Goal: Use online tool/utility: Utilize a website feature to perform a specific function

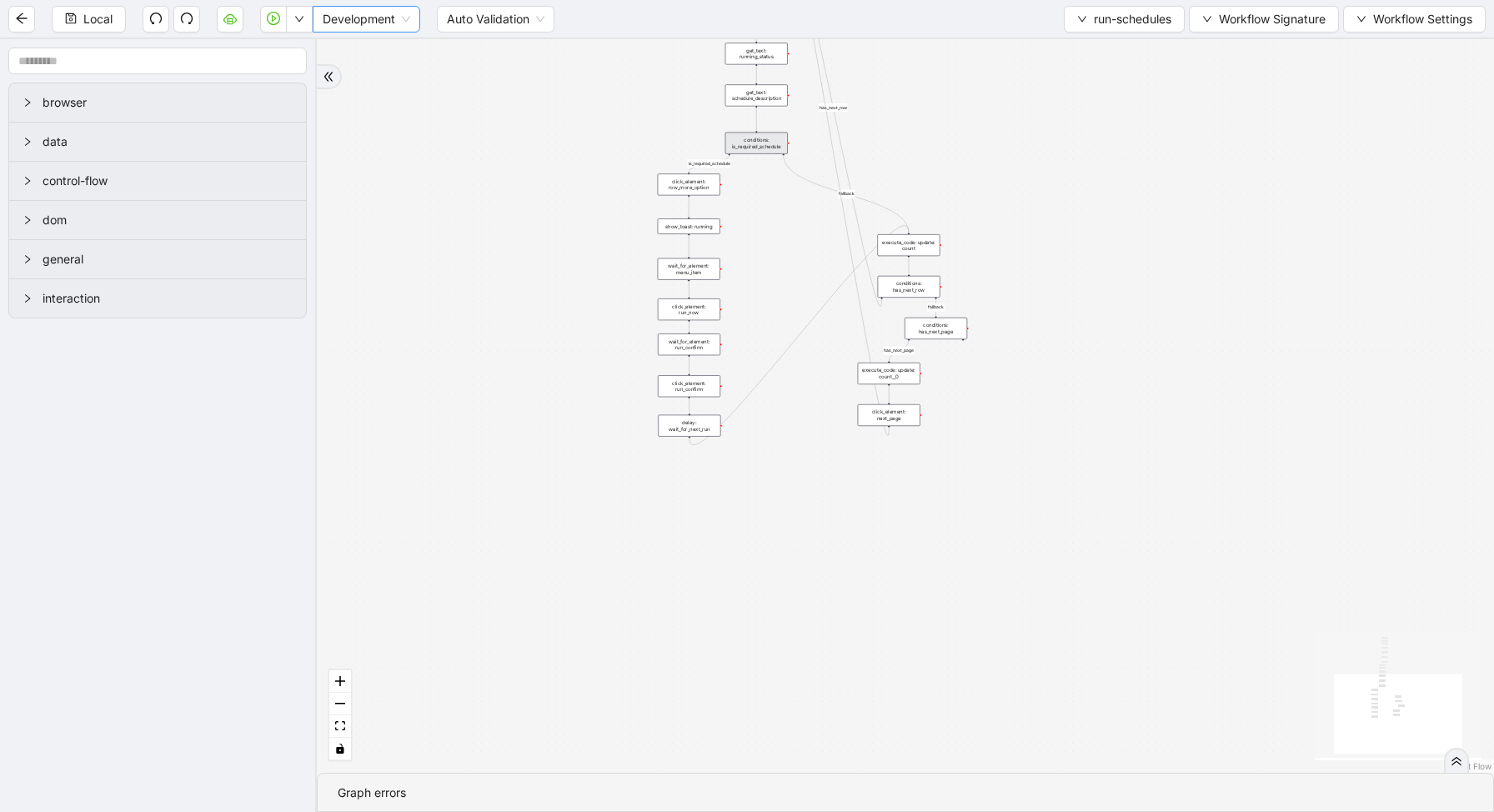
click at [353, 13] on span "Development" at bounding box center [366, 19] width 88 height 25
click at [305, 18] on button "button" at bounding box center [299, 19] width 27 height 27
click at [488, 146] on div "loopFrom is_required_schedule has_next_row fallback fallback has_next_page trig…" at bounding box center [905, 406] width 1177 height 733
click at [1097, 29] on button "run-schedules" at bounding box center [1124, 19] width 121 height 27
click at [1092, 60] on span "Select" at bounding box center [1120, 52] width 97 height 18
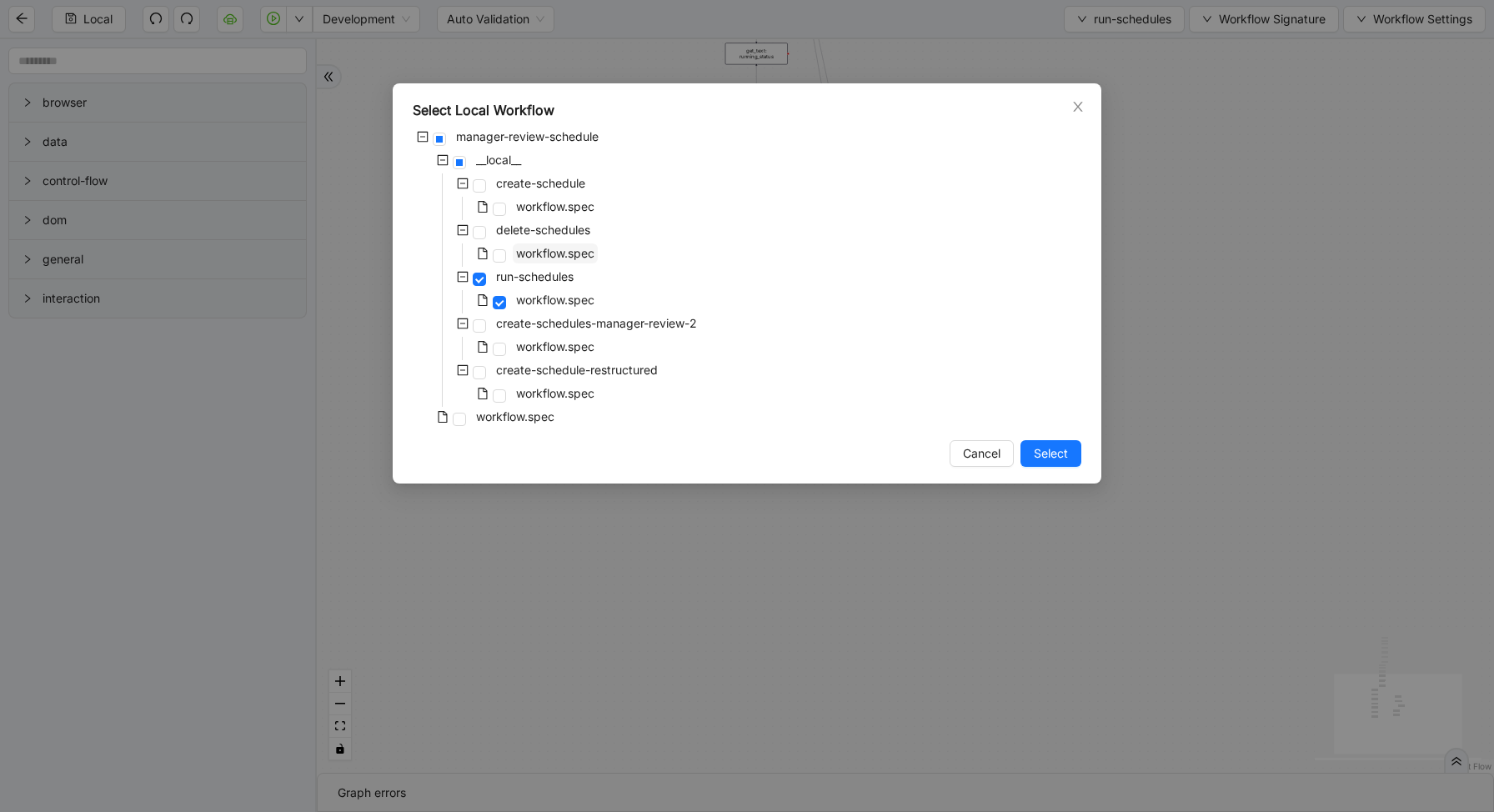
click at [513, 257] on span "workflow.spec" at bounding box center [555, 253] width 85 height 20
click at [1057, 467] on div "Select Local Workflow manager-review-schedule __local__ create-schedule workflo…" at bounding box center [746, 283] width 709 height 400
click at [1050, 459] on span "Select" at bounding box center [1051, 453] width 34 height 18
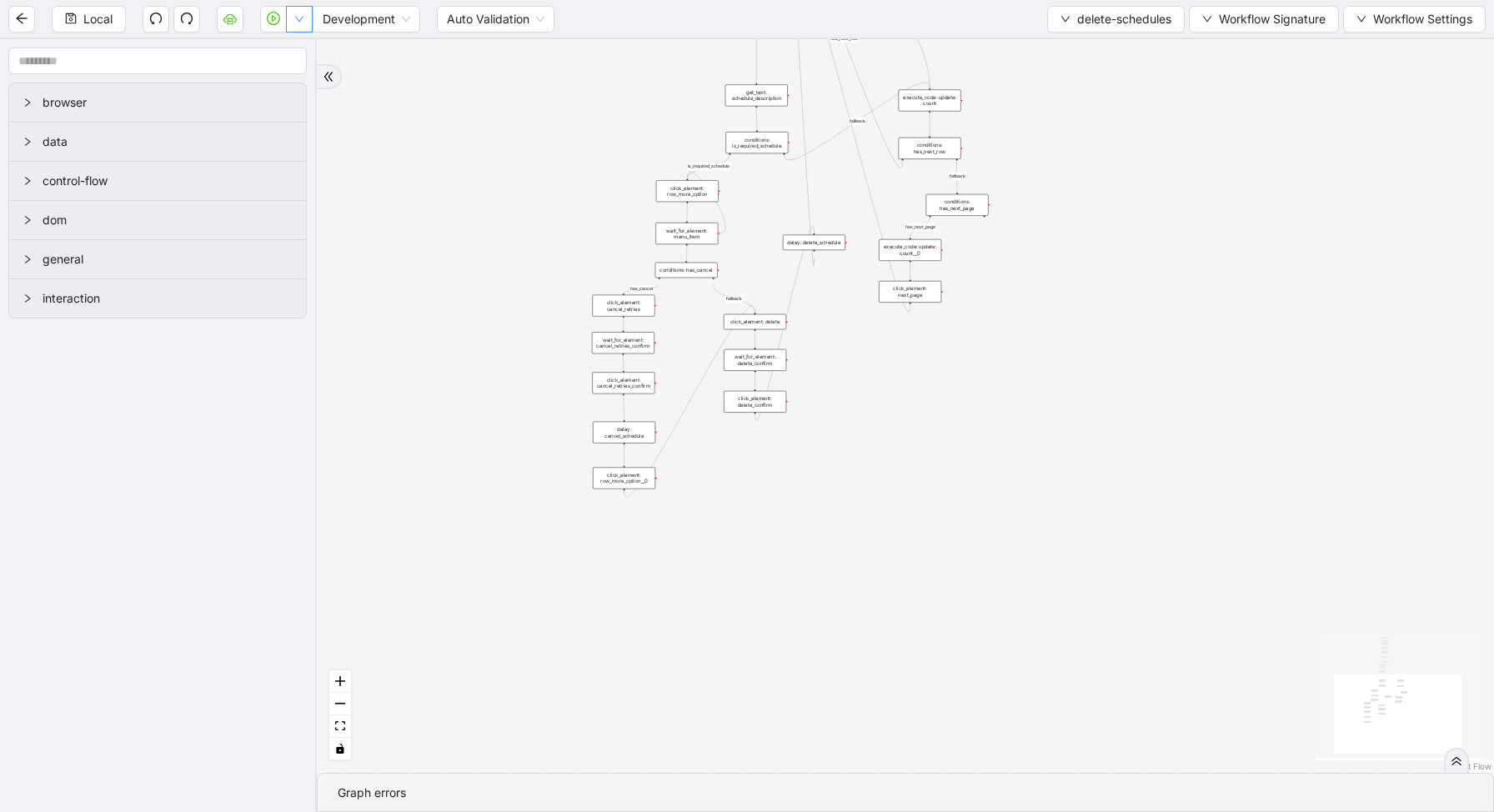
click at [300, 16] on icon "down" at bounding box center [299, 19] width 10 height 10
click at [303, 51] on li "Run local workflow" at bounding box center [246, 52] width 122 height 27
click at [1077, 17] on span "delete-schedules" at bounding box center [1124, 19] width 95 height 18
click at [1082, 45] on span "Select" at bounding box center [1112, 52] width 113 height 18
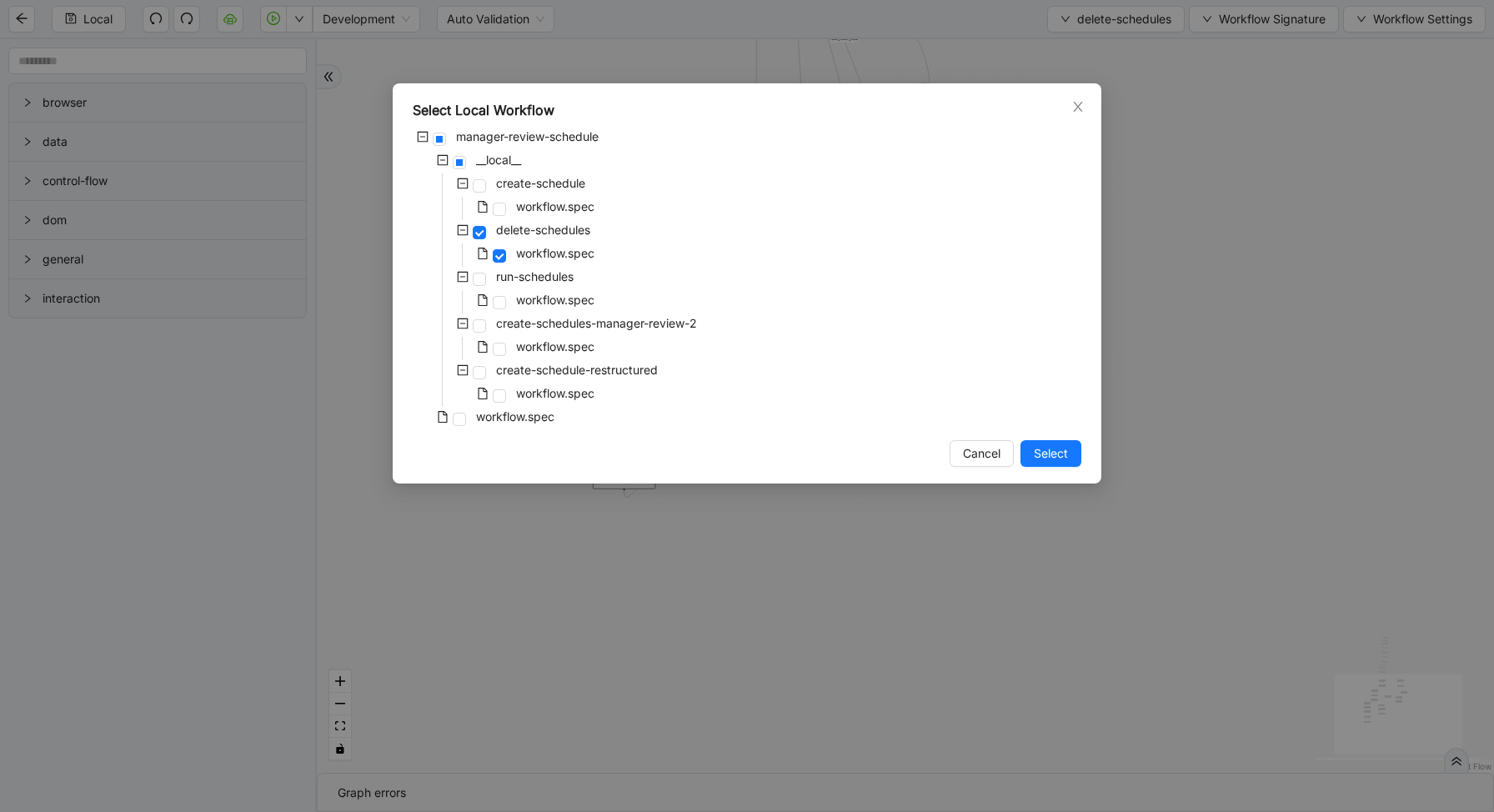
click at [1315, 183] on div "Select Local Workflow manager-review-schedule __local__ create-schedule workflo…" at bounding box center [747, 406] width 1494 height 812
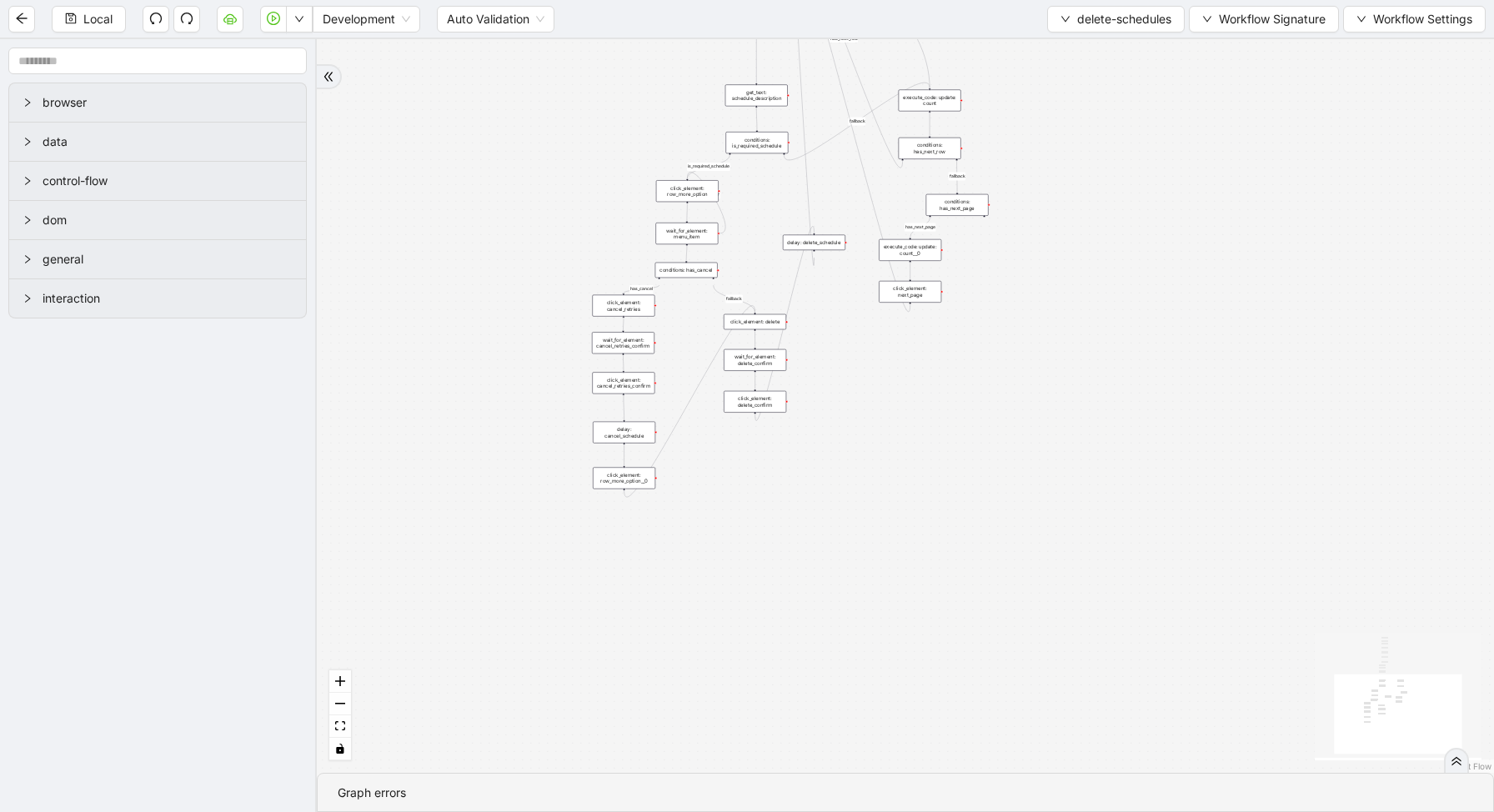
click at [742, 151] on div "conditions: is_required_schedule" at bounding box center [756, 142] width 63 height 22
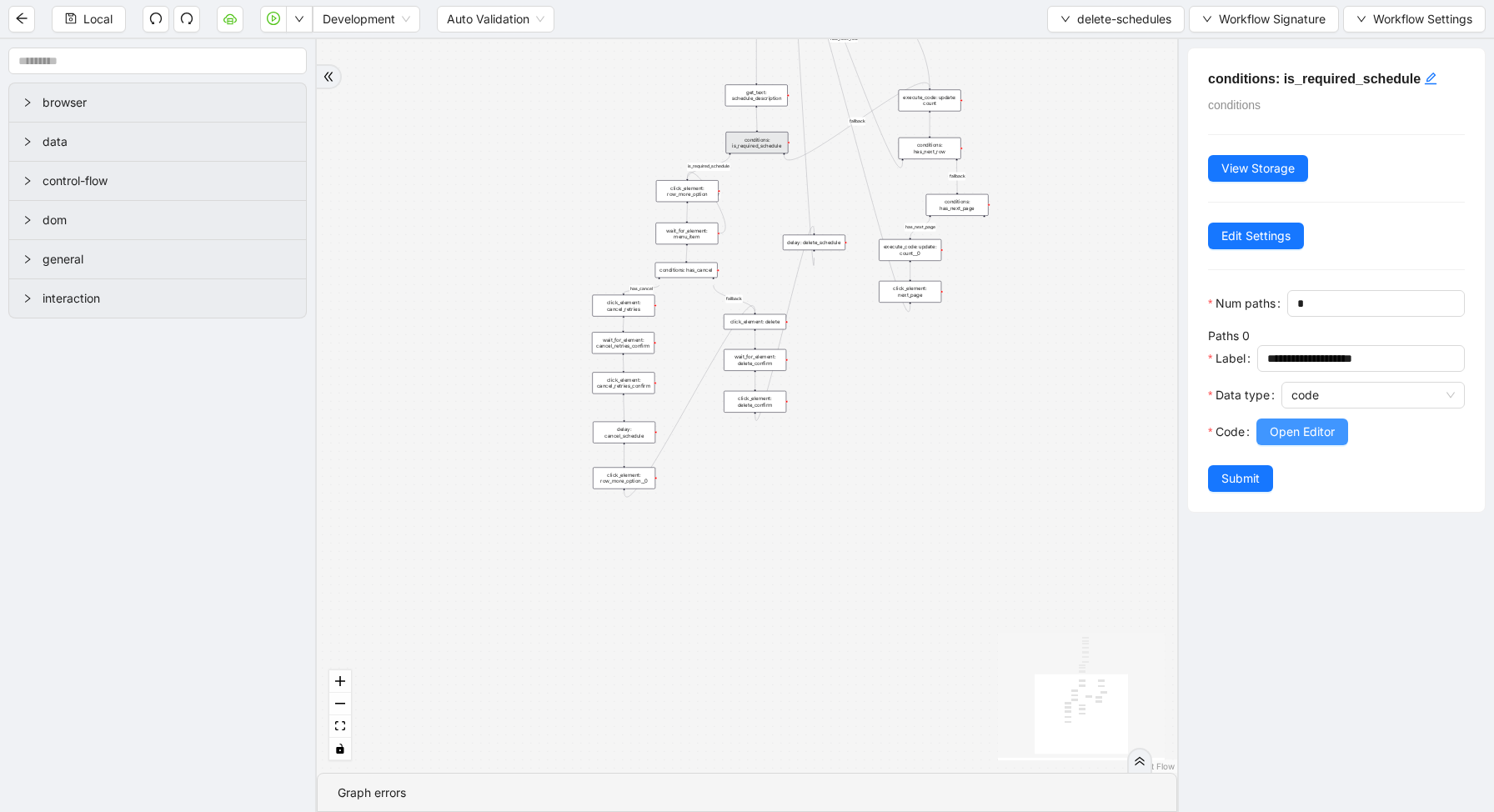
click at [1303, 426] on span "Open Editor" at bounding box center [1302, 432] width 65 height 18
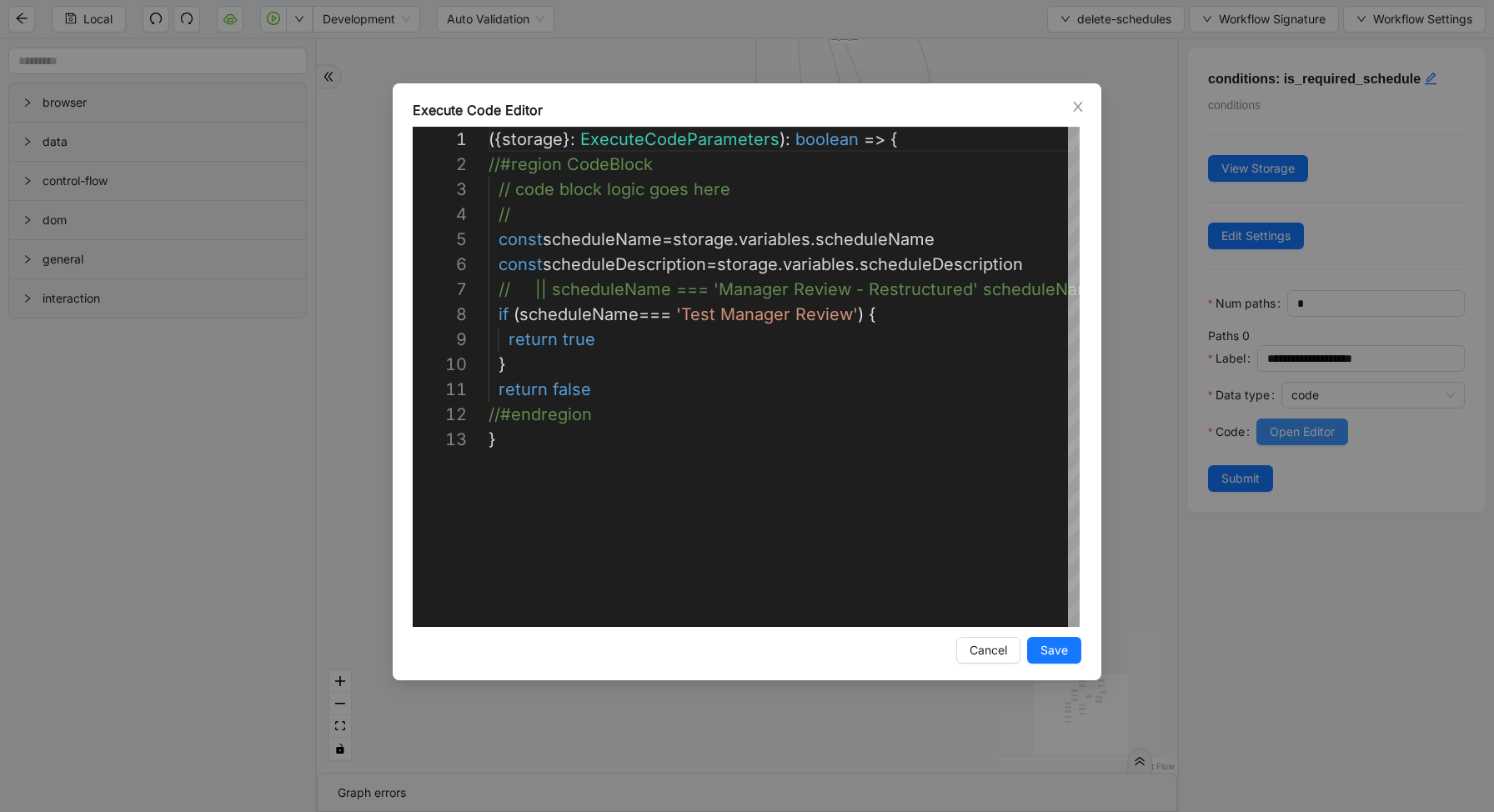
scroll to position [250, 0]
click at [1120, 237] on div "**********" at bounding box center [747, 406] width 1494 height 812
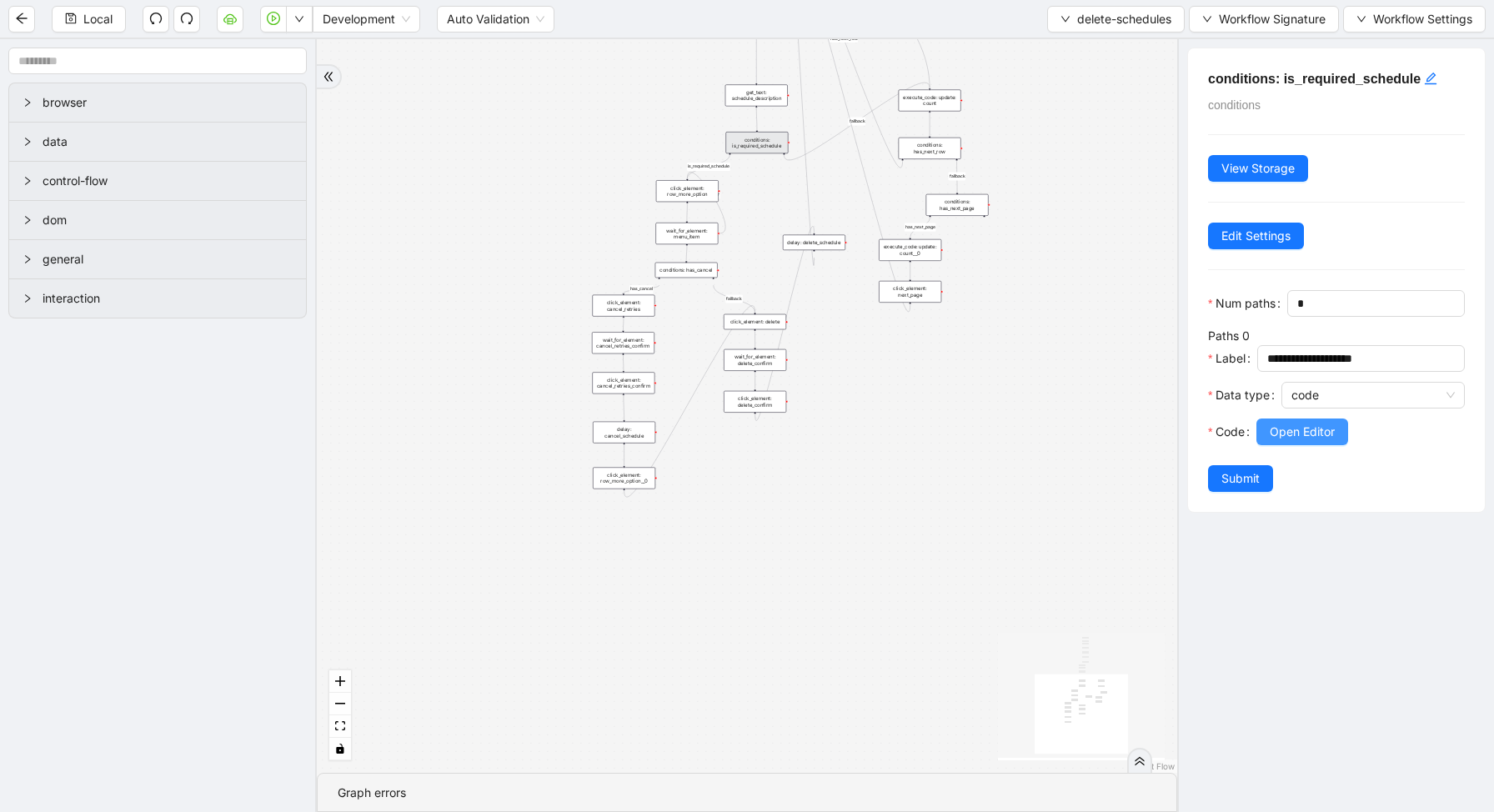
click at [1313, 433] on span "Open Editor" at bounding box center [1302, 432] width 65 height 18
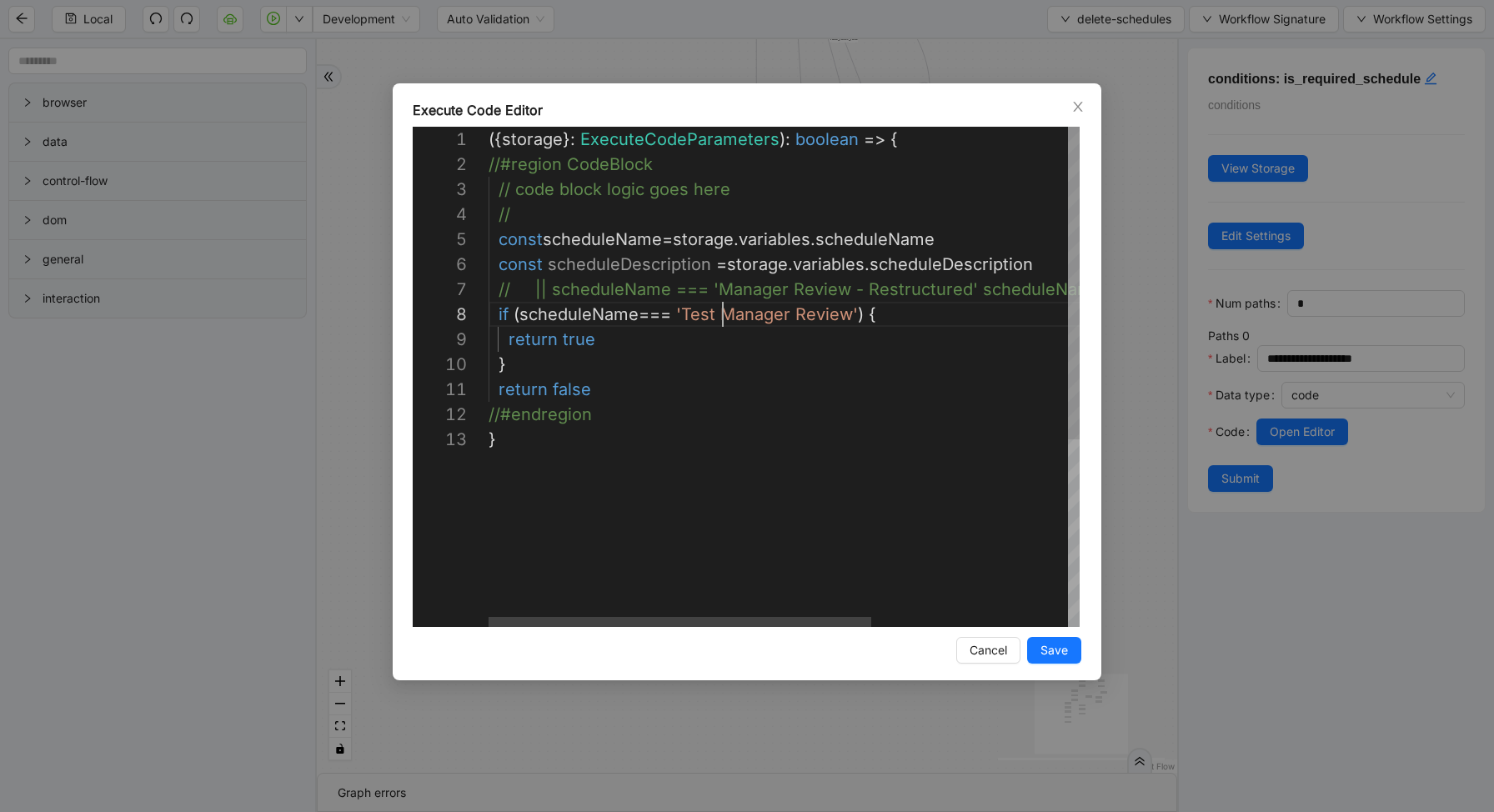
click at [724, 317] on div "({ storage }: ExecuteCodeParameters ): boolean => { //#region CodeBlock // code…" at bounding box center [935, 526] width 894 height 800
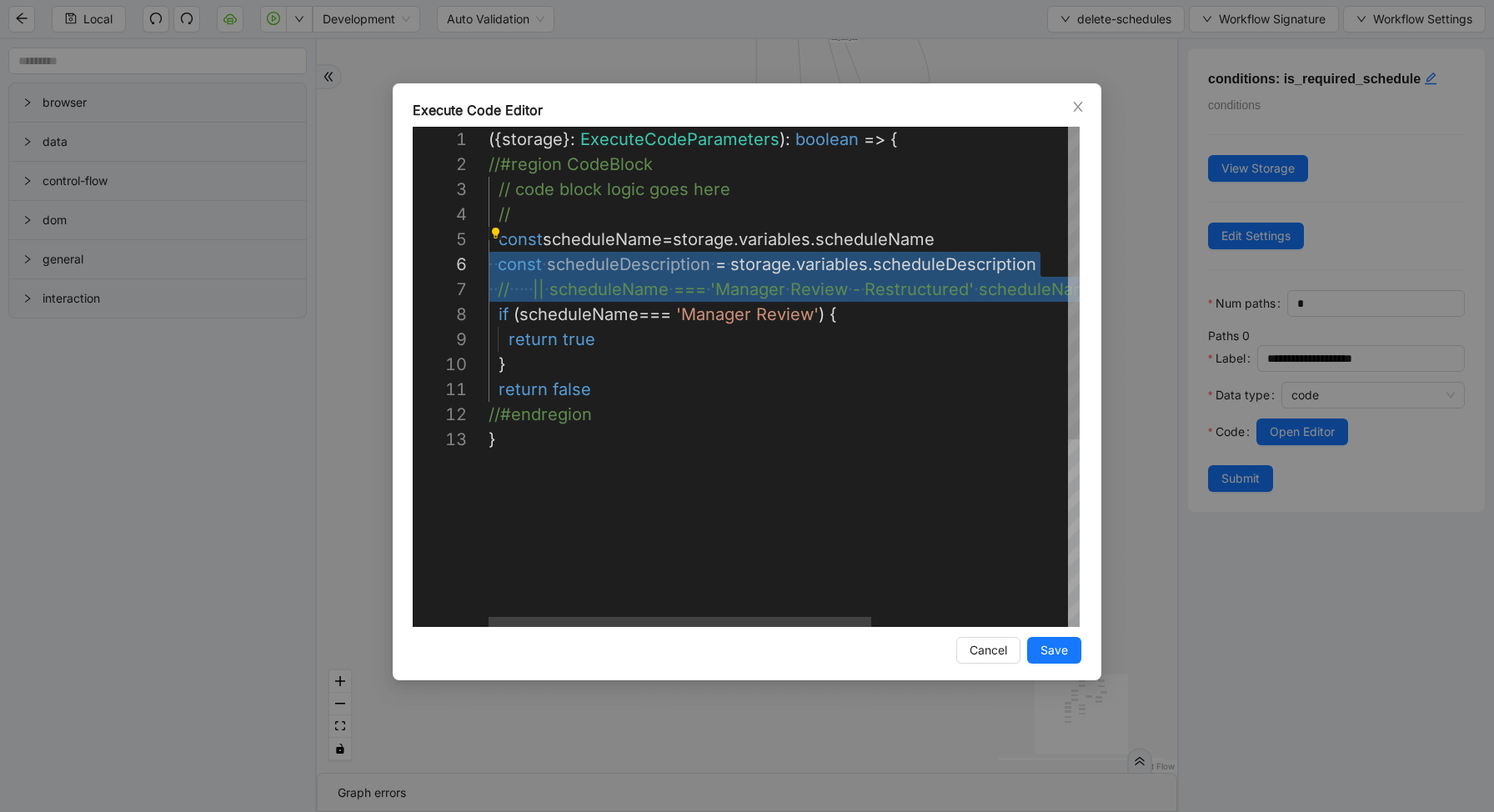
scroll to position [150, 0]
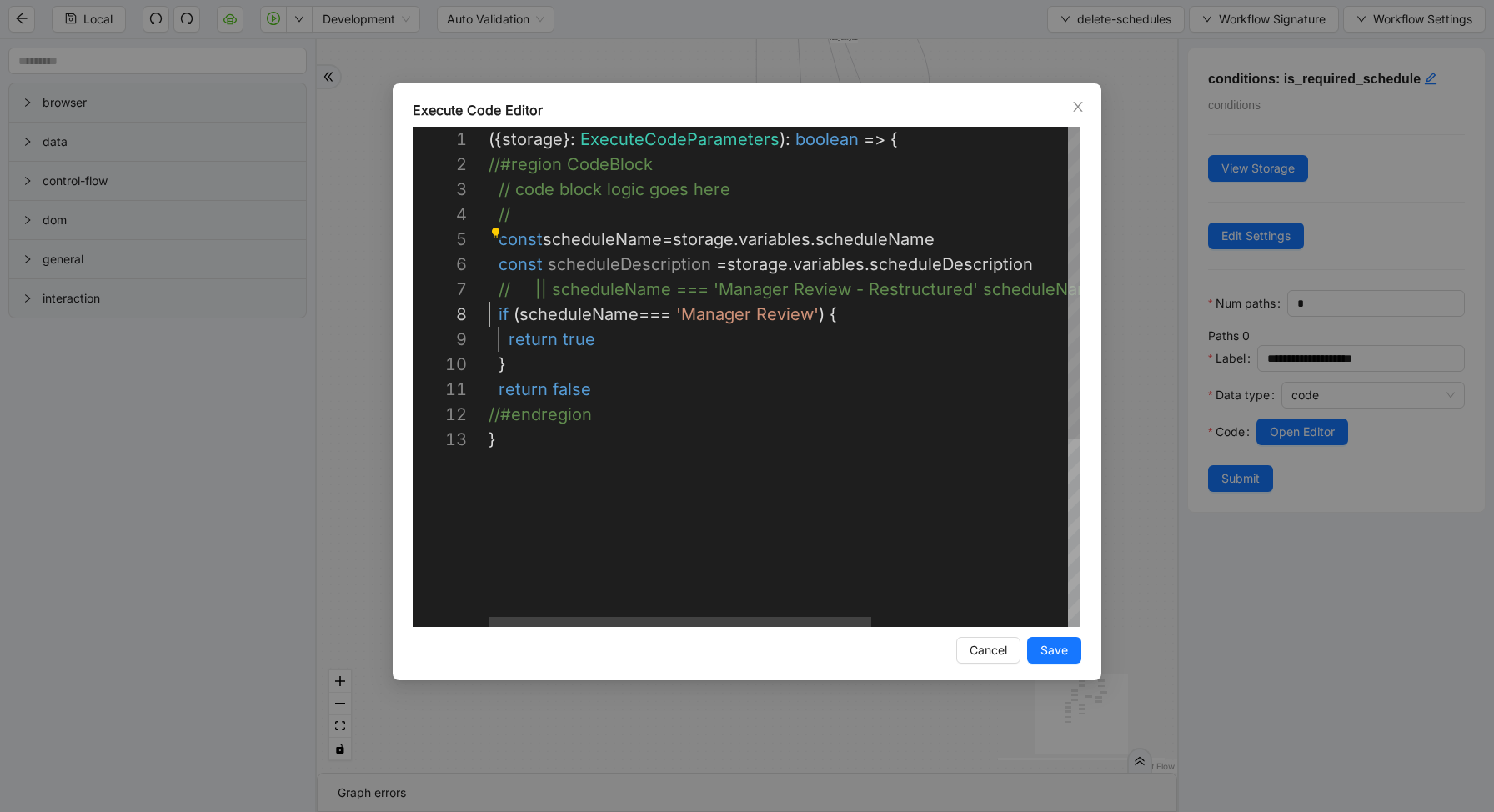
drag, startPoint x: 1026, startPoint y: 283, endPoint x: 272, endPoint y: 299, distance: 754.2
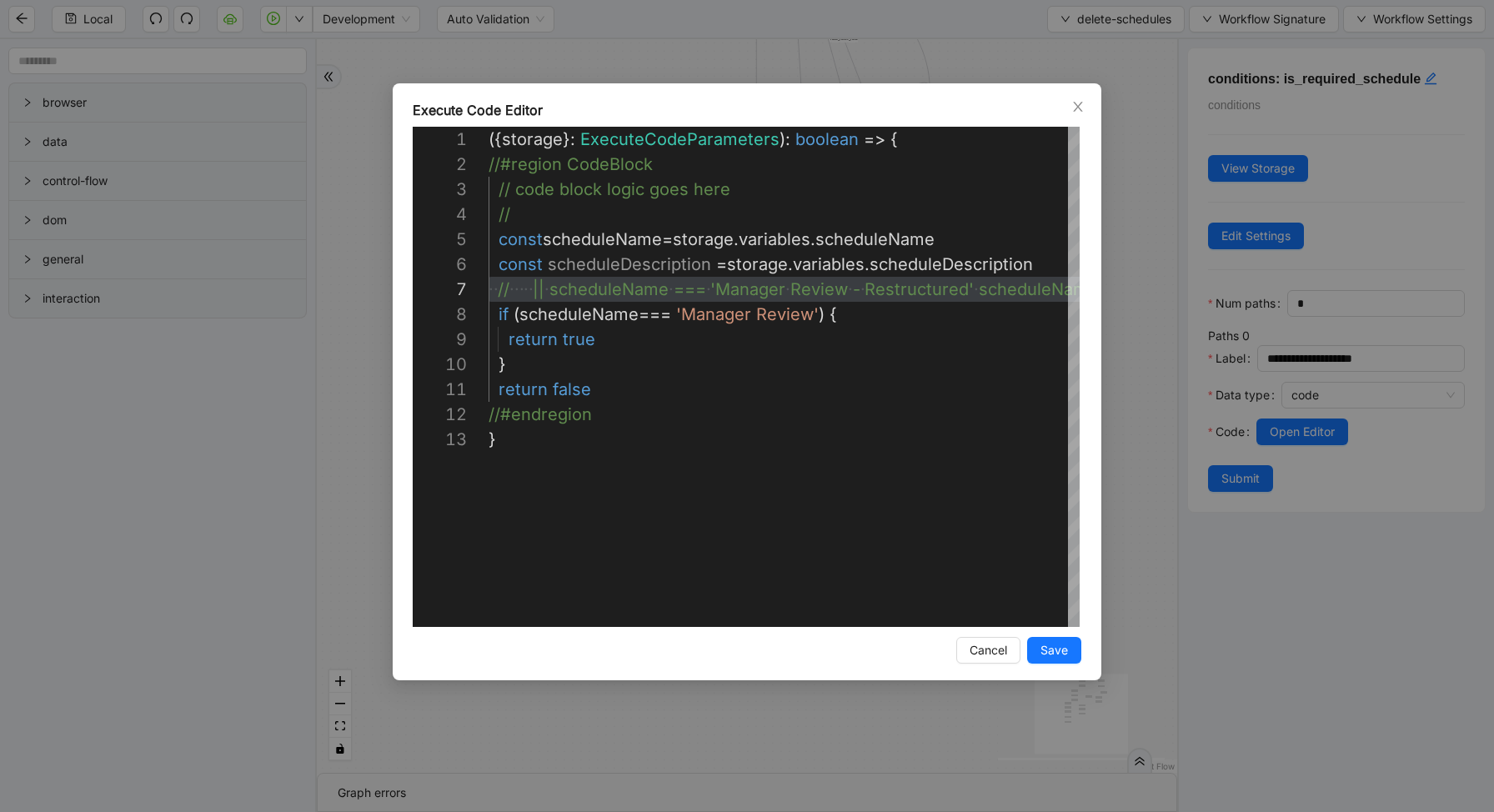
click at [272, 299] on div "Execute Code Editor 1 2 3 4 5 6 7 8 9 10 11 12 13 ({ storage }: ExecuteCodePara…" at bounding box center [747, 406] width 1494 height 812
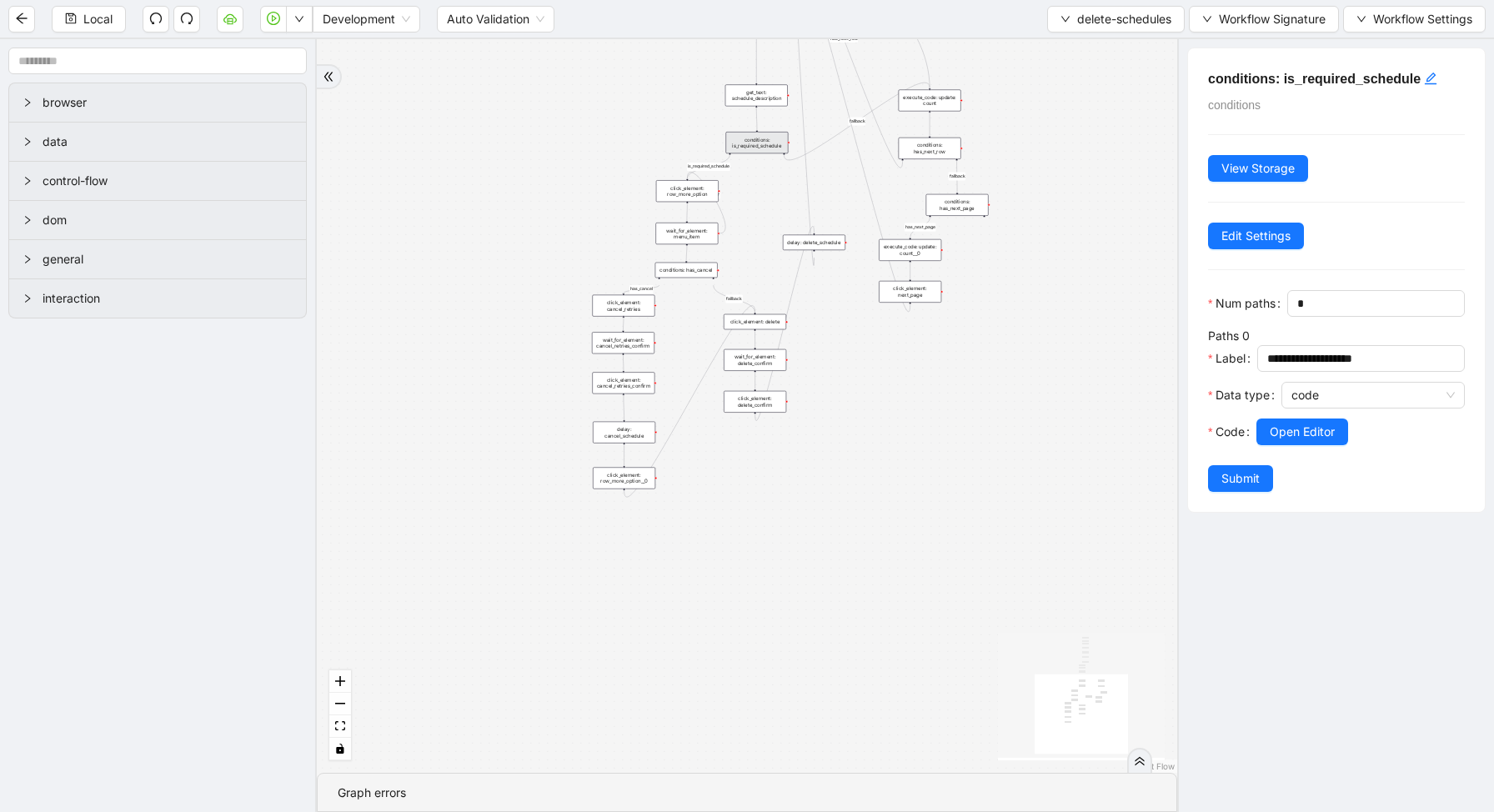
click at [1300, 445] on div at bounding box center [1360, 455] width 208 height 20
click at [1292, 439] on span "Open Editor" at bounding box center [1302, 432] width 65 height 18
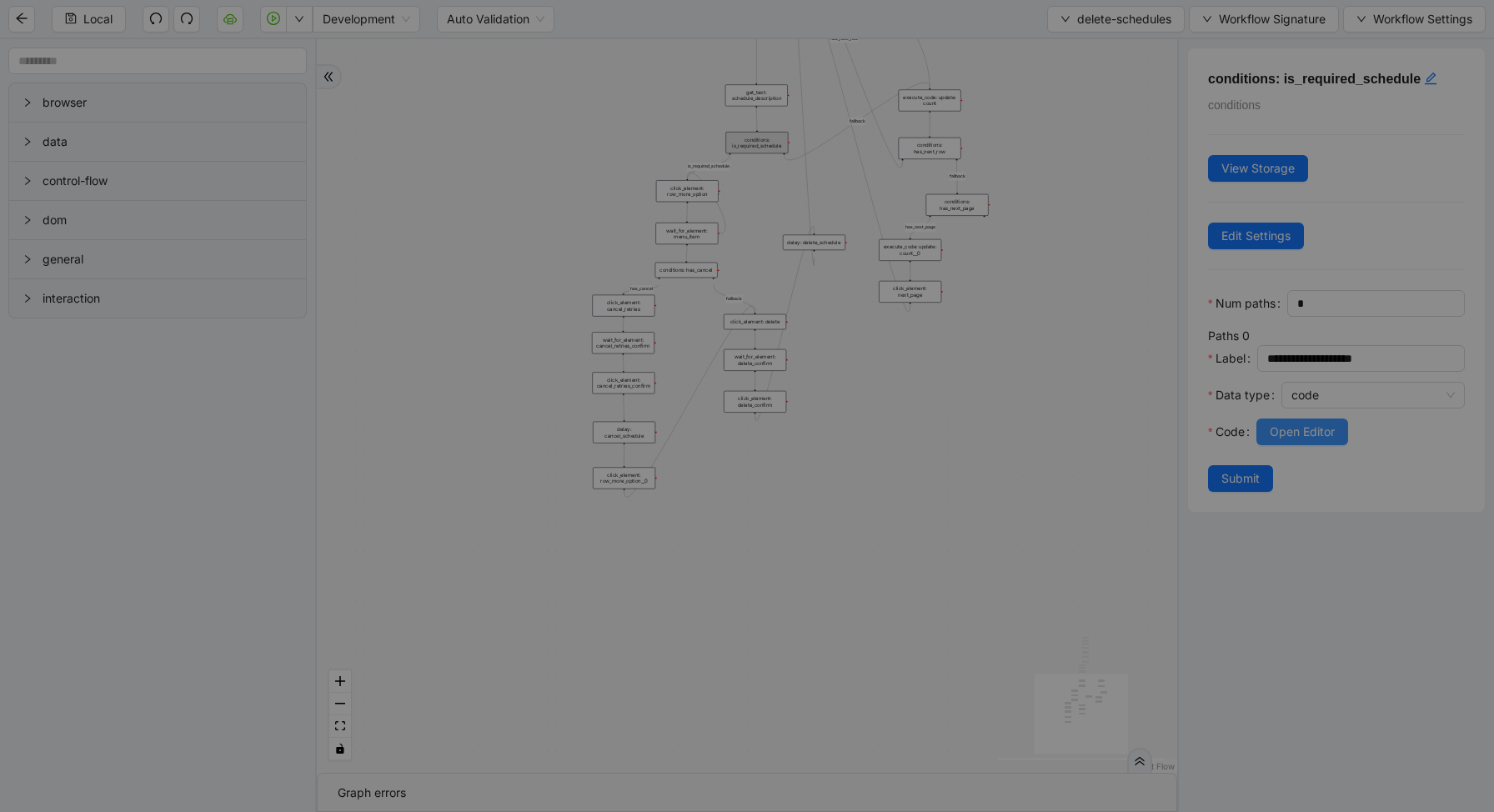
scroll to position [250, 0]
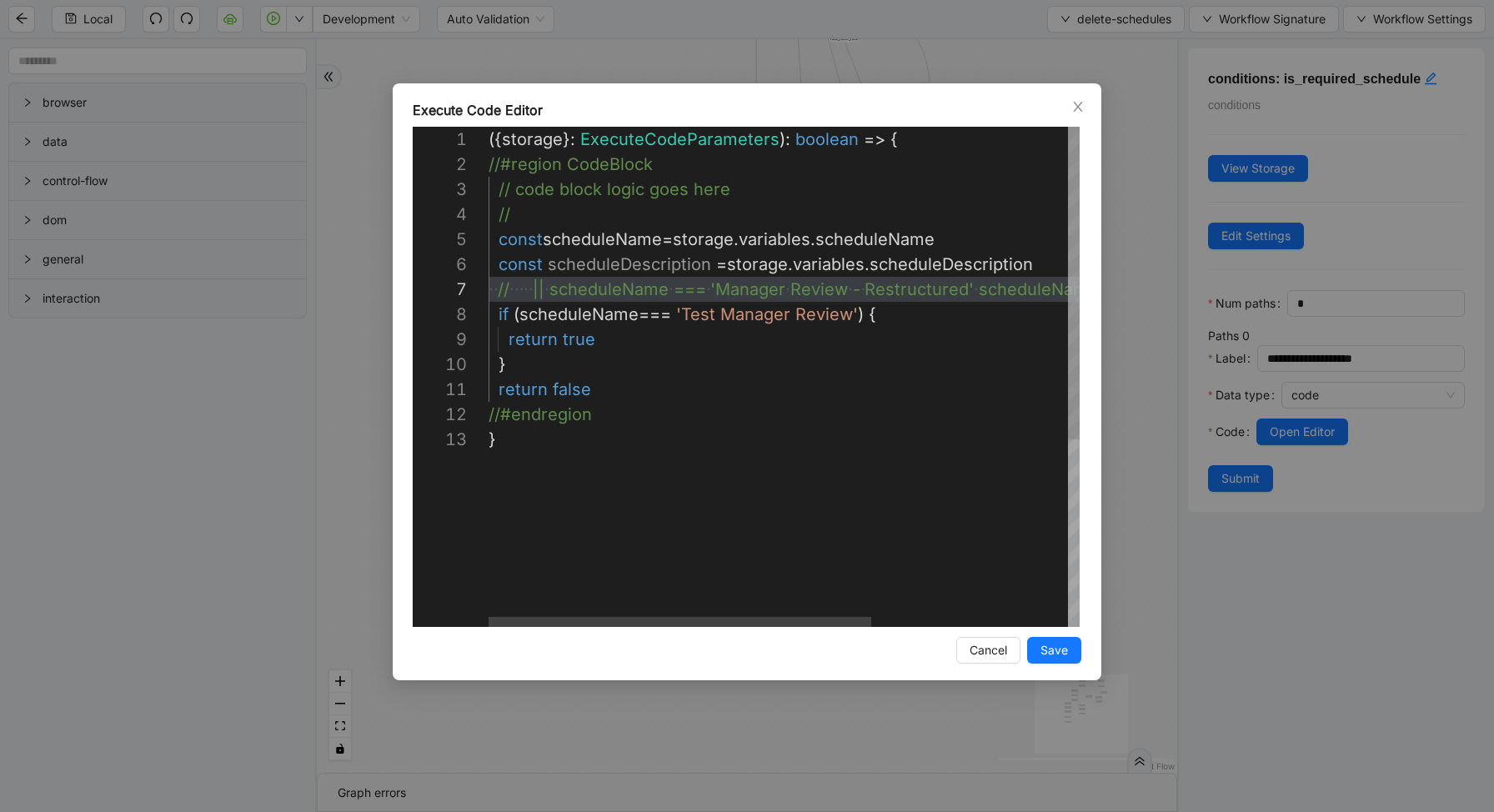
click at [724, 315] on div "({ storage }: ExecuteCodeParameters ): boolean => { //#region CodeBlock // code…" at bounding box center [935, 526] width 894 height 800
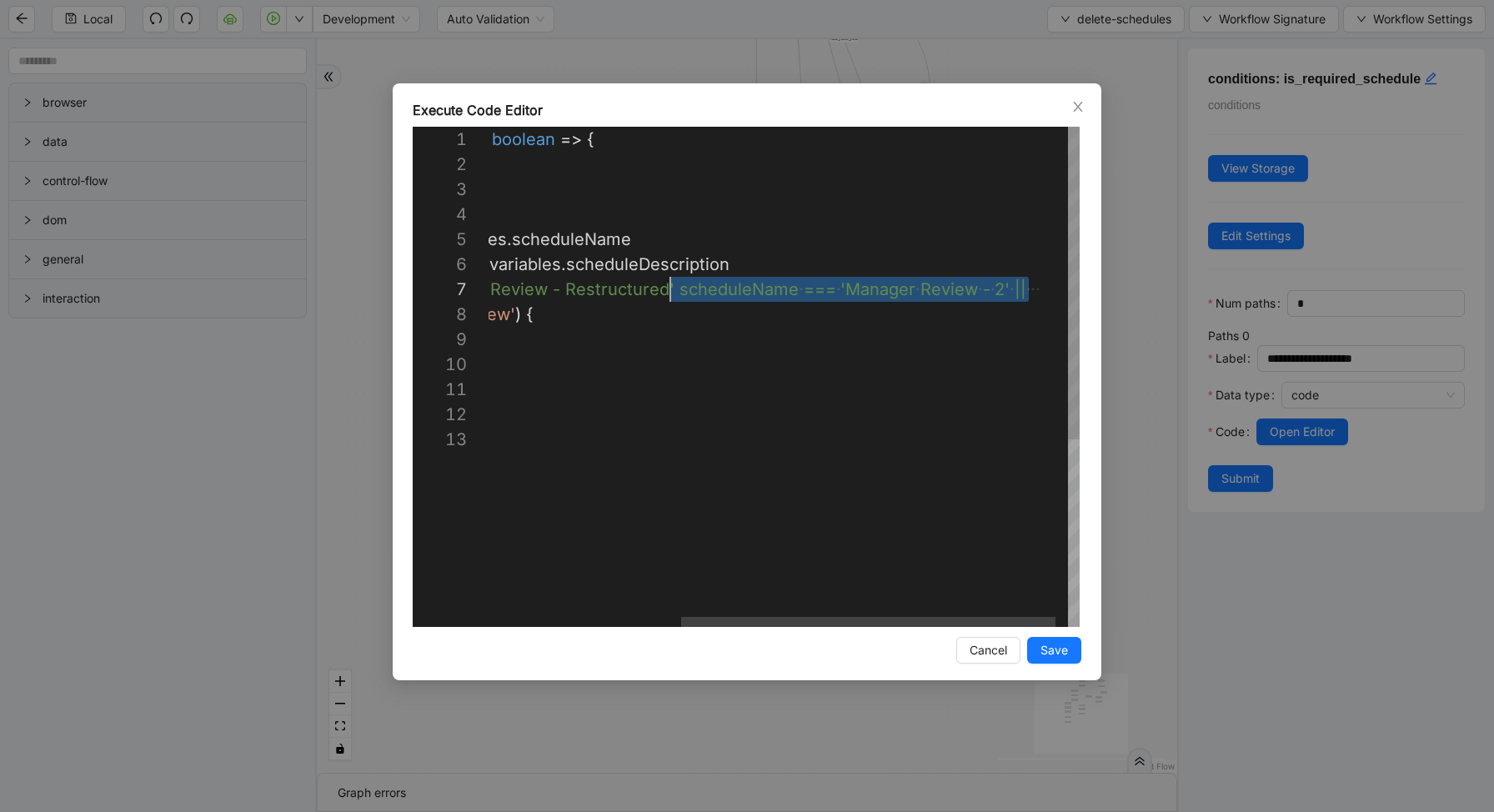
scroll to position [150, 0]
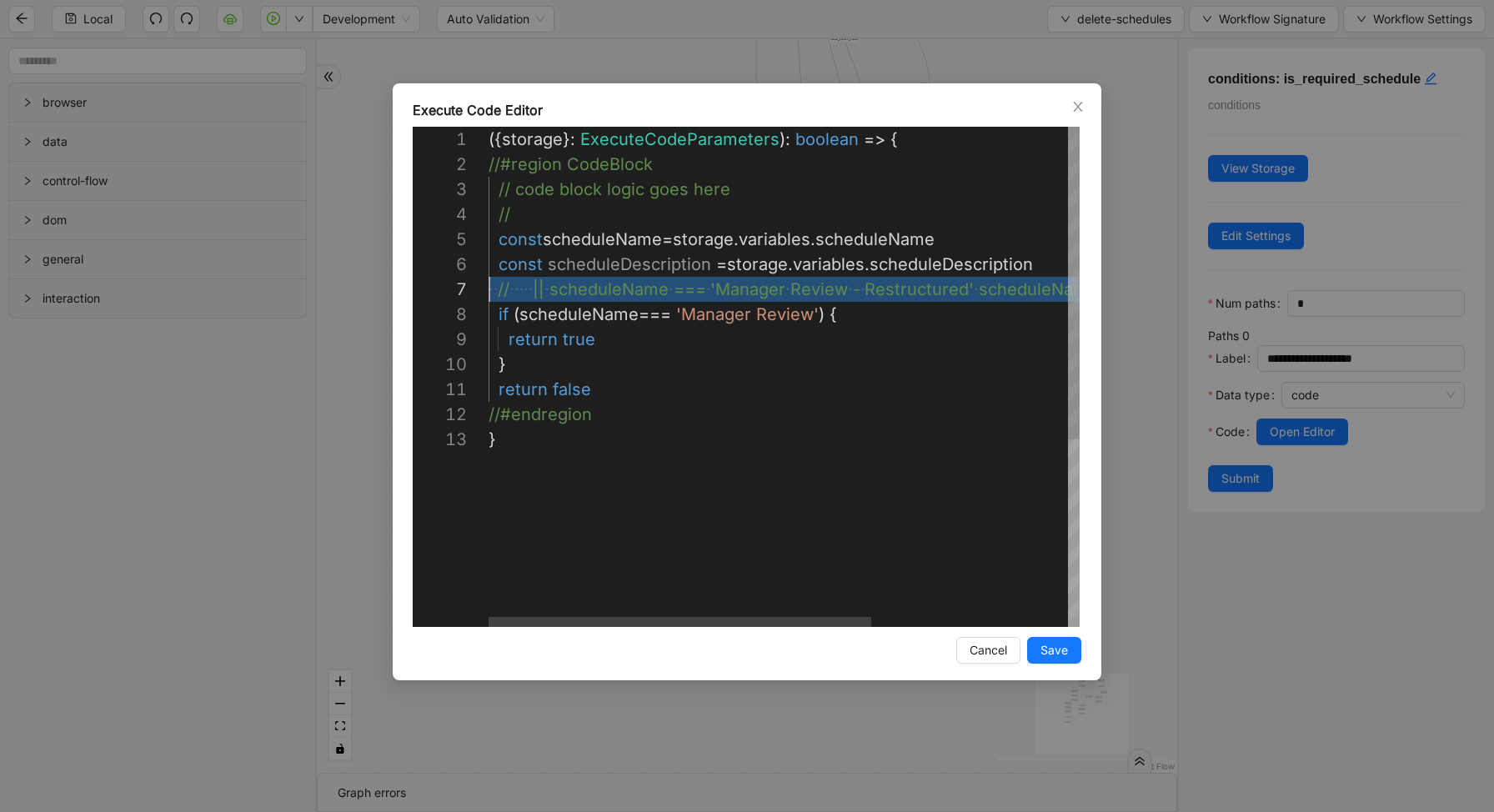
drag, startPoint x: 1026, startPoint y: 289, endPoint x: 413, endPoint y: 292, distance: 613.0
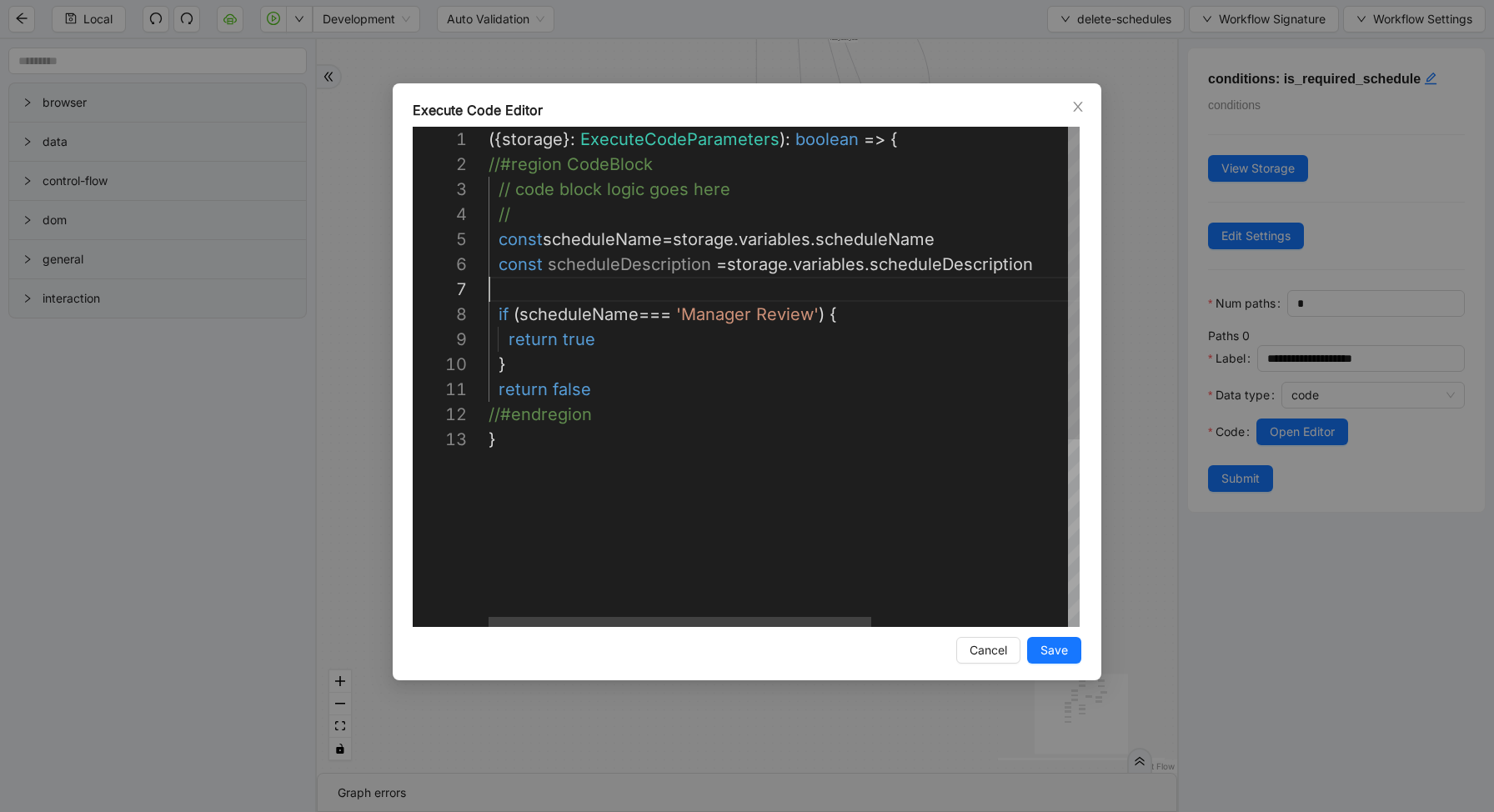
type textarea "**********"
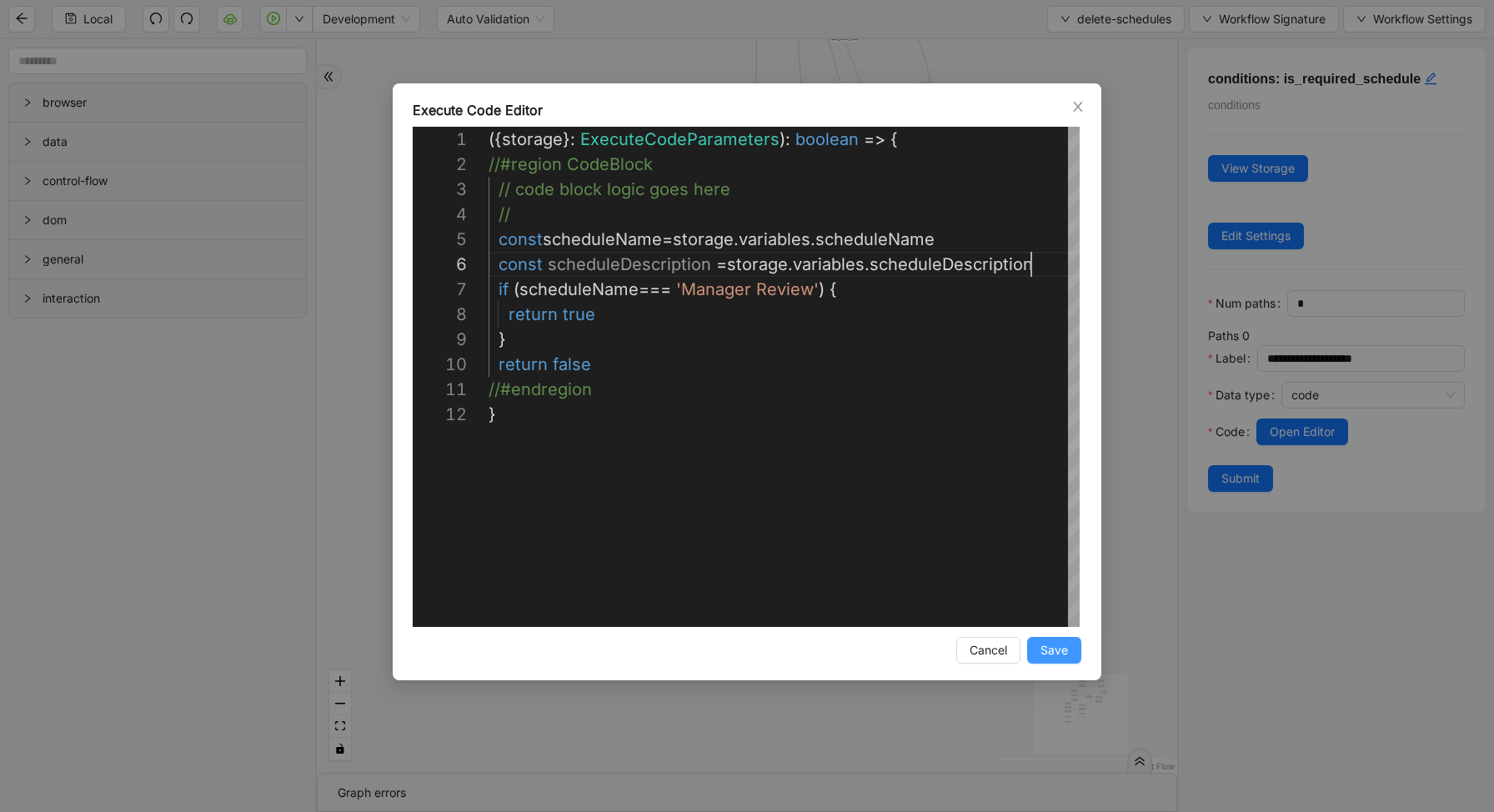
click at [1052, 642] on span "Save" at bounding box center [1054, 650] width 28 height 18
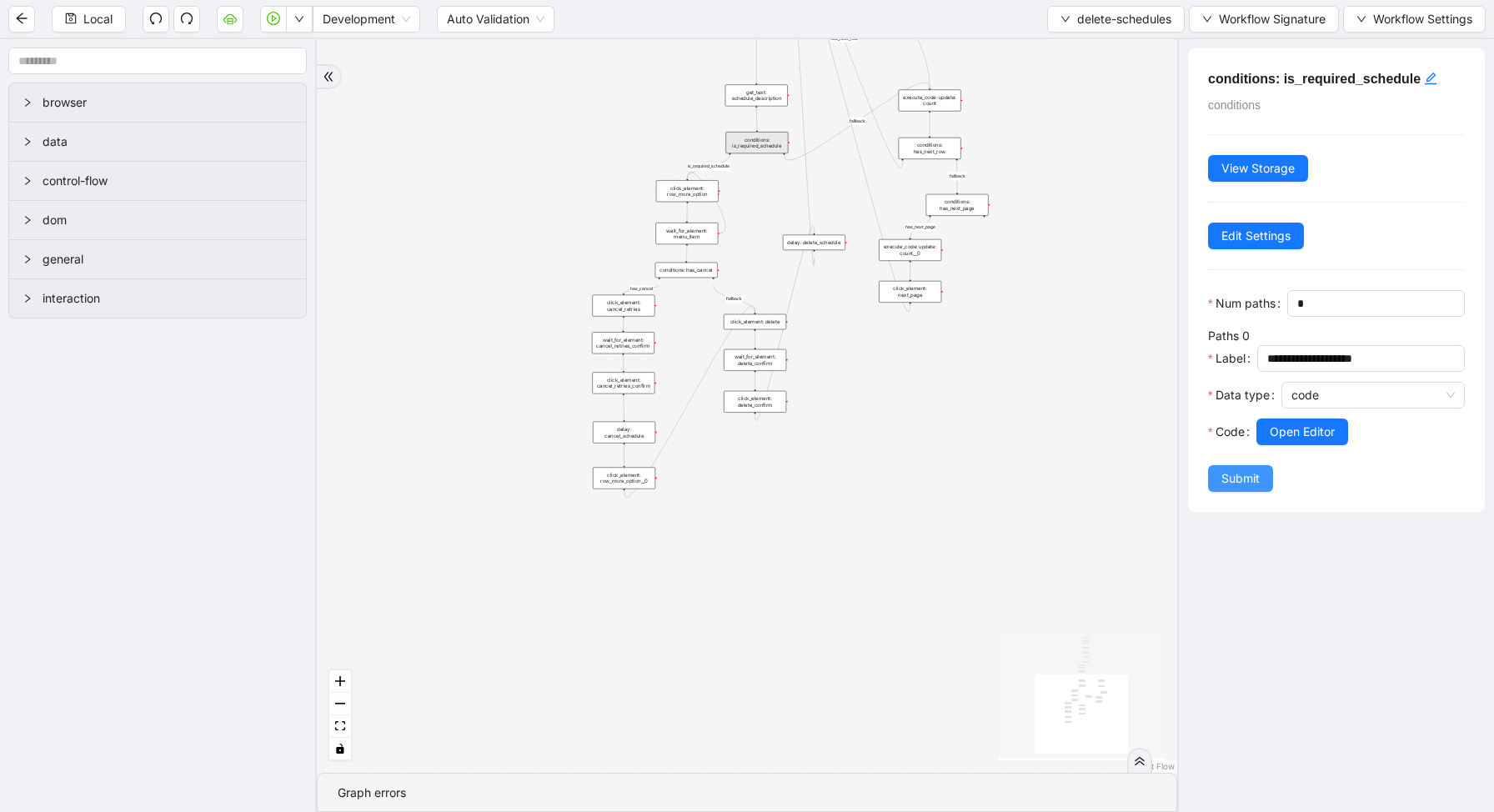
click at [1249, 473] on span "Submit" at bounding box center [1241, 478] width 38 height 18
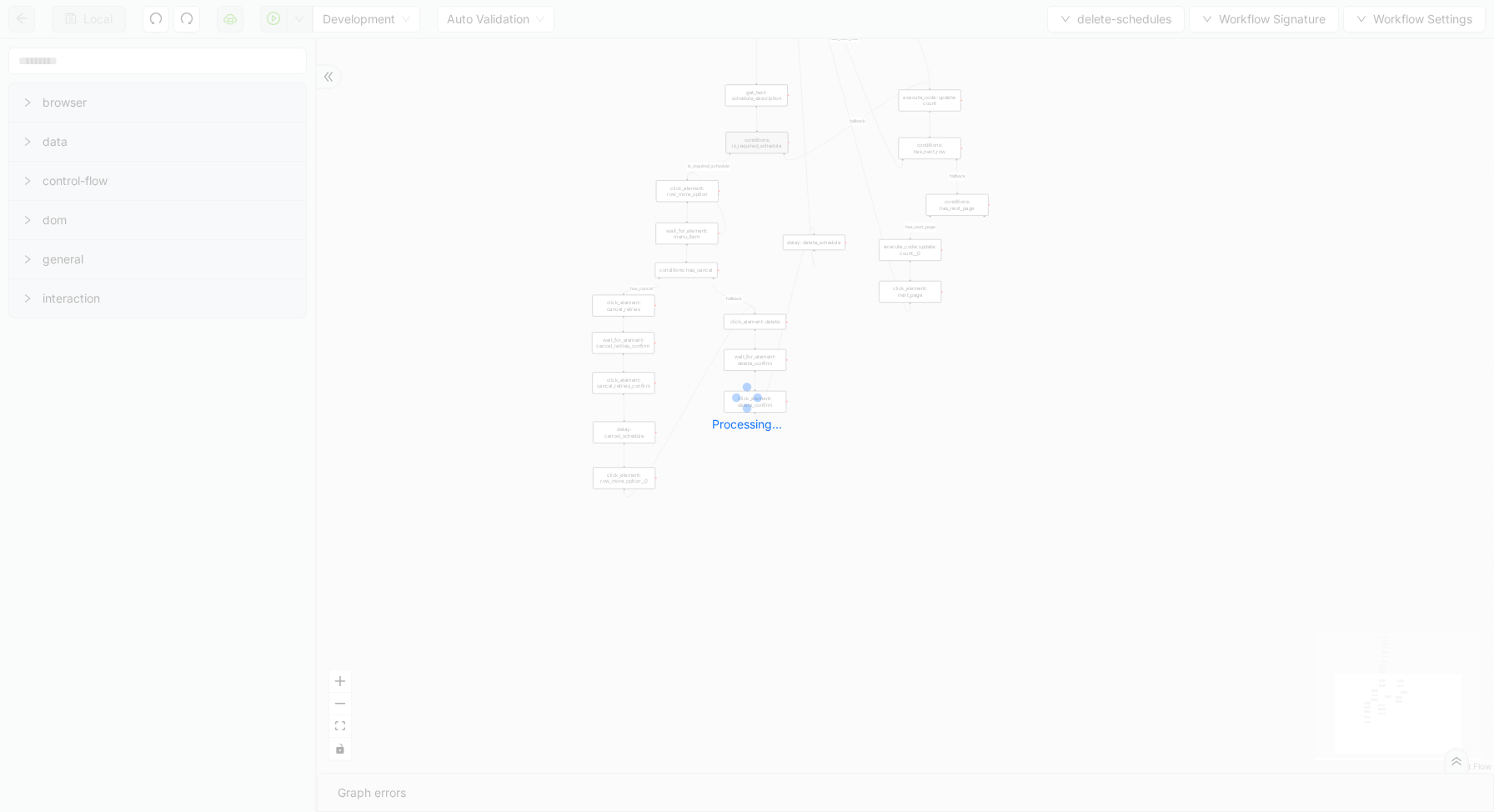
click at [1094, 17] on div "Local Development Auto Validation delete-schedules Workflow Signature Workflow …" at bounding box center [747, 406] width 1494 height 812
click at [300, 23] on div "Local Development Auto Validation delete-schedules Workflow Signature Workflow …" at bounding box center [747, 406] width 1494 height 812
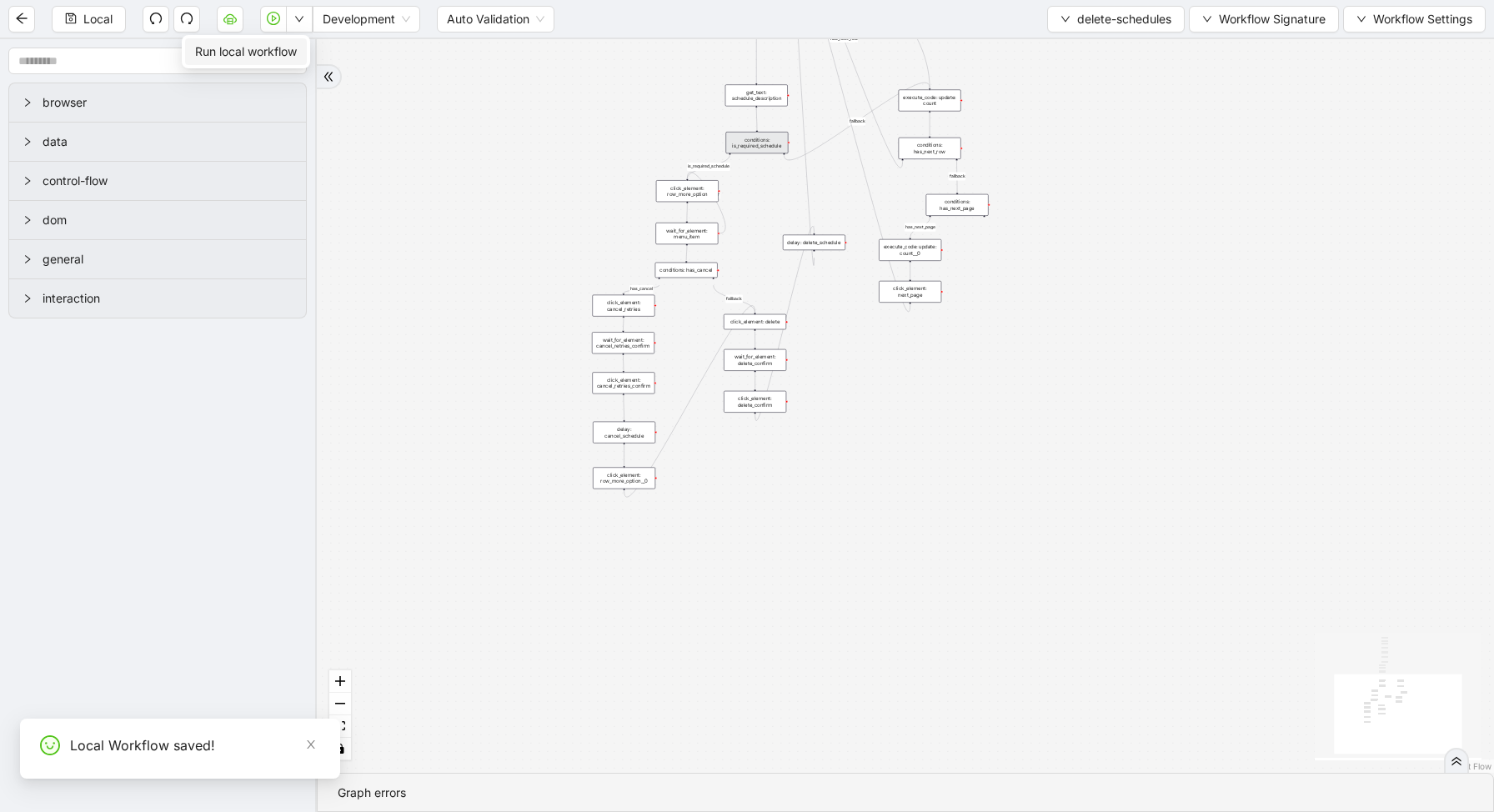
click at [300, 23] on icon "down" at bounding box center [299, 19] width 10 height 10
click at [297, 54] on span "Run local workflow" at bounding box center [246, 52] width 102 height 18
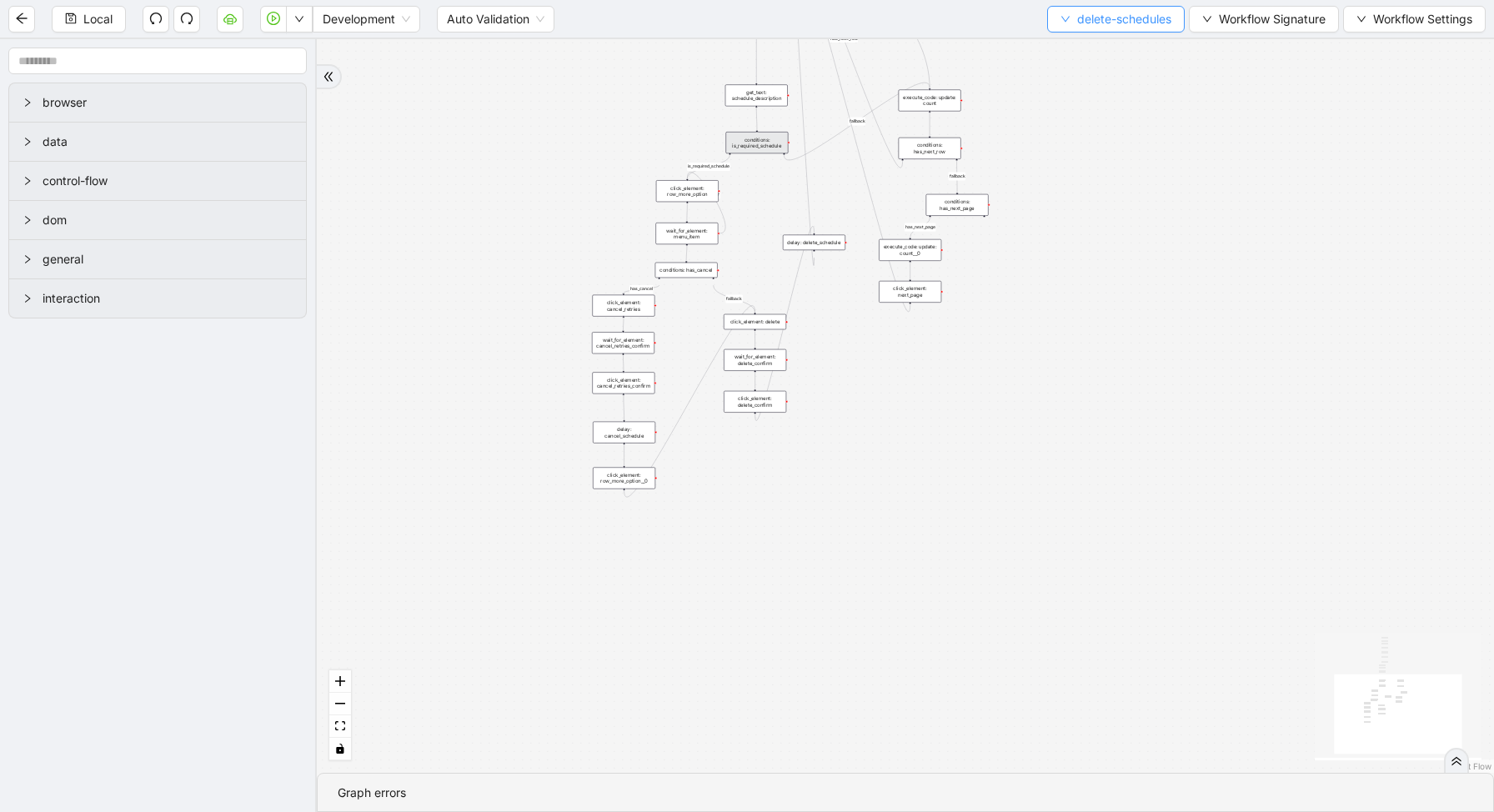
click at [1108, 20] on span "delete-schedules" at bounding box center [1124, 19] width 95 height 18
click at [1085, 54] on span "Select" at bounding box center [1112, 52] width 113 height 18
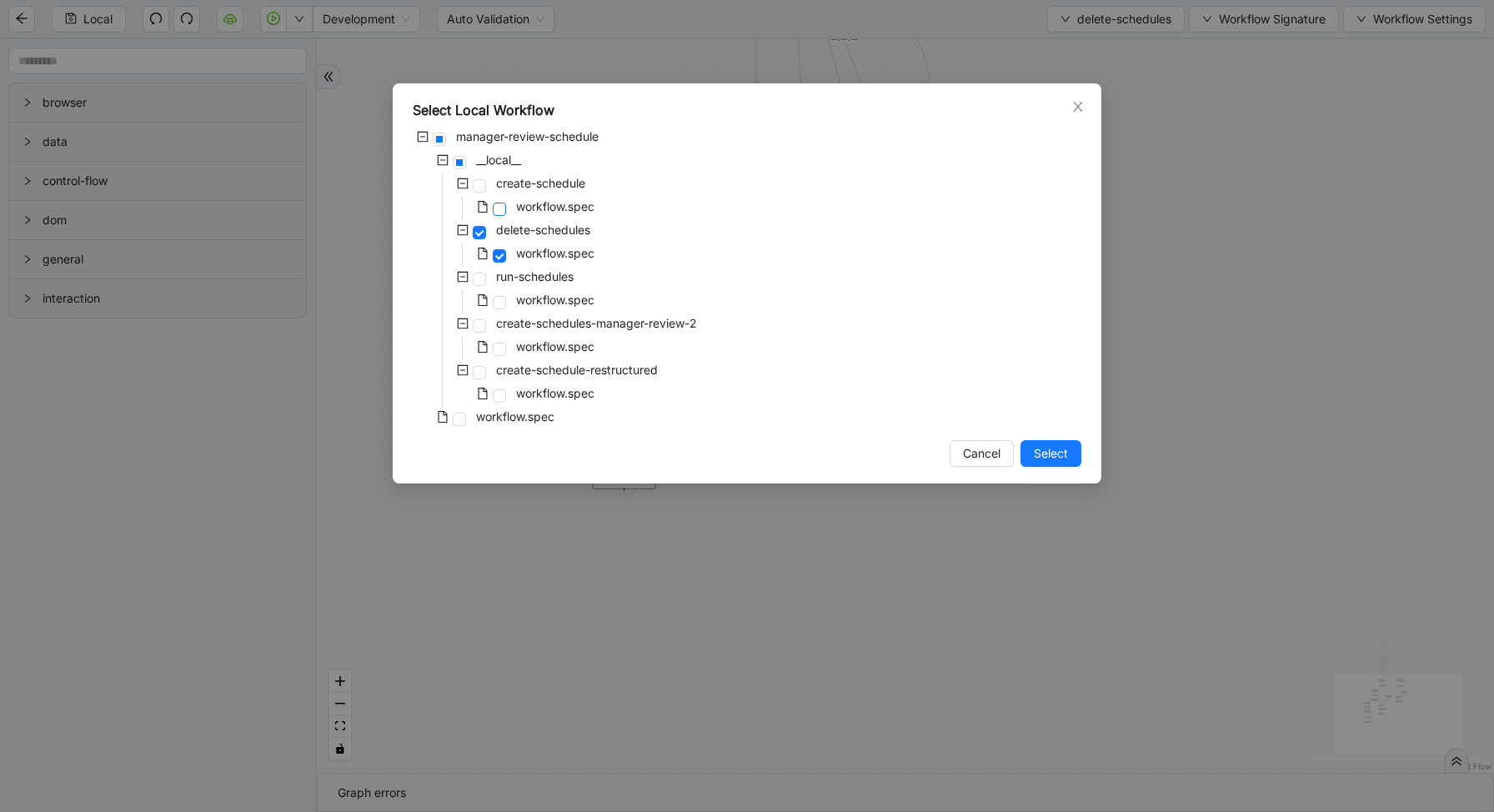
click at [504, 211] on span at bounding box center [499, 209] width 13 height 13
click at [1050, 446] on span "Select" at bounding box center [1051, 453] width 34 height 18
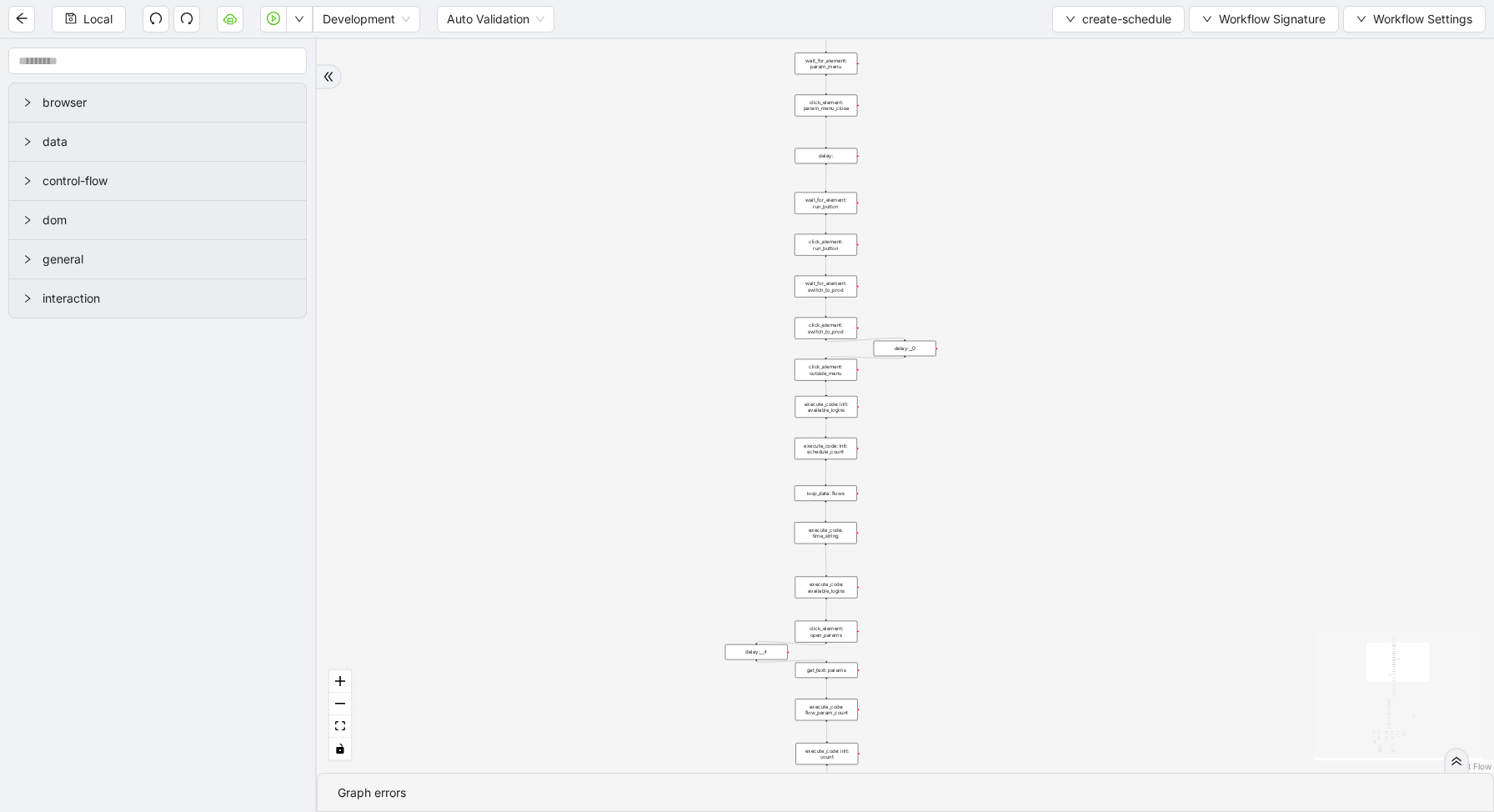
drag, startPoint x: 1071, startPoint y: 622, endPoint x: 913, endPoint y: 258, distance: 396.8
click at [915, 265] on div "loopFrom exitFrom fallback enable_retry has_error is_selected fallback create_s…" at bounding box center [905, 406] width 1177 height 733
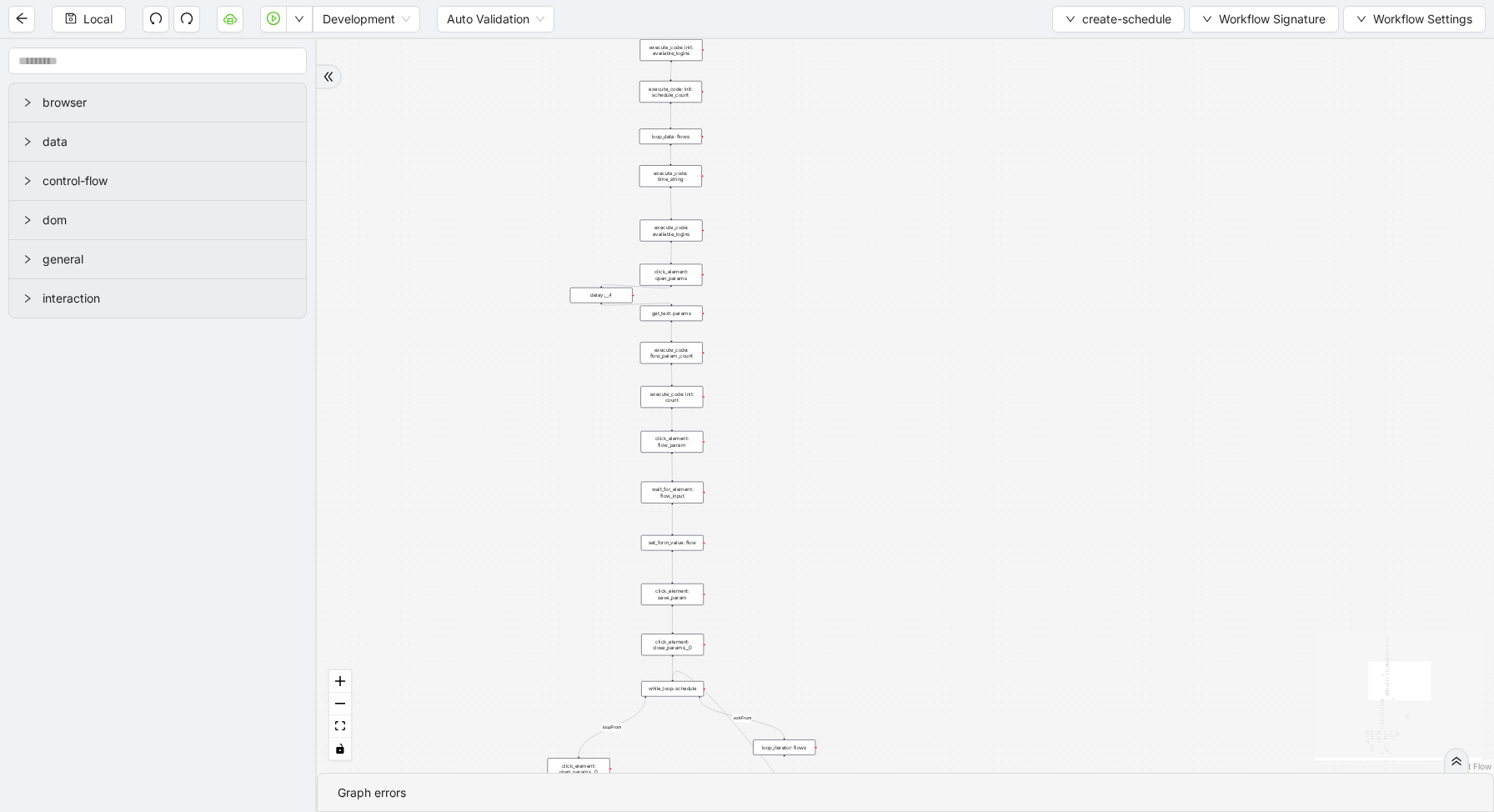
drag, startPoint x: 892, startPoint y: 479, endPoint x: 713, endPoint y: 40, distance: 474.1
click at [715, 48] on div "loopFrom exitFrom fallback enable_retry has_error is_selected fallback create_s…" at bounding box center [905, 406] width 1177 height 733
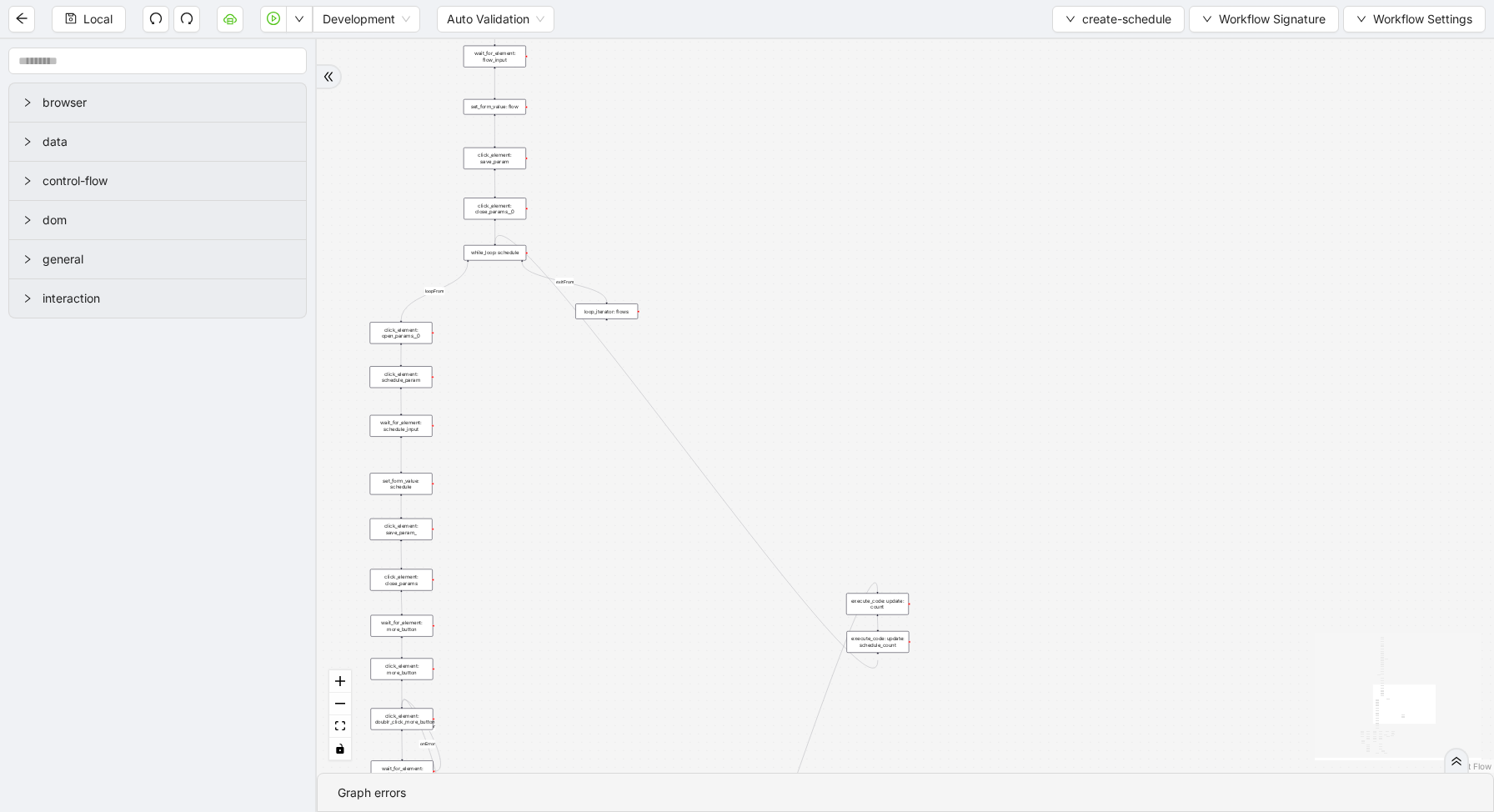
drag, startPoint x: 810, startPoint y: 380, endPoint x: 618, endPoint y: 2, distance: 424.0
click at [618, 2] on section "Local Development Auto Validation create-schedule Workflow Signature Workflow S…" at bounding box center [747, 406] width 1494 height 812
drag, startPoint x: 726, startPoint y: 468, endPoint x: 765, endPoint y: 314, distance: 158.9
click at [769, 325] on div "loopFrom exitFrom fallback enable_retry has_error is_selected fallback create_s…" at bounding box center [905, 406] width 1177 height 733
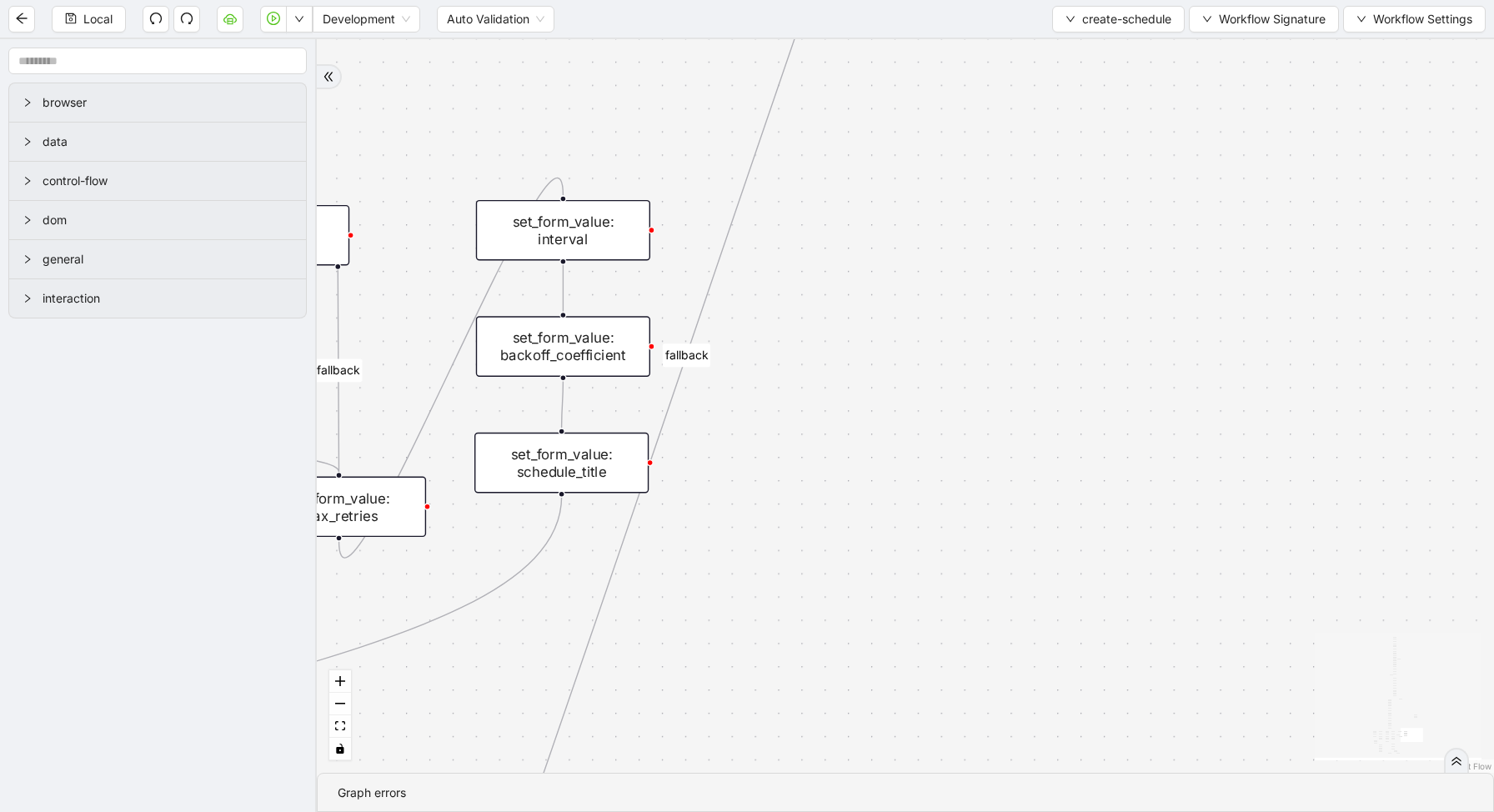
click at [620, 442] on div "set_form_value: schedule_title" at bounding box center [561, 462] width 174 height 61
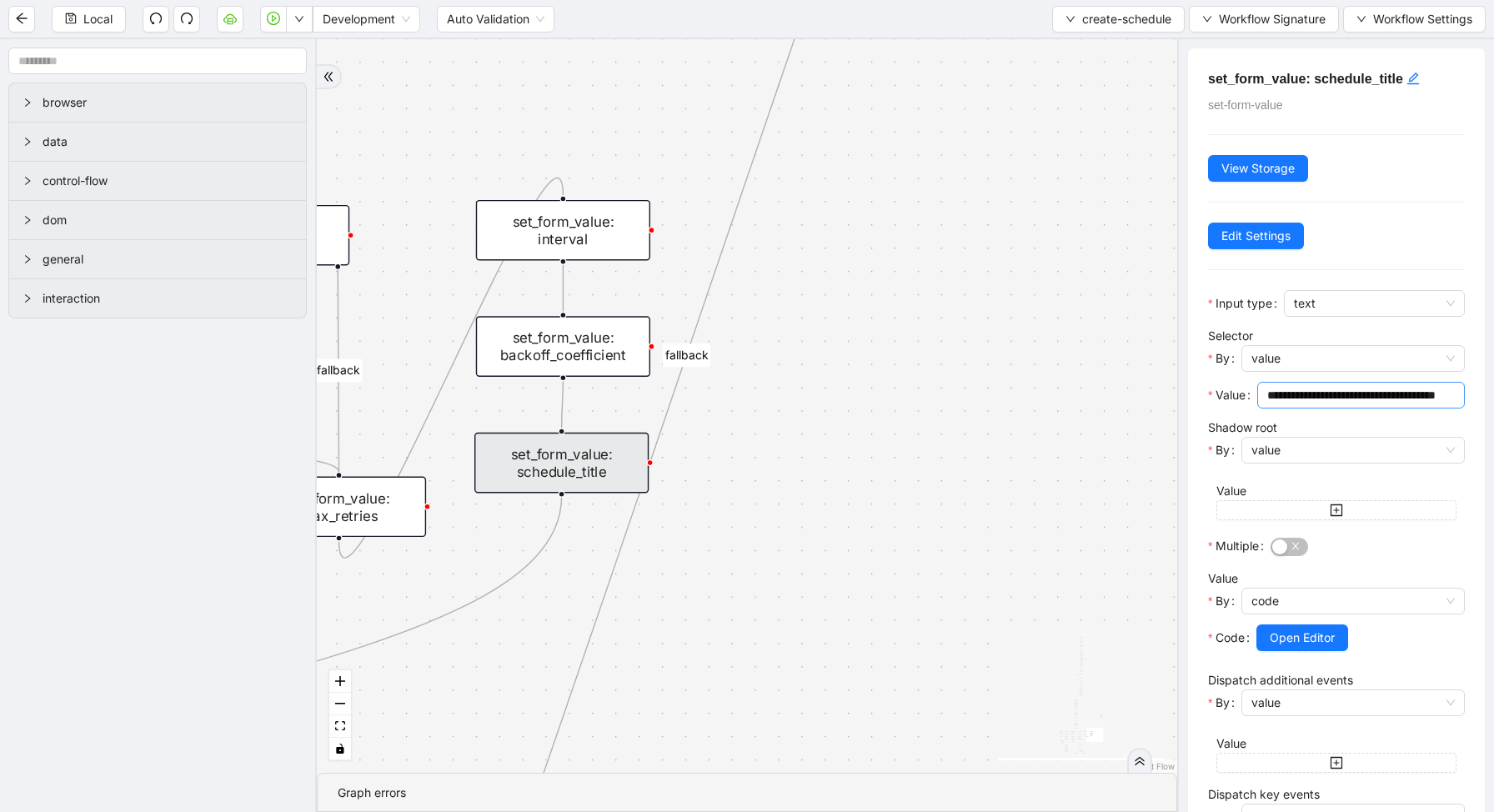
click at [1402, 395] on input "**********" at bounding box center [1359, 395] width 184 height 18
type input "**********"
click at [1309, 633] on span "Open Editor" at bounding box center [1302, 638] width 65 height 18
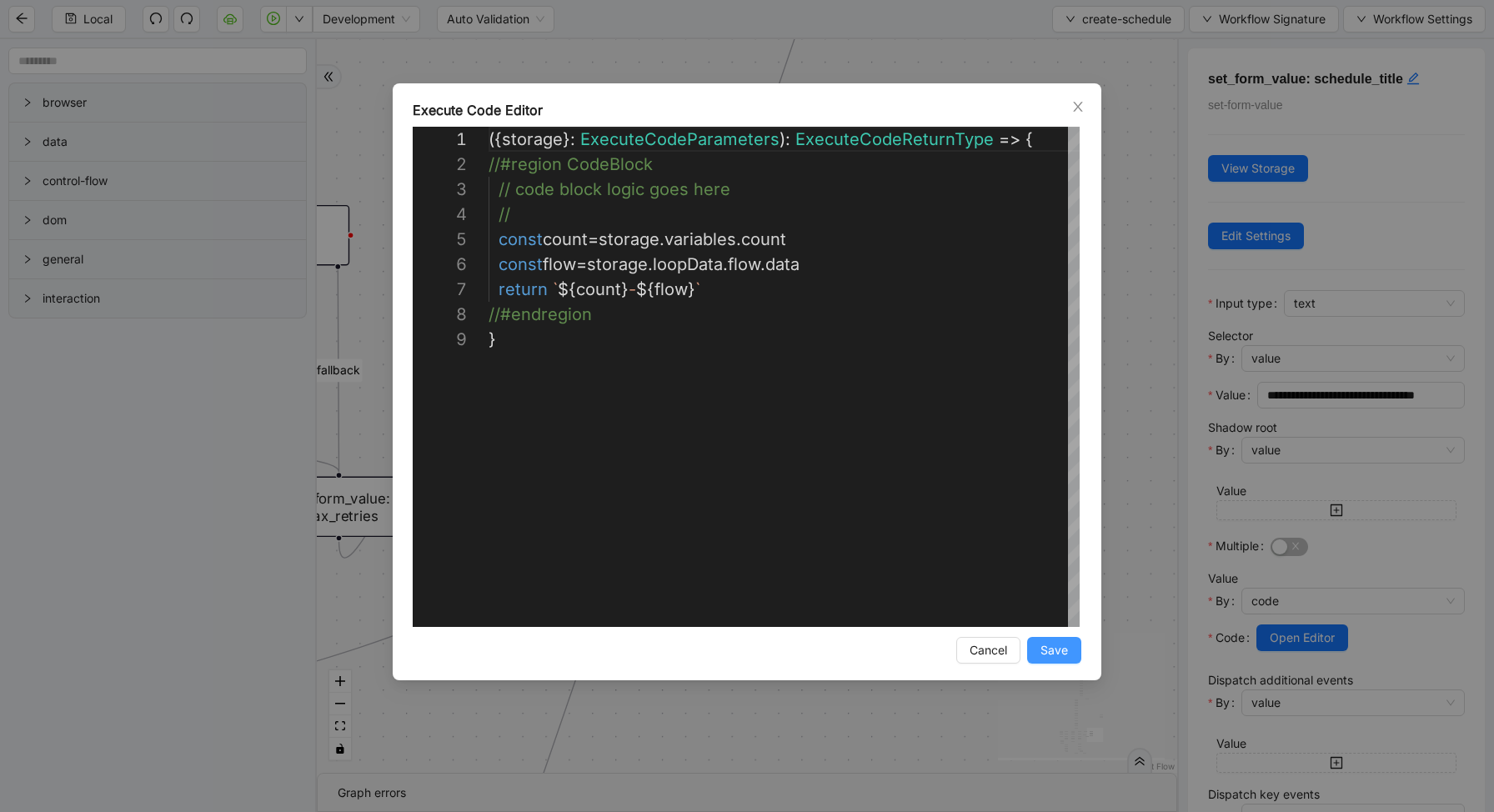
click at [1057, 643] on span "Save" at bounding box center [1054, 650] width 28 height 18
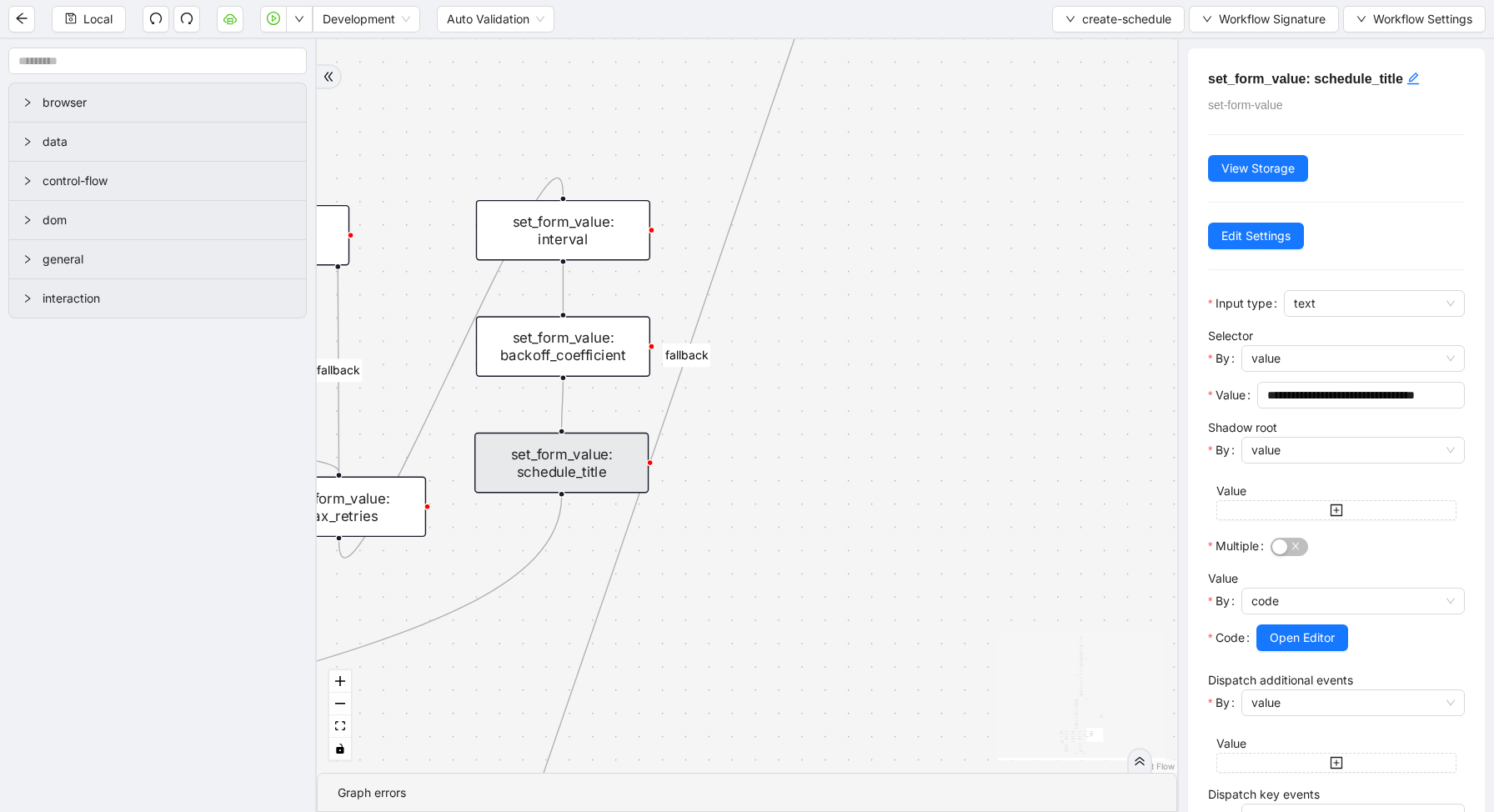
scroll to position [302, 0]
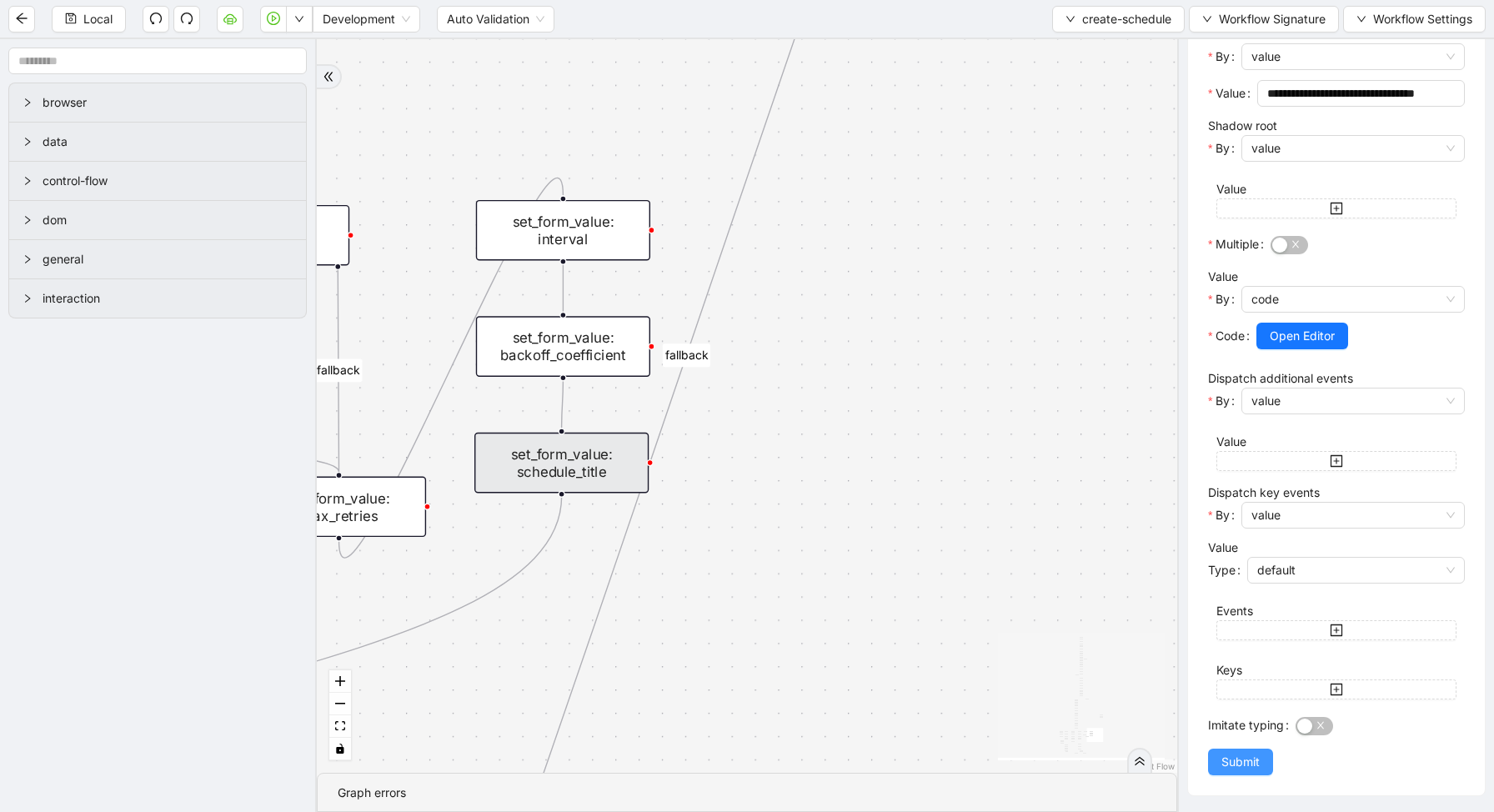
click at [1256, 760] on span "Submit" at bounding box center [1241, 762] width 38 height 18
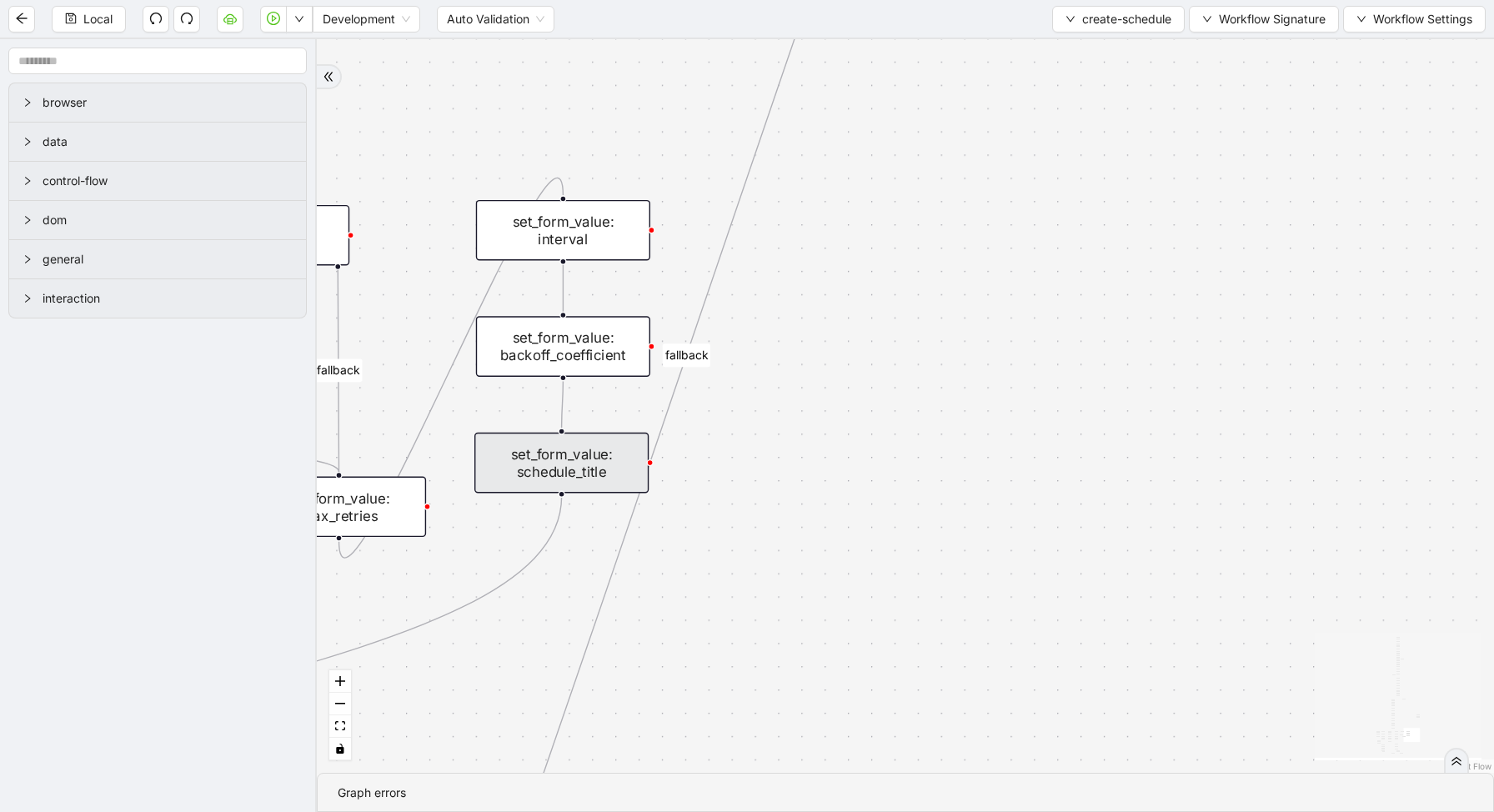
scroll to position [0, 0]
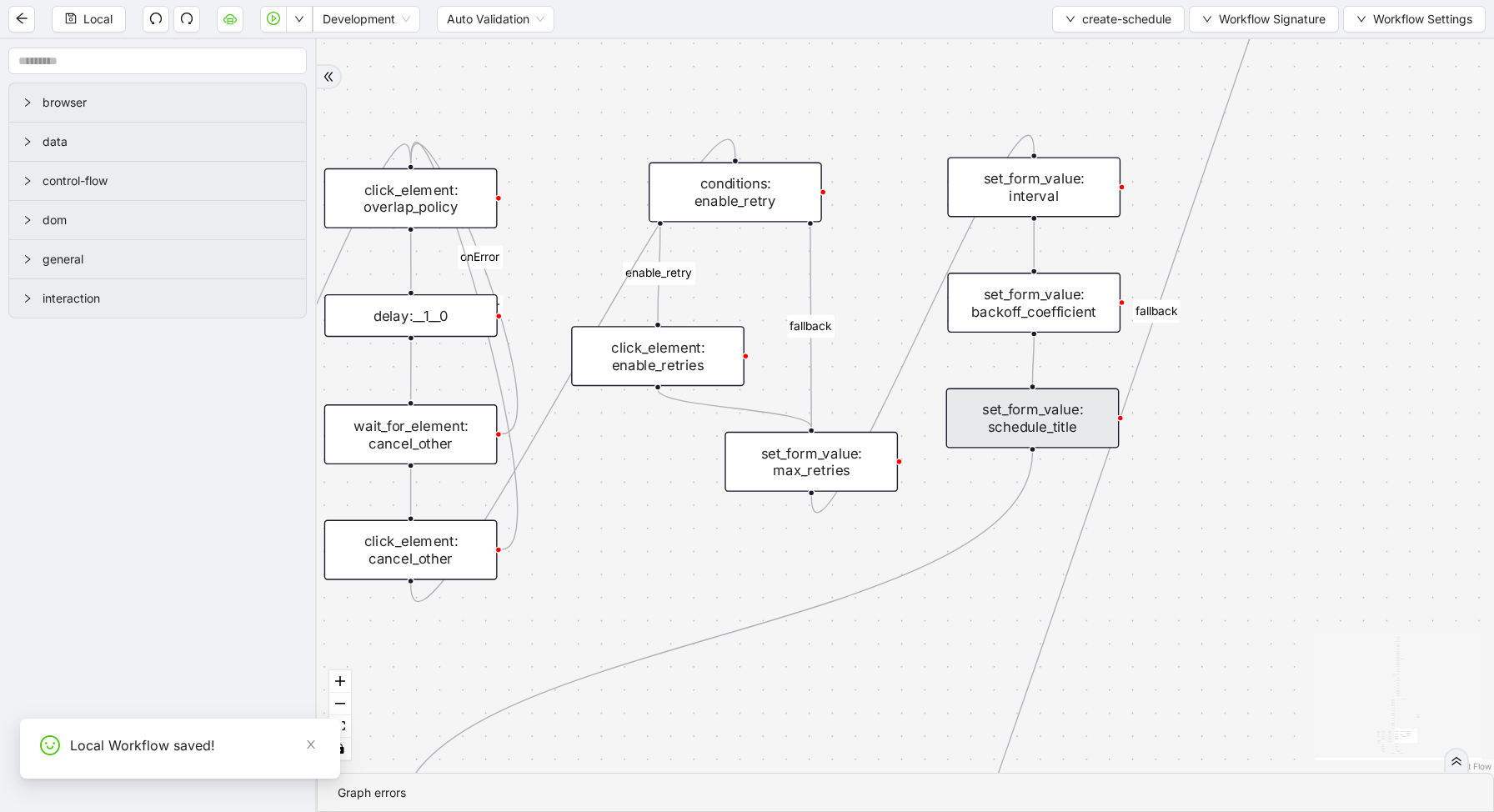
drag, startPoint x: 484, startPoint y: 406, endPoint x: 959, endPoint y: 360, distance: 477.2
click at [959, 361] on div "loopFrom exitFrom fallback enable_retry has_error is_selected fallback create_s…" at bounding box center [905, 406] width 1177 height 733
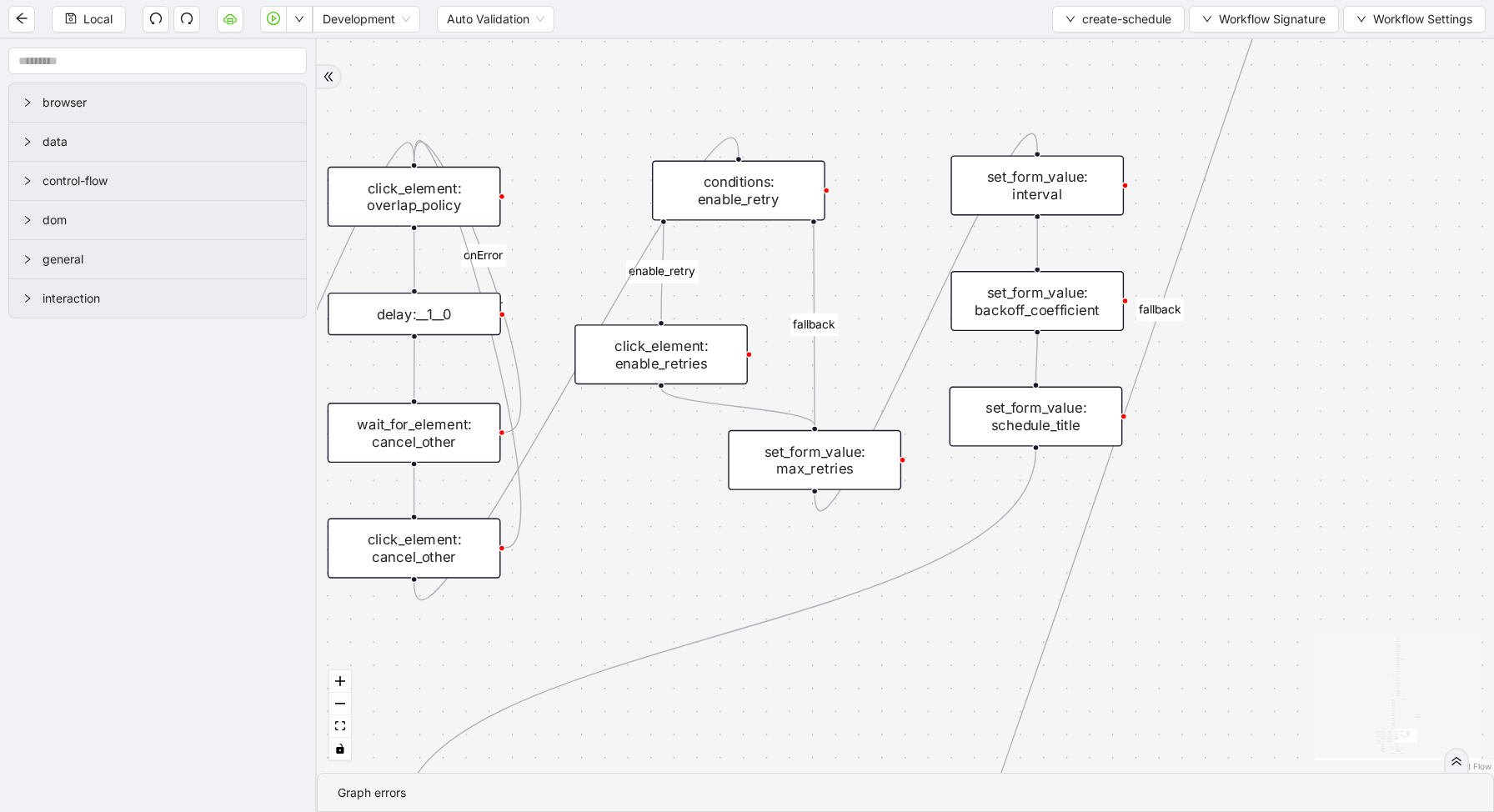
drag, startPoint x: 661, startPoint y: 355, endPoint x: 706, endPoint y: 335, distance: 49.2
click at [706, 335] on div "click_element: enable_retries" at bounding box center [661, 355] width 173 height 60
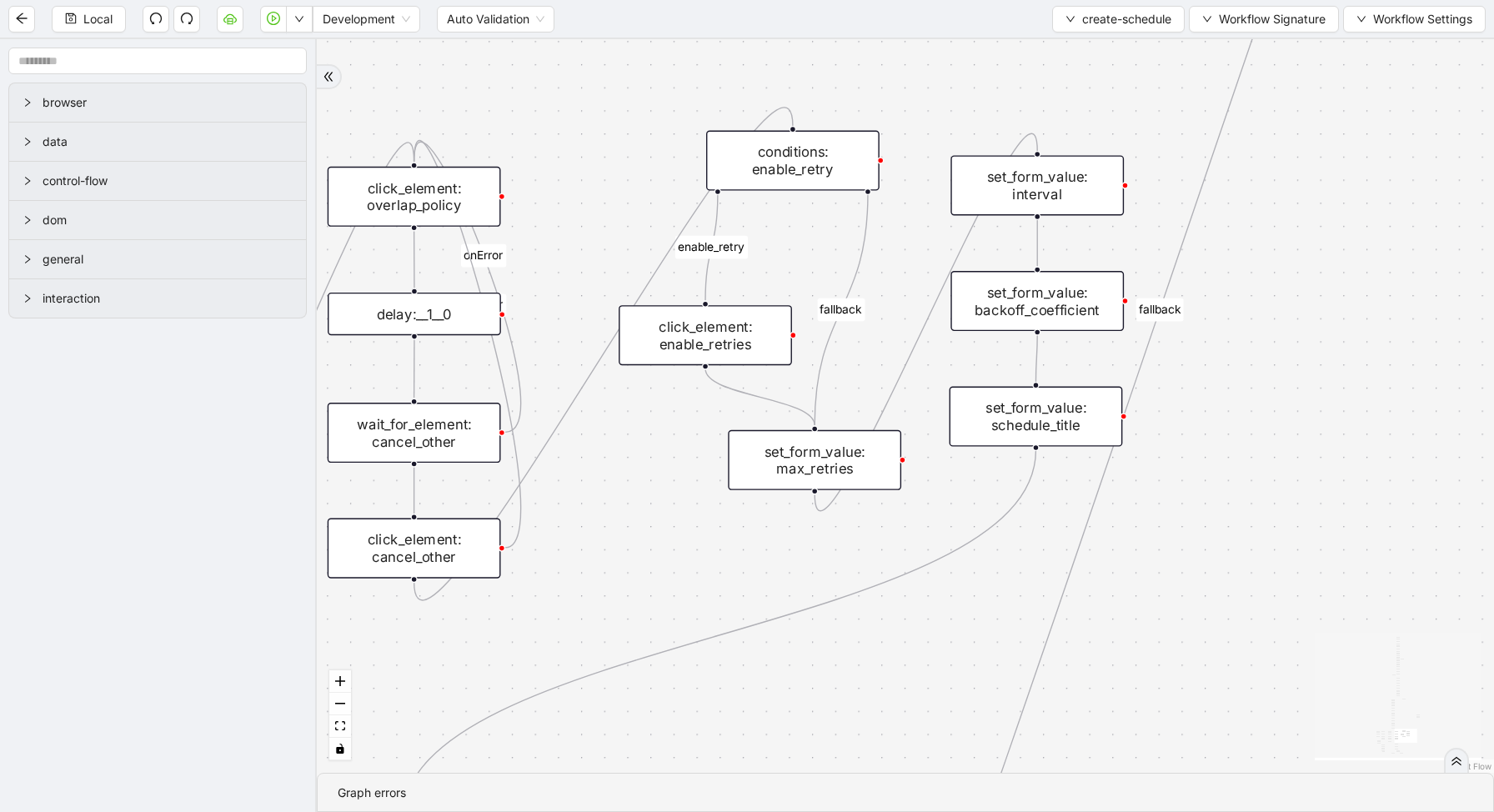
drag, startPoint x: 759, startPoint y: 187, endPoint x: 848, endPoint y: 115, distance: 114.5
click at [848, 130] on div "conditions: enable_retry" at bounding box center [792, 161] width 173 height 60
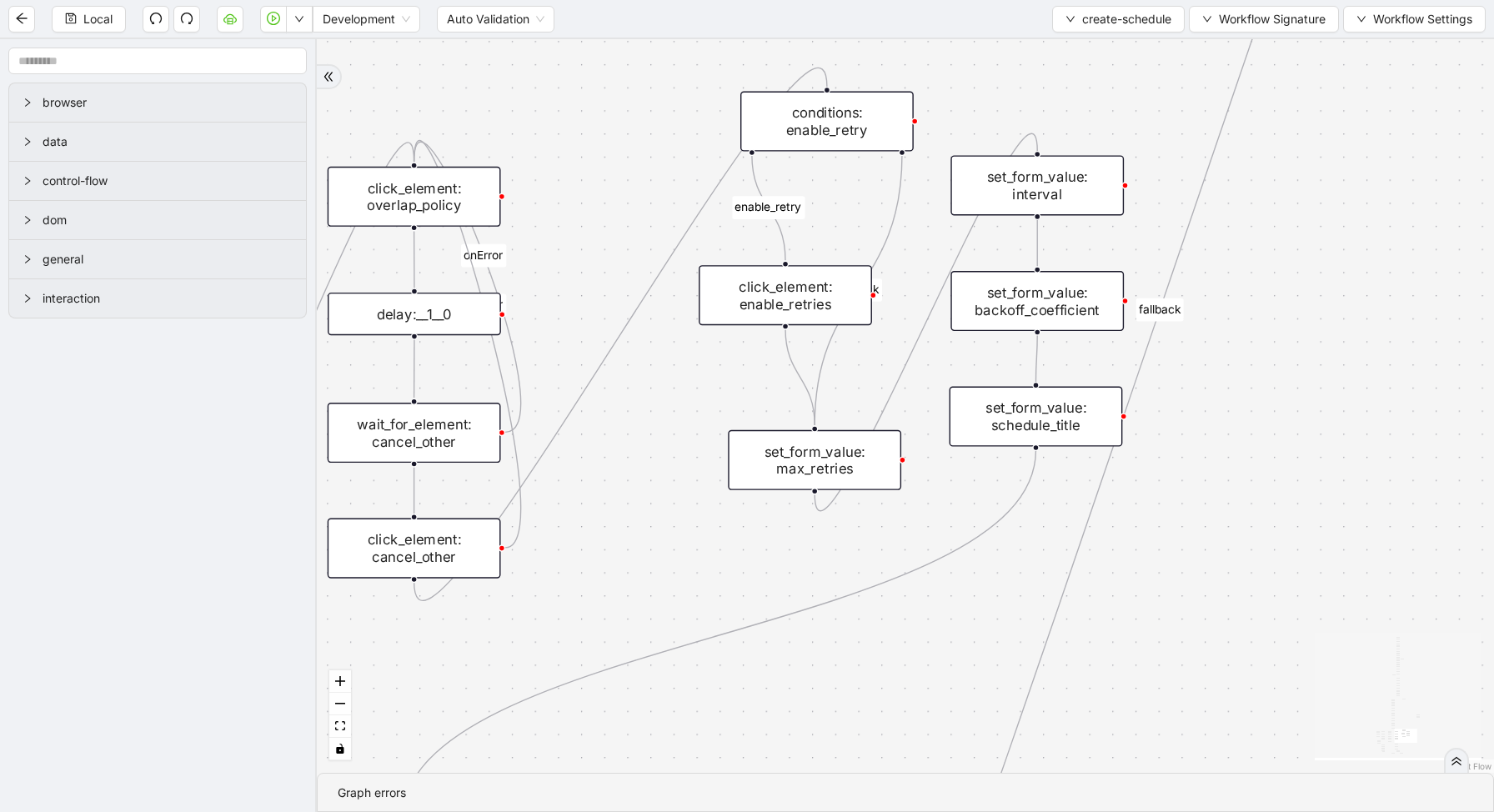
drag, startPoint x: 721, startPoint y: 340, endPoint x: 805, endPoint y: 297, distance: 94.4
click at [804, 297] on div "click_element: enable_retries" at bounding box center [785, 295] width 173 height 60
drag, startPoint x: 412, startPoint y: 579, endPoint x: 785, endPoint y: 278, distance: 479.3
drag, startPoint x: 787, startPoint y: 324, endPoint x: 813, endPoint y: 431, distance: 110.1
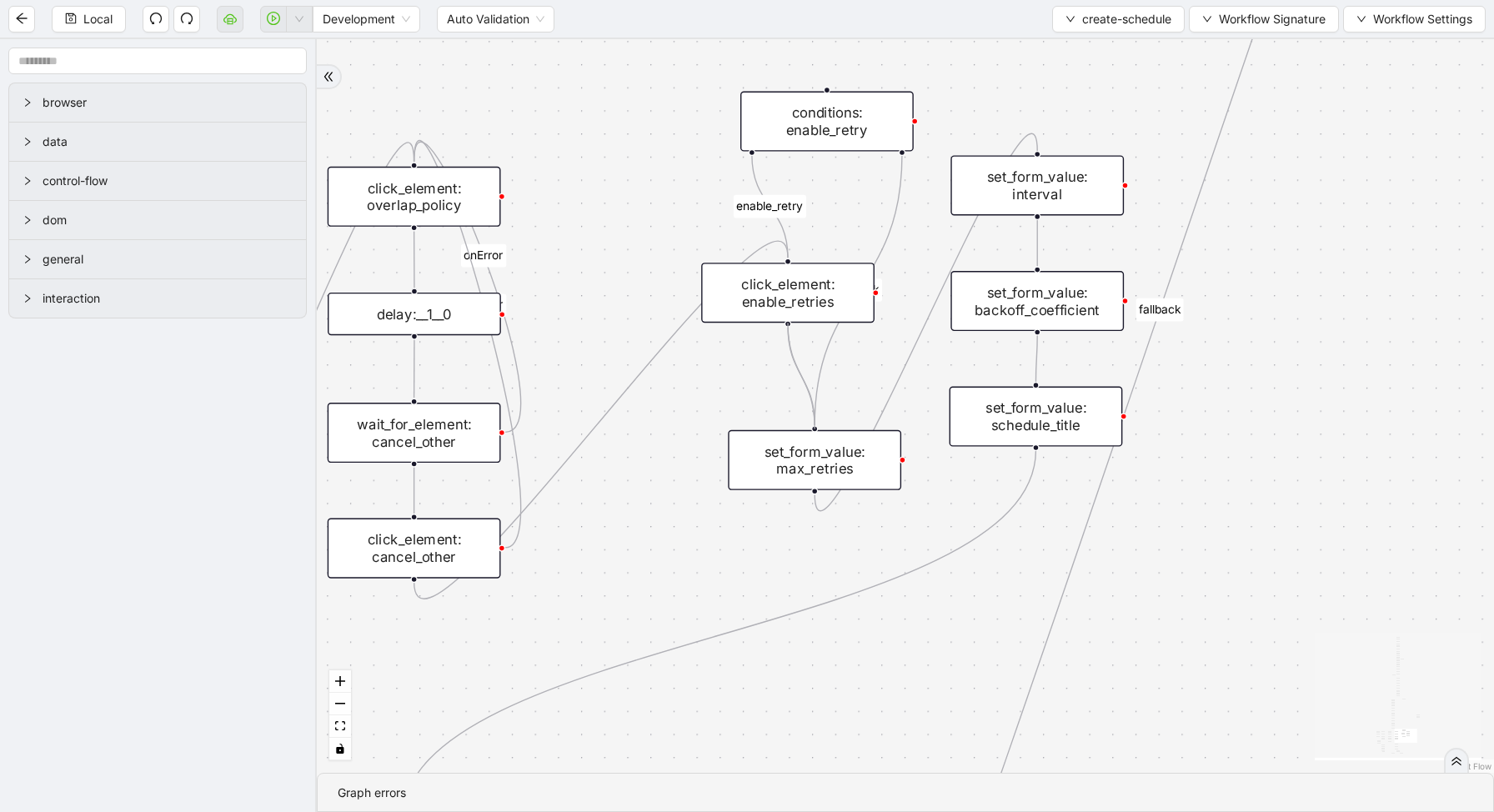
drag, startPoint x: 825, startPoint y: 457, endPoint x: 794, endPoint y: 452, distance: 31.4
click at [795, 452] on div "set_form_value: max_retries" at bounding box center [784, 456] width 173 height 60
click at [834, 116] on div "conditions: enable_retry" at bounding box center [826, 122] width 173 height 60
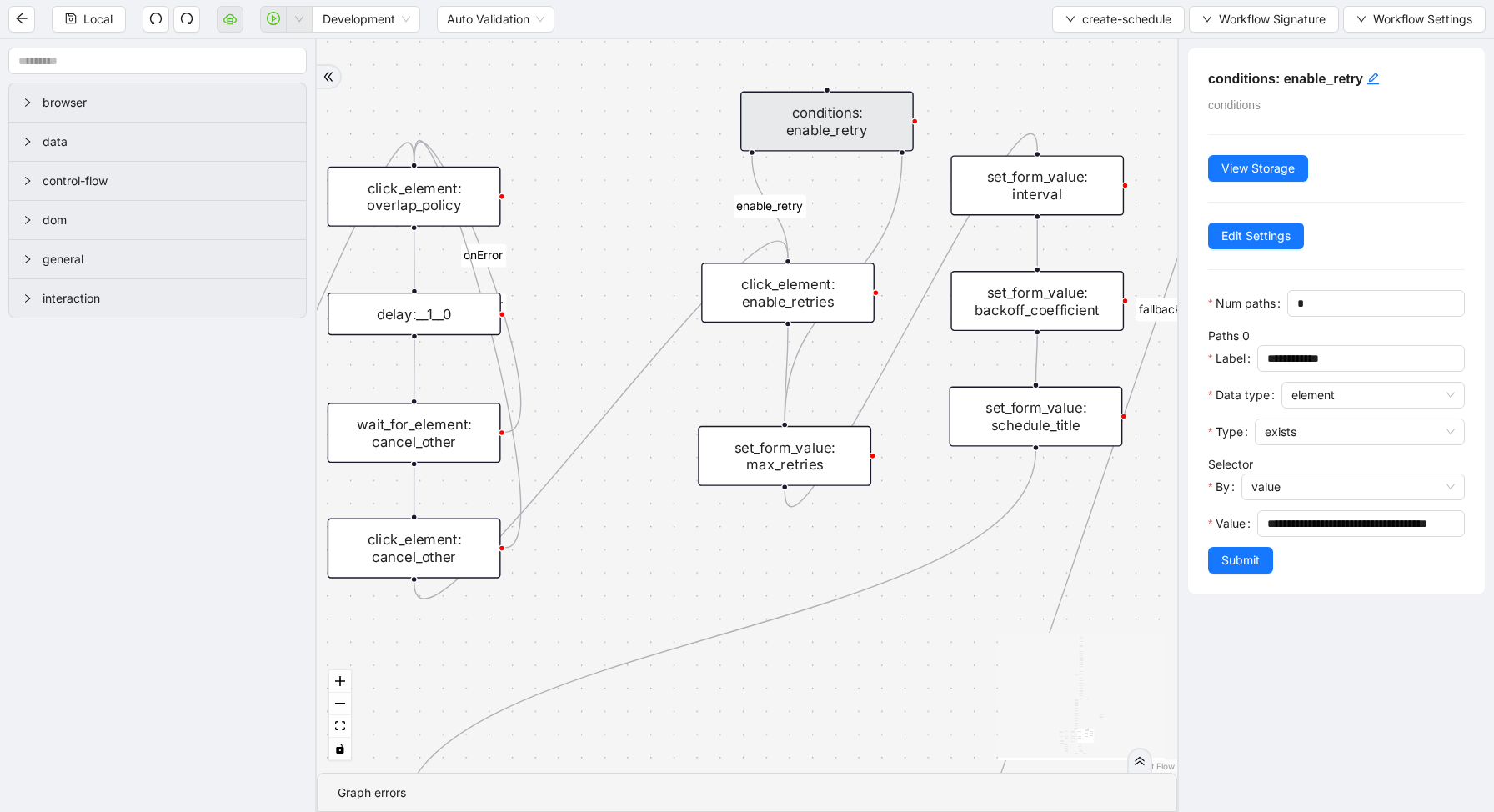
click at [894, 201] on icon "Edge from conditions: enable_retry to set_form_value: max_retries" at bounding box center [843, 288] width 118 height 267
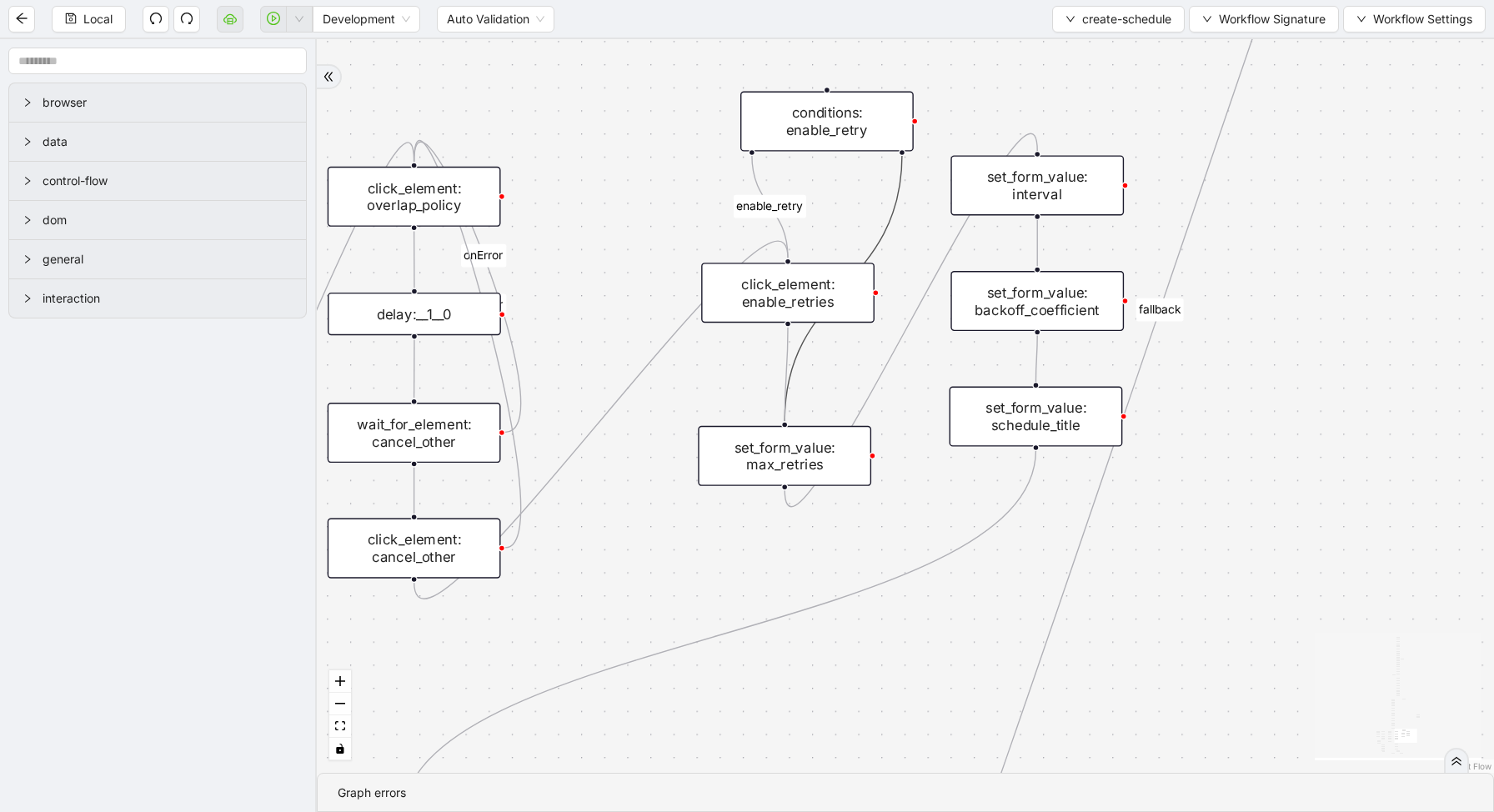
click at [775, 212] on rect "Edge from conditions: enable_retry to click_element: enable_retries" at bounding box center [770, 207] width 73 height 23
click at [896, 212] on icon "Edge from conditions: enable_retry to set_form_value: max_retries" at bounding box center [843, 288] width 118 height 267
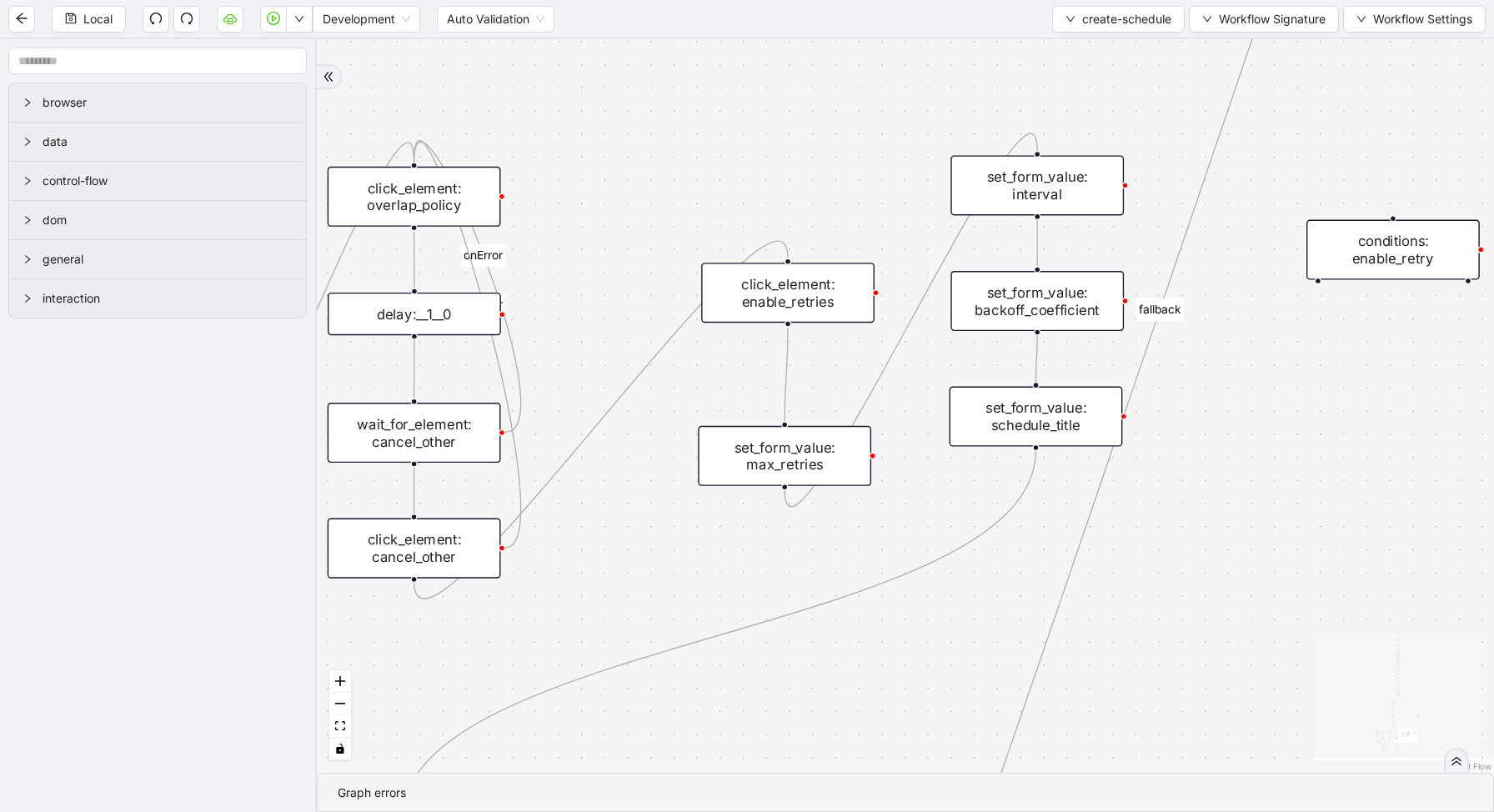
drag, startPoint x: 830, startPoint y: 126, endPoint x: 1425, endPoint y: 320, distance: 625.8
click at [1430, 280] on div "conditions: enable_retry" at bounding box center [1393, 250] width 173 height 60
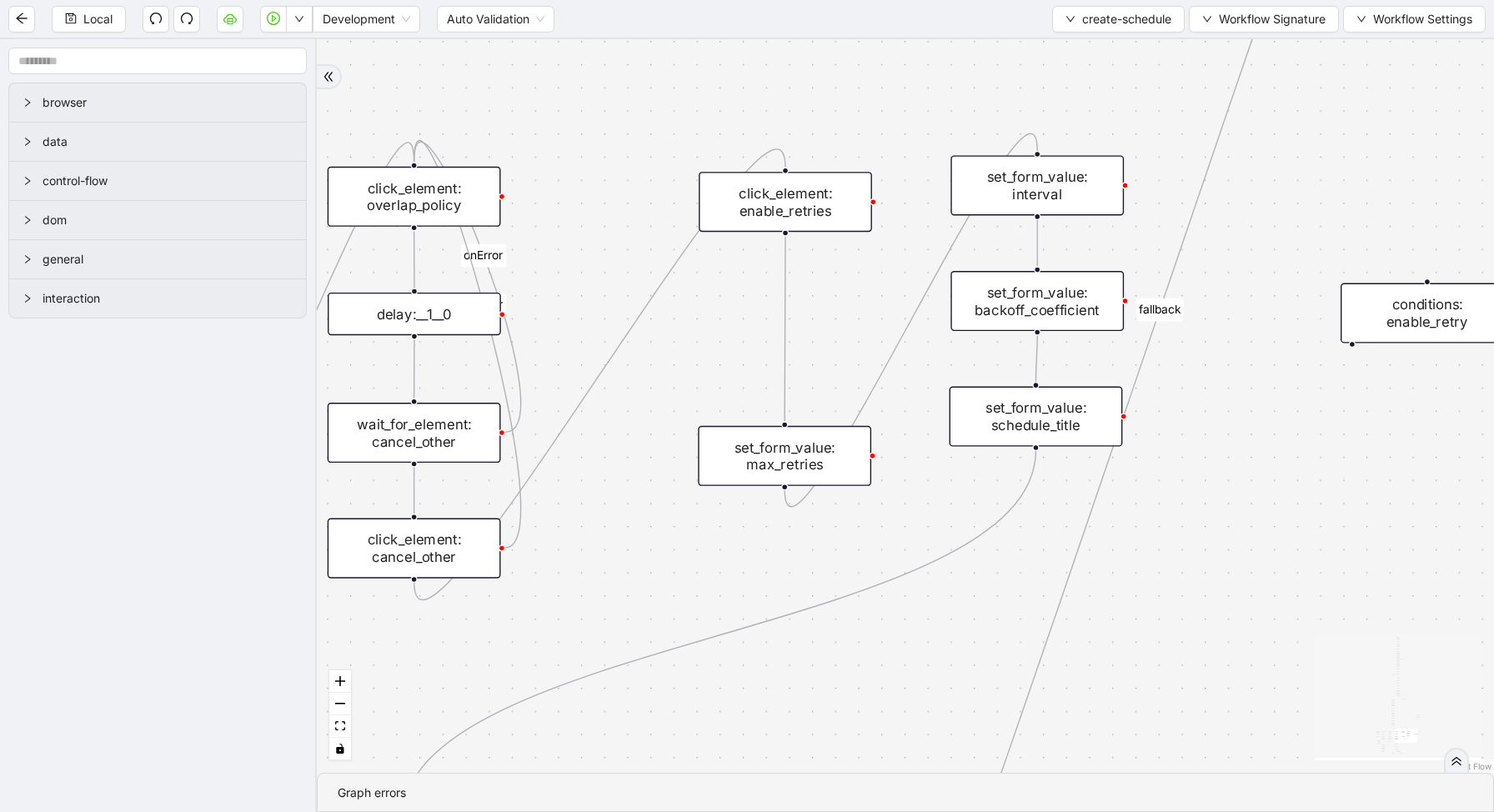
drag, startPoint x: 788, startPoint y: 301, endPoint x: 784, endPoint y: 208, distance: 93.1
click at [785, 209] on div "click_element: enable_retries" at bounding box center [785, 202] width 173 height 60
drag, startPoint x: 791, startPoint y: 471, endPoint x: 790, endPoint y: 374, distance: 97.0
click at [790, 375] on div "set_form_value: max_retries" at bounding box center [784, 360] width 173 height 60
click at [696, 488] on div "loopFrom exitFrom has_error is_selected fallback create_schedule_disabled_exist…" at bounding box center [905, 406] width 1177 height 733
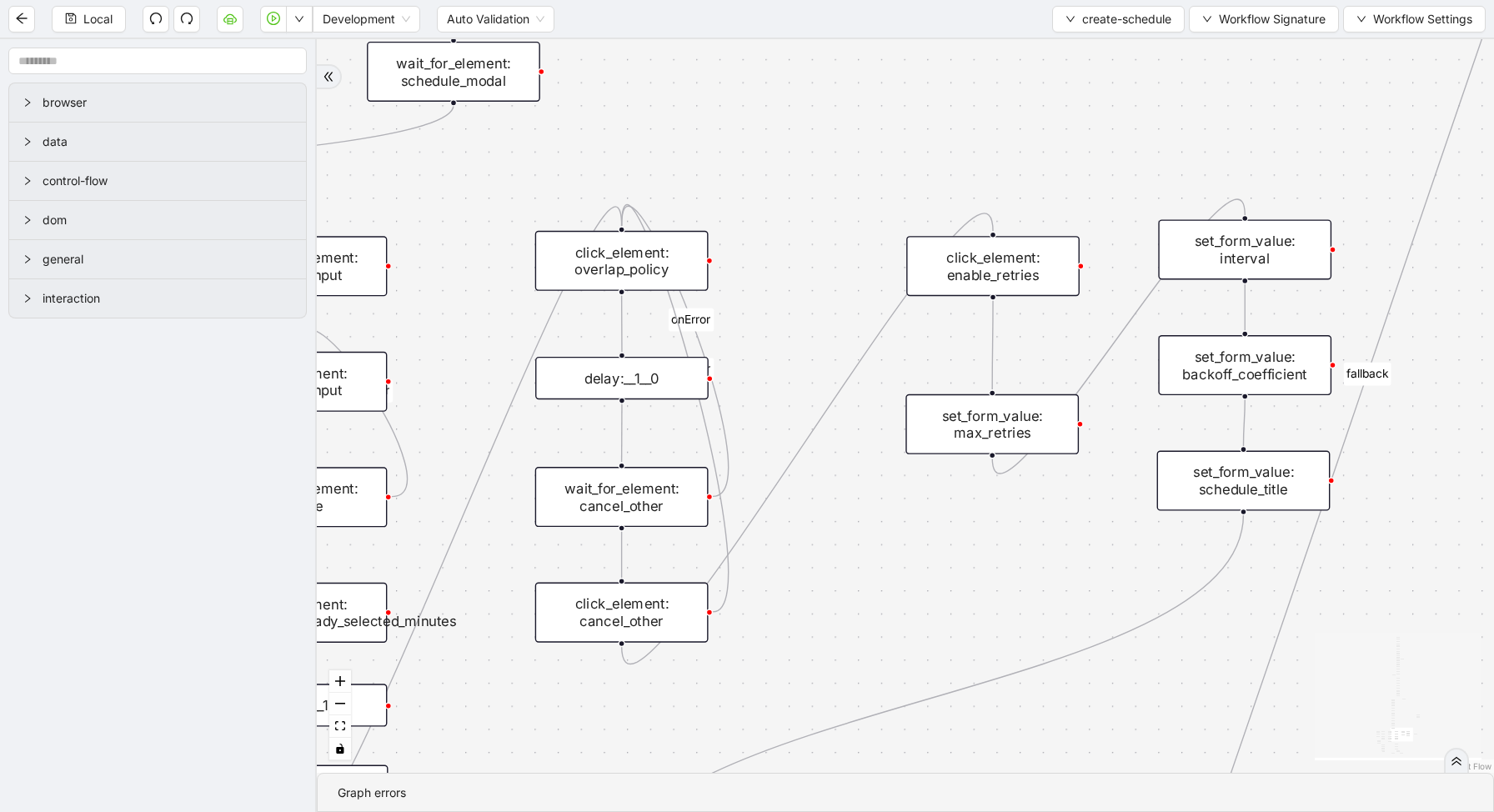
drag, startPoint x: 696, startPoint y: 488, endPoint x: 929, endPoint y: 555, distance: 242.4
click at [924, 555] on div "loopFrom exitFrom has_error is_selected fallback create_schedule_disabled_exist…" at bounding box center [905, 406] width 1177 height 733
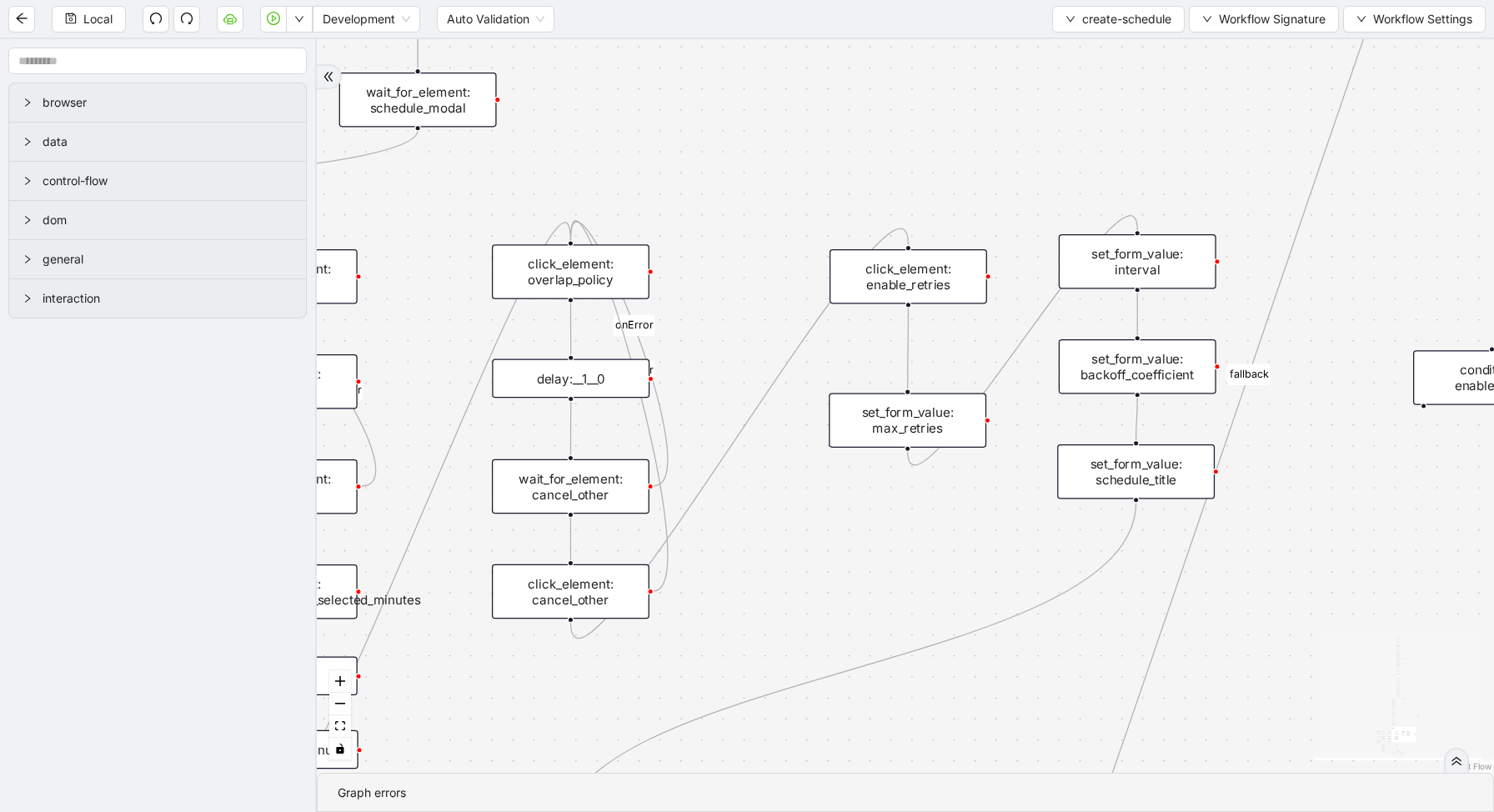
click at [581, 386] on div "delay:__1__0" at bounding box center [570, 379] width 157 height 39
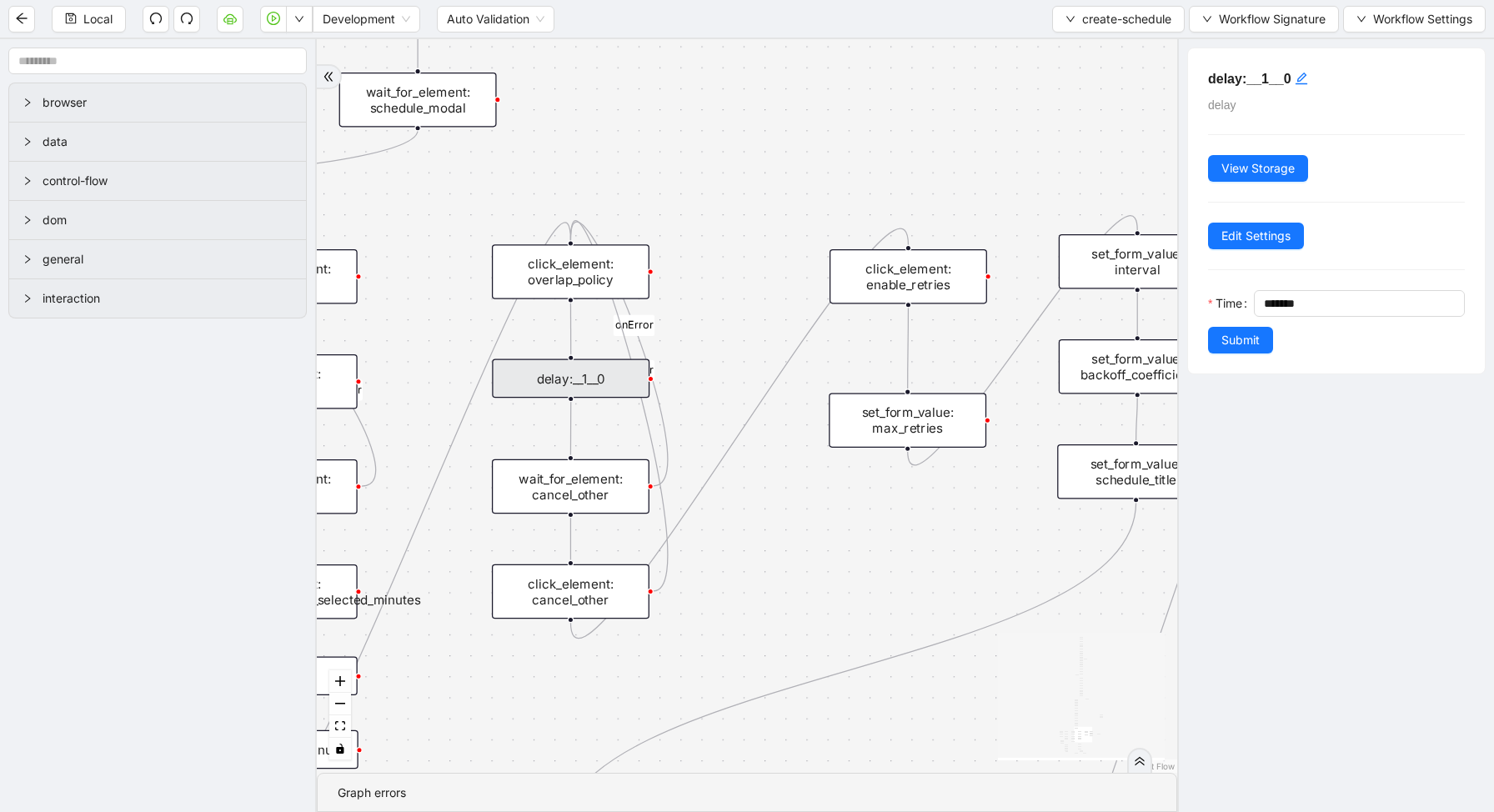
click at [790, 540] on div "loopFrom exitFrom has_error is_selected fallback create_schedule_disabled_exist…" at bounding box center [747, 406] width 861 height 733
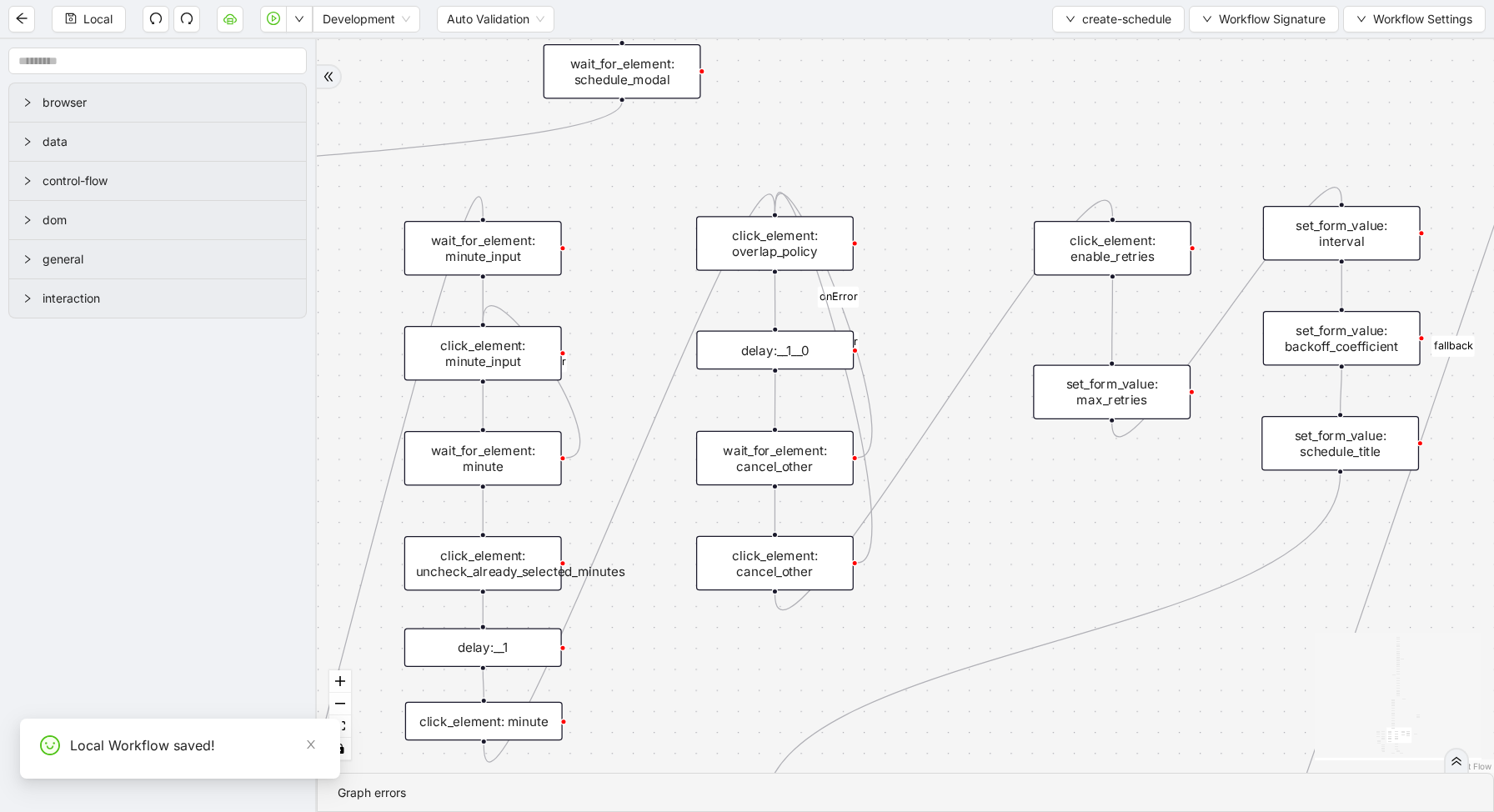
drag, startPoint x: 744, startPoint y: 550, endPoint x: 995, endPoint y: 442, distance: 273.2
click at [988, 455] on div "loopFrom exitFrom has_error is_selected fallback create_schedule_disabled_exist…" at bounding box center [905, 406] width 1177 height 733
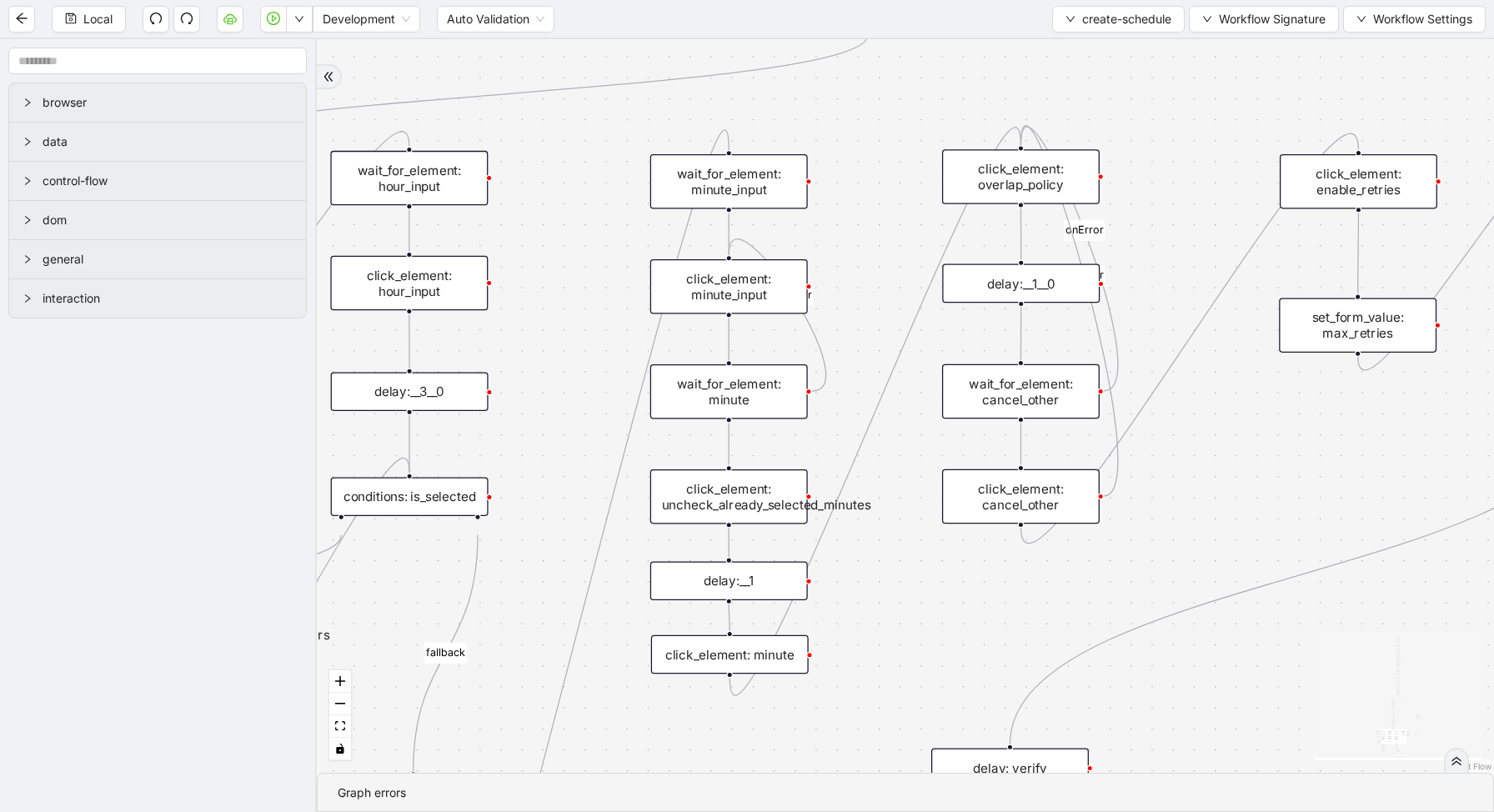
drag, startPoint x: 674, startPoint y: 591, endPoint x: 883, endPoint y: 591, distance: 209.0
click at [883, 591] on div "loopFrom exitFrom has_error is_selected fallback create_schedule_disabled_exist…" at bounding box center [905, 406] width 1177 height 733
click at [770, 500] on div "click_element: uncheck_already_selected_minutes" at bounding box center [731, 496] width 157 height 54
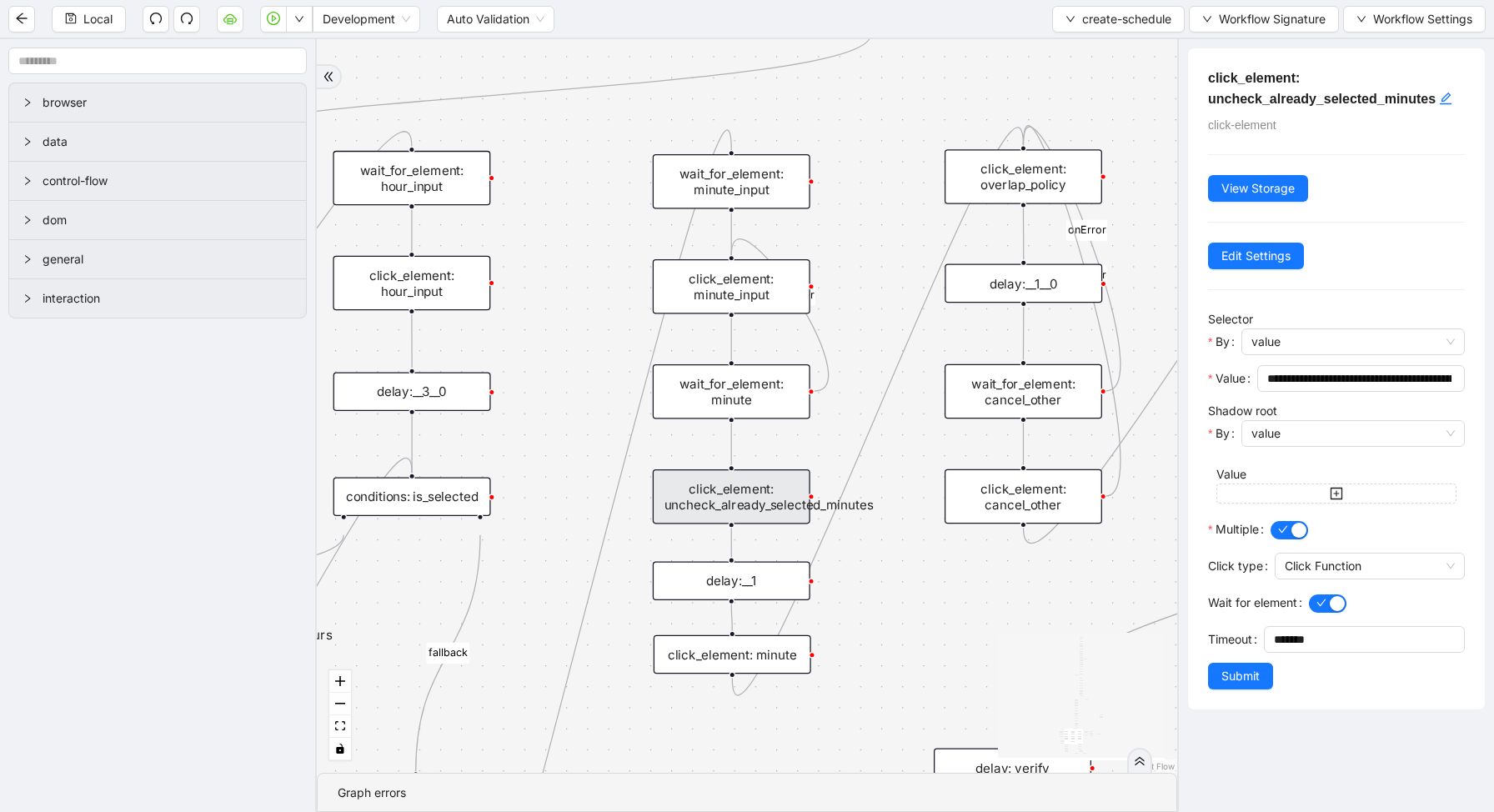
click at [885, 576] on div "loopFrom exitFrom has_error is_selected fallback create_schedule_disabled_exist…" at bounding box center [747, 406] width 861 height 733
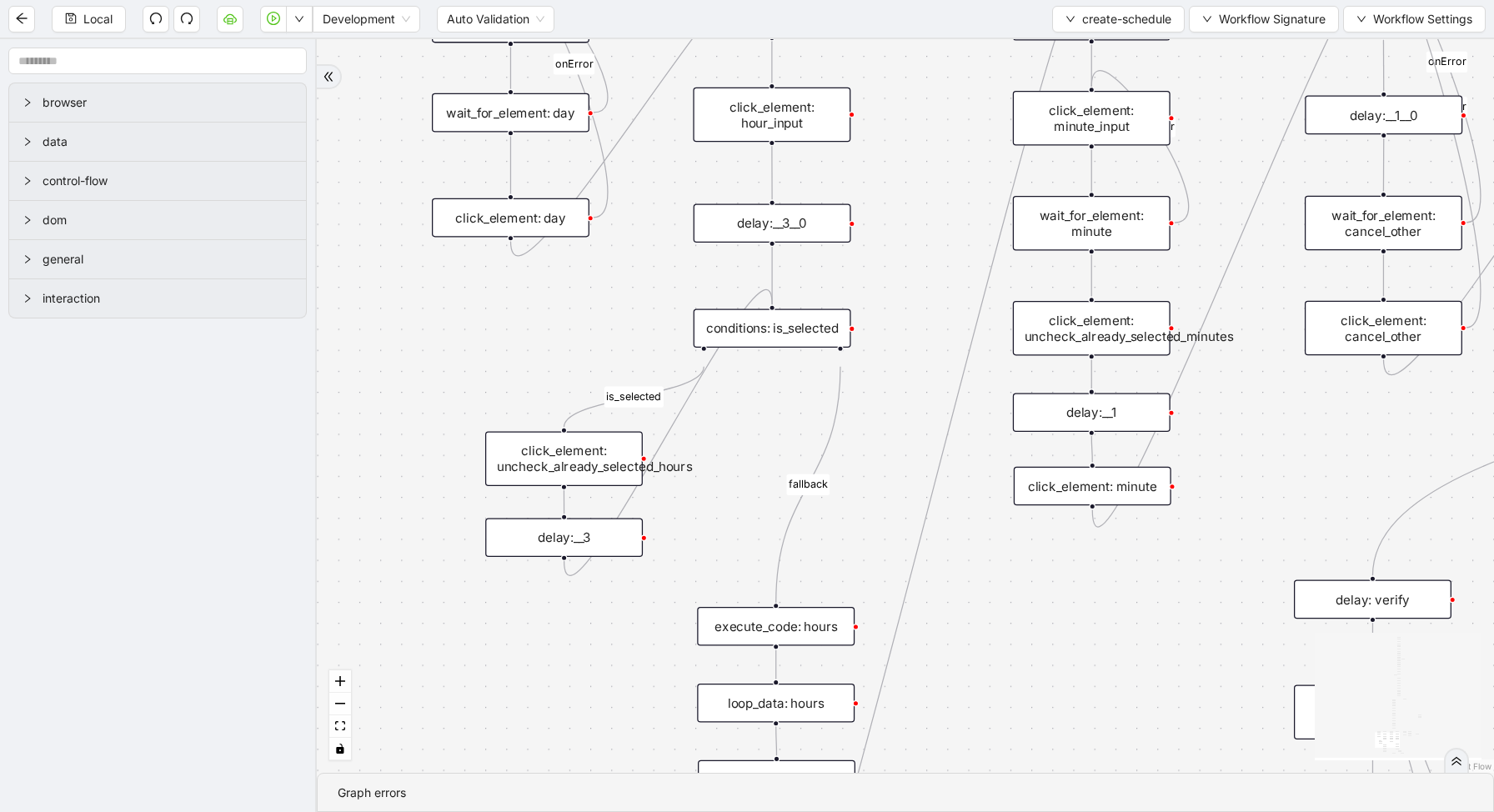
drag, startPoint x: 554, startPoint y: 605, endPoint x: 910, endPoint y: 429, distance: 397.1
click at [911, 431] on div "loopFrom exitFrom has_error is_selected fallback create_schedule_disabled_exist…" at bounding box center [905, 406] width 1177 height 733
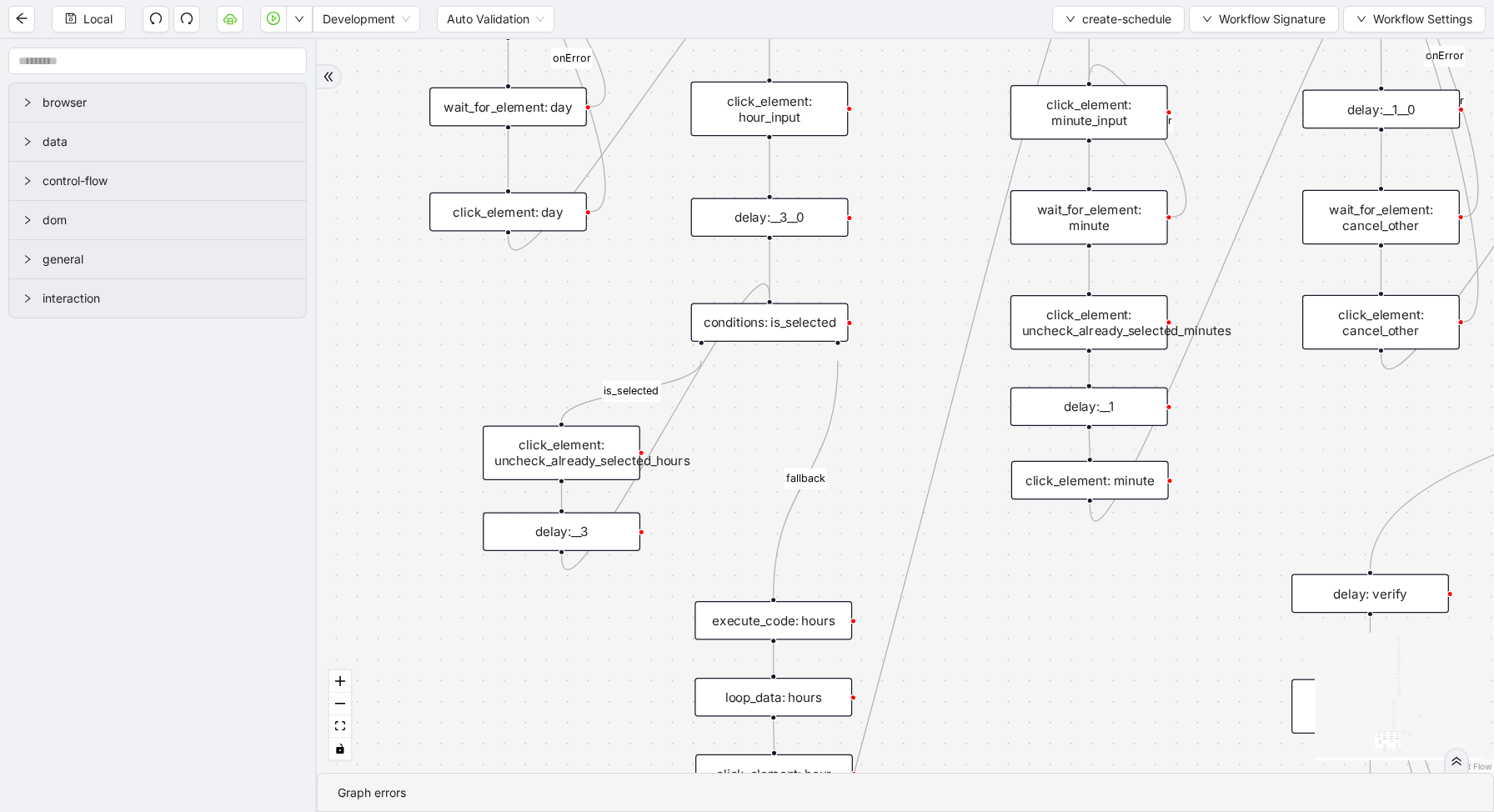
click at [591, 527] on div "delay:__3" at bounding box center [561, 531] width 157 height 39
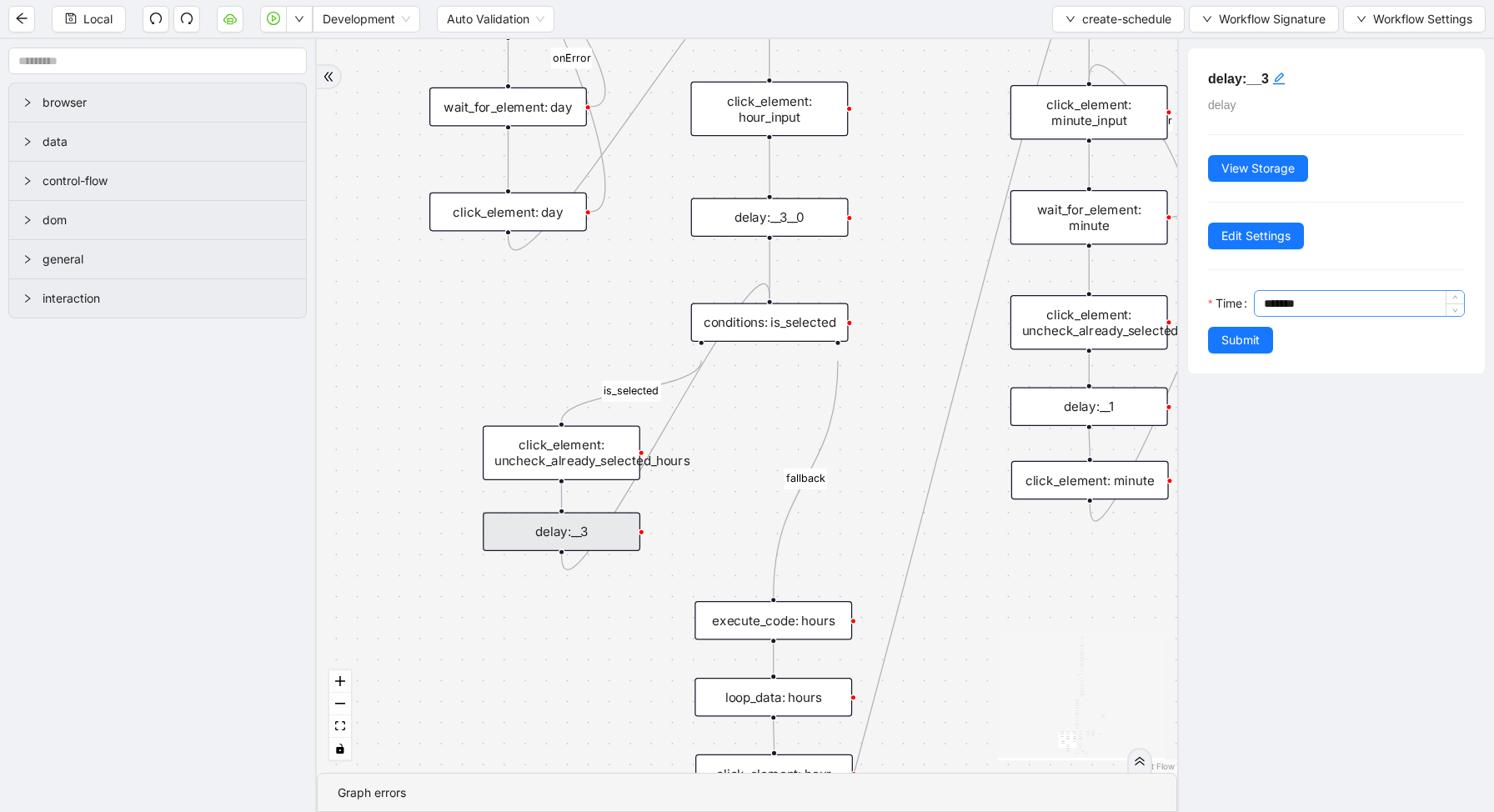
click at [1273, 306] on input "*******" at bounding box center [1364, 304] width 200 height 25
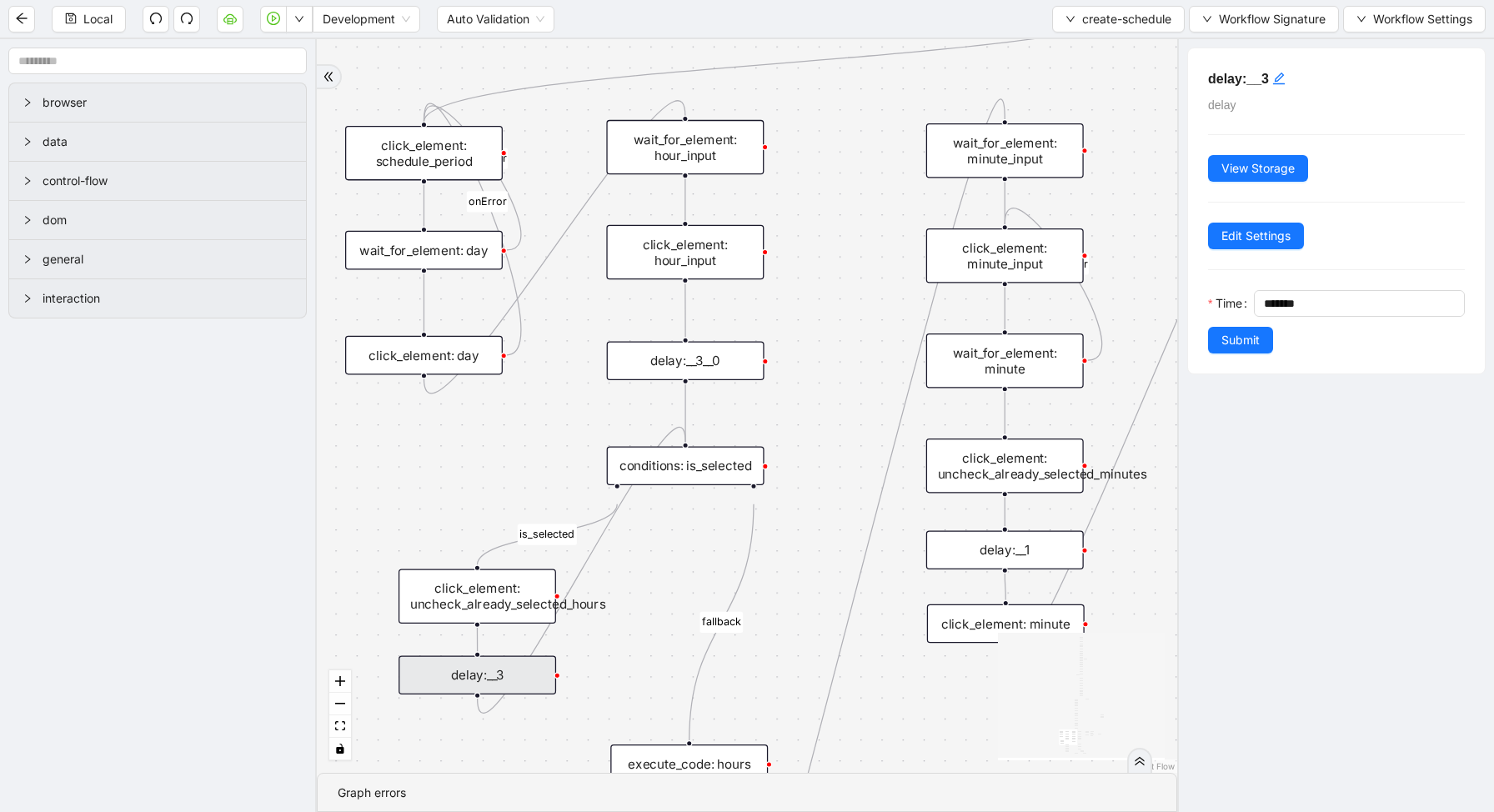
drag, startPoint x: 588, startPoint y: 323, endPoint x: 504, endPoint y: 466, distance: 165.8
click at [504, 466] on div "loopFrom exitFrom has_error is_selected fallback create_schedule_disabled_exist…" at bounding box center [747, 406] width 861 height 733
drag, startPoint x: 869, startPoint y: 528, endPoint x: 844, endPoint y: 529, distance: 25.0
click at [844, 529] on div "loopFrom exitFrom has_error is_selected fallback create_schedule_disabled_exist…" at bounding box center [747, 406] width 861 height 733
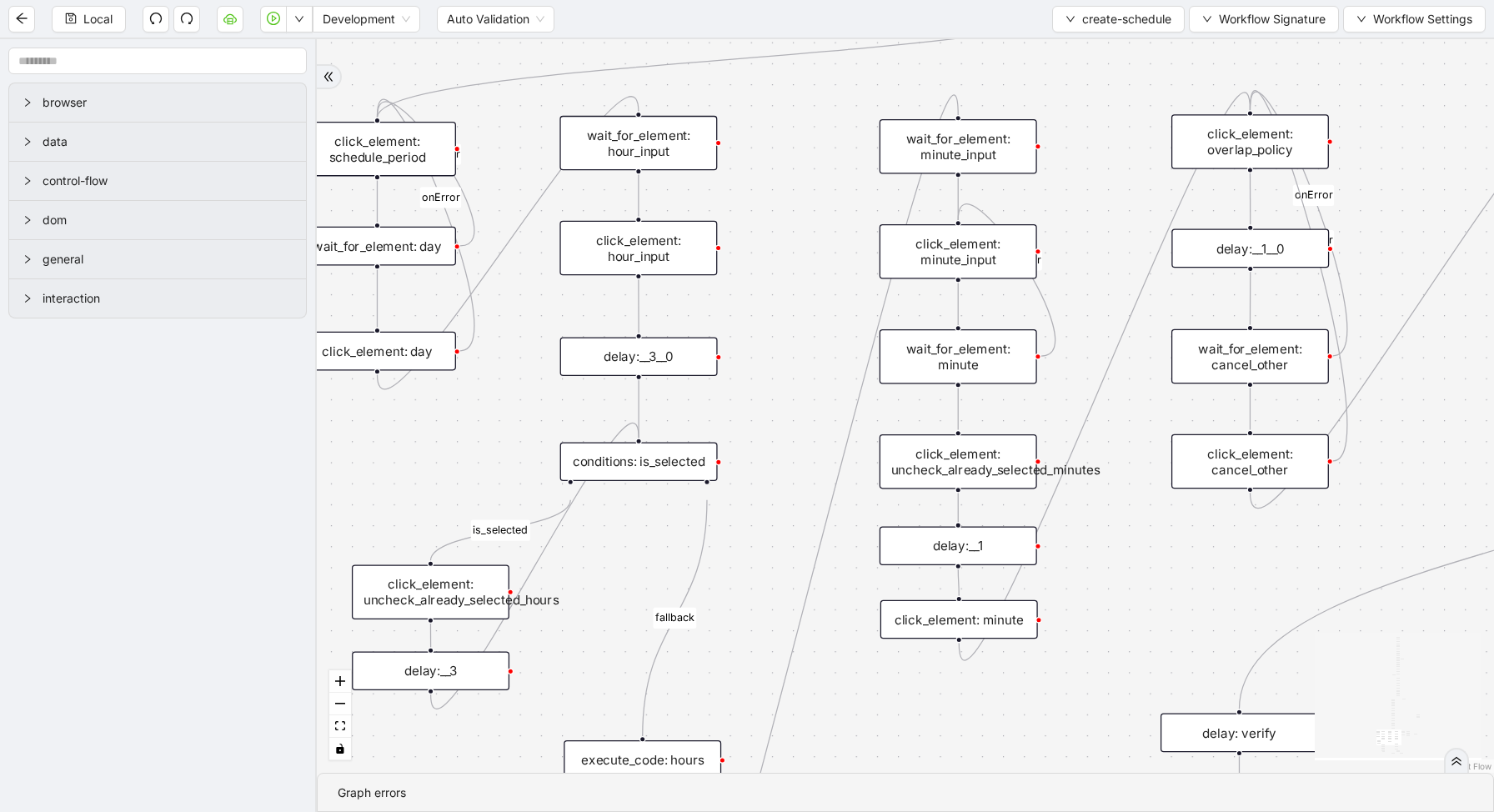
drag, startPoint x: 841, startPoint y: 534, endPoint x: 794, endPoint y: 522, distance: 48.5
click at [794, 528] on div "loopFrom exitFrom has_error is_selected fallback create_schedule_disabled_exist…" at bounding box center [905, 406] width 1177 height 733
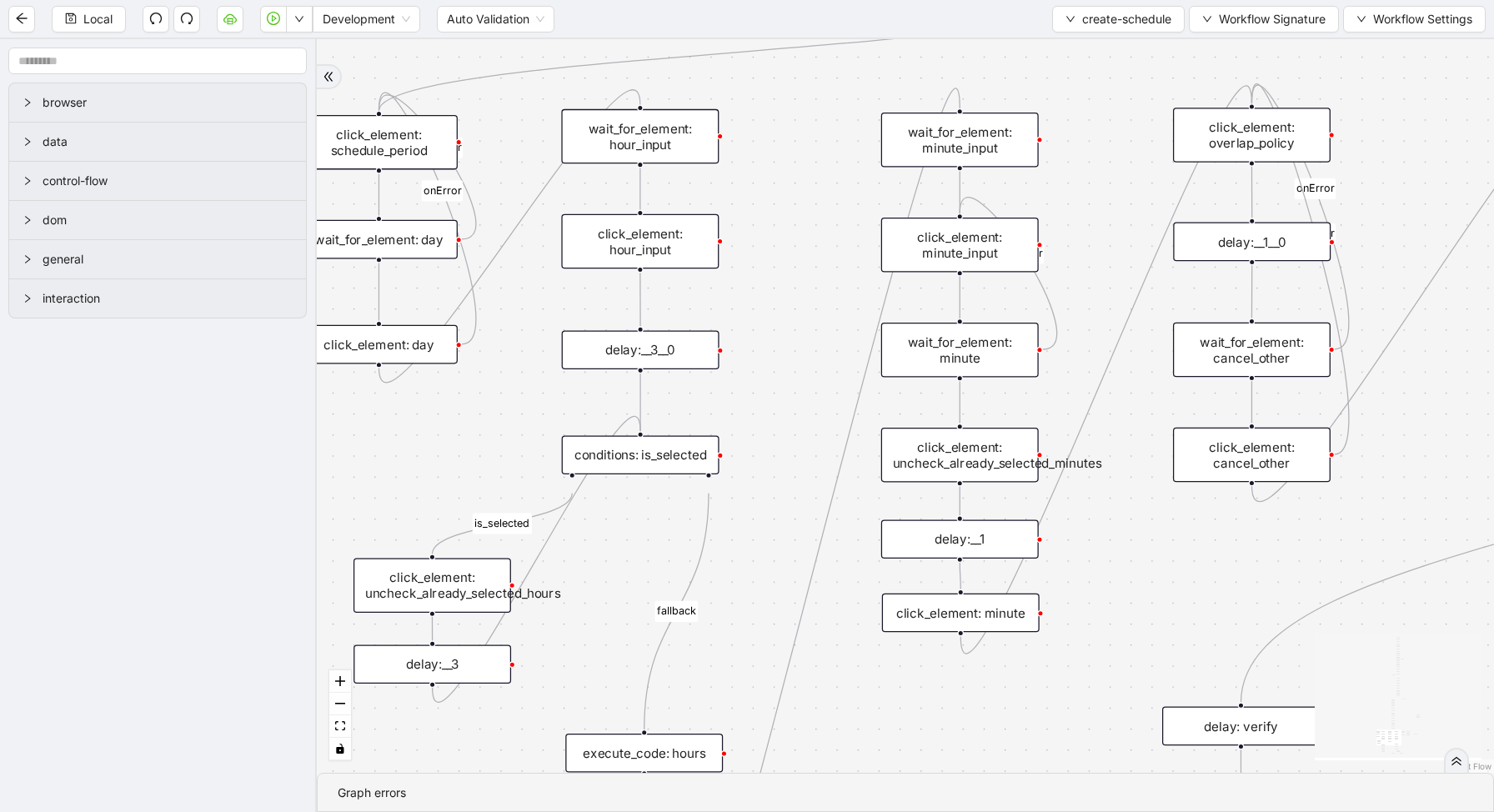
drag, startPoint x: 729, startPoint y: 615, endPoint x: 857, endPoint y: 473, distance: 191.2
click at [857, 478] on div "loopFrom exitFrom has_error is_selected fallback create_schedule_disabled_exist…" at bounding box center [905, 406] width 1177 height 733
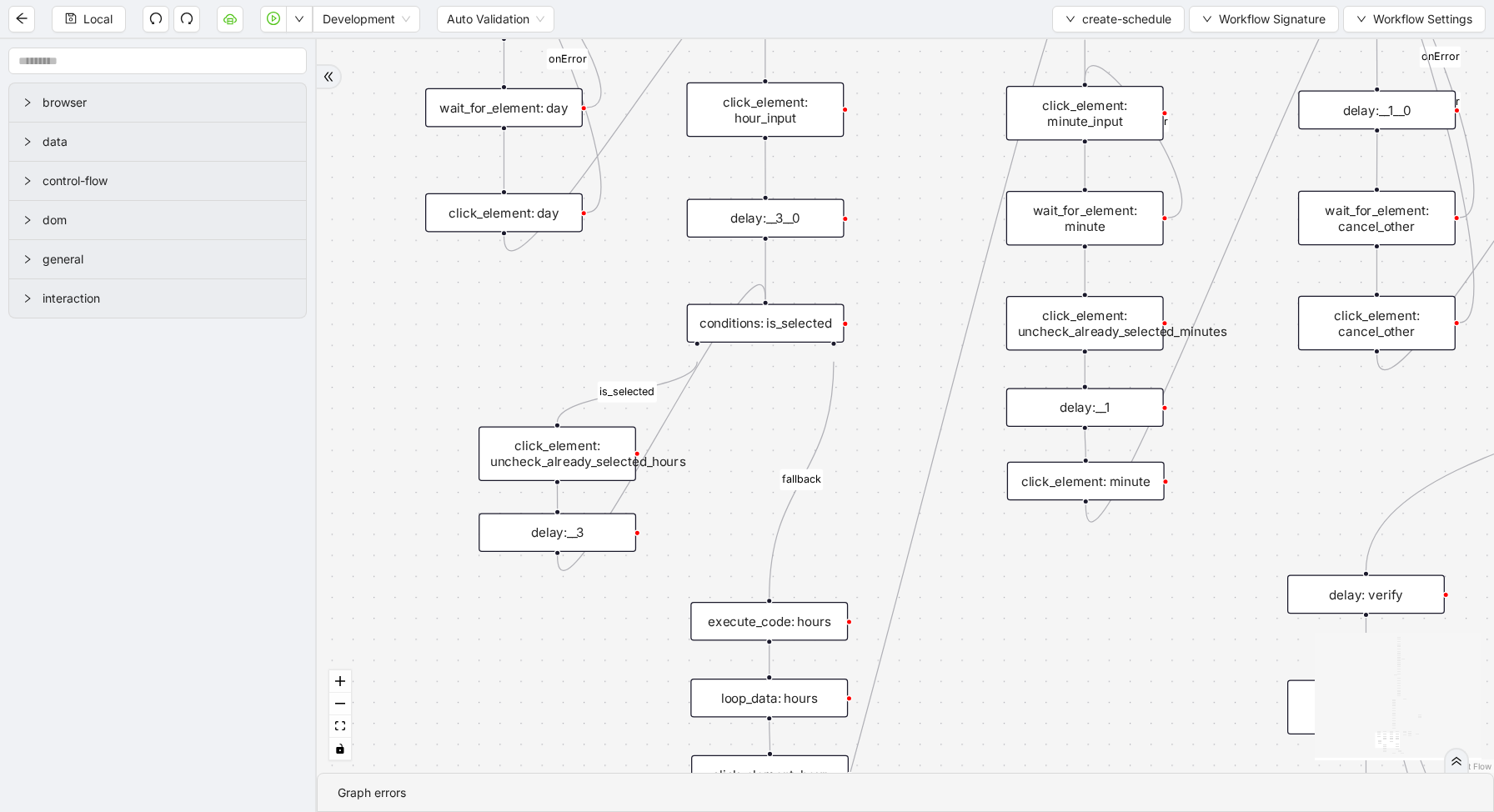
click at [560, 544] on div "delay:__3" at bounding box center [557, 532] width 157 height 39
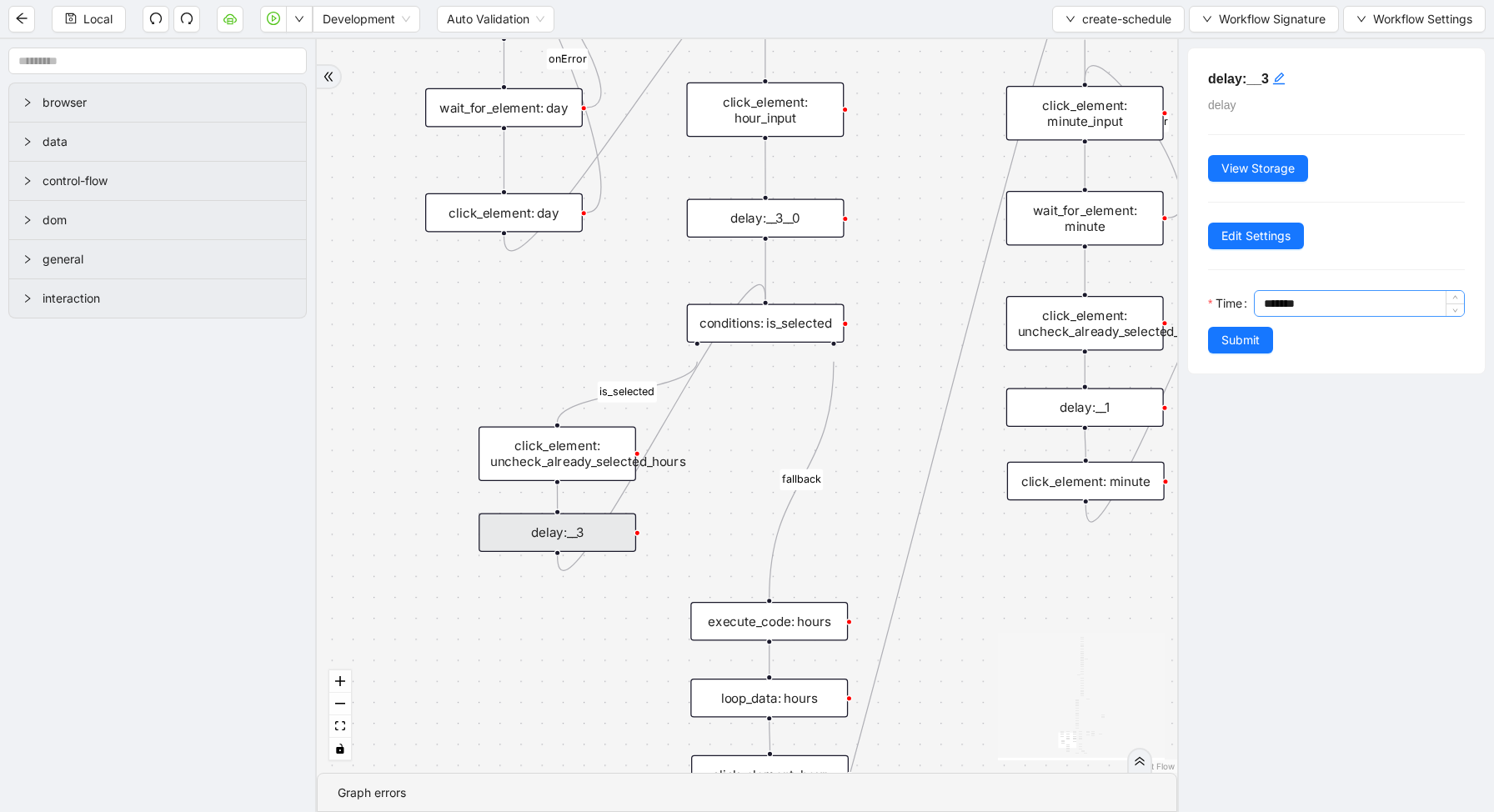
click at [1275, 305] on input "*******" at bounding box center [1364, 304] width 200 height 25
type input "******"
click at [1258, 339] on span "Submit" at bounding box center [1241, 340] width 38 height 18
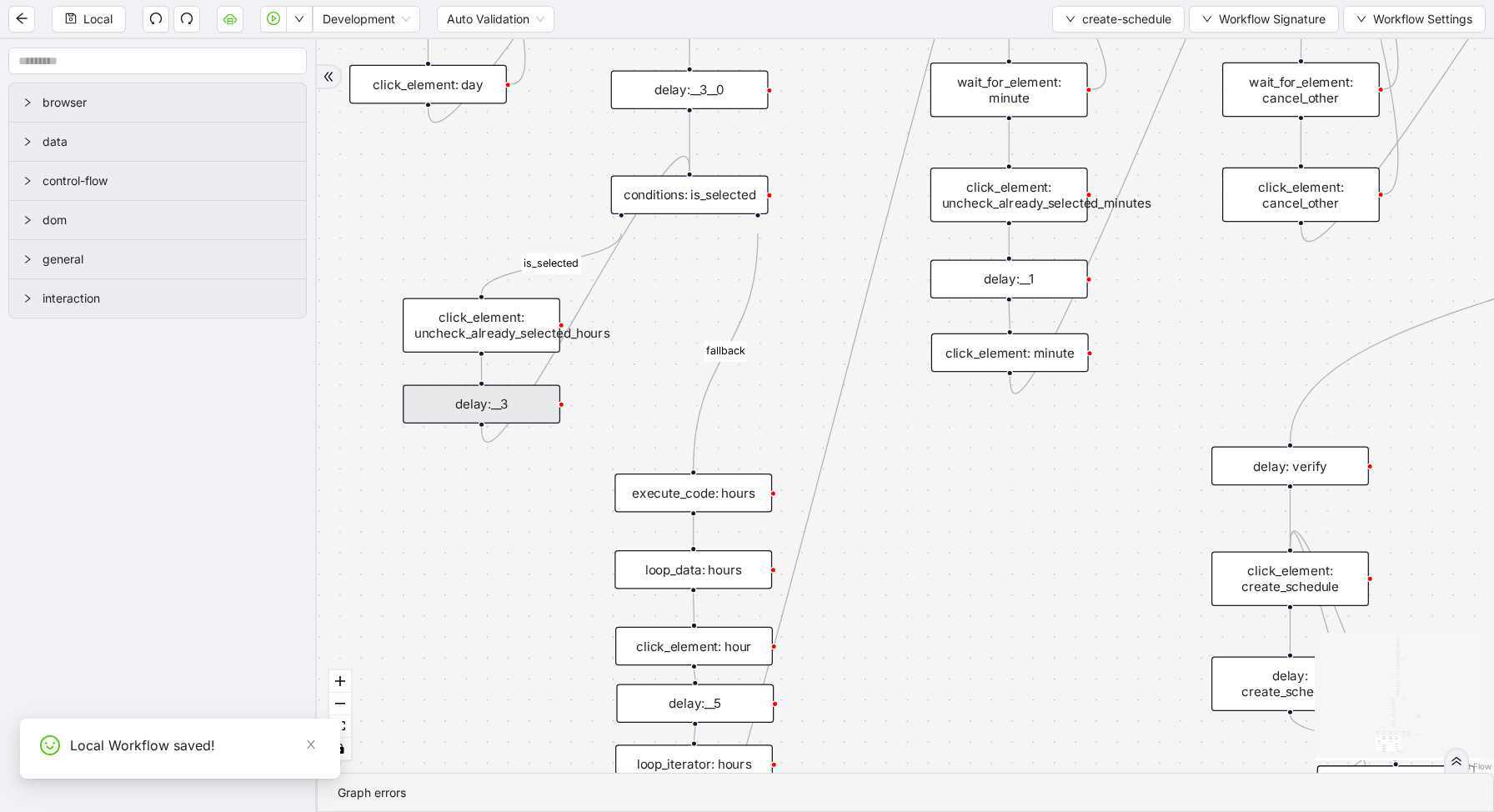
drag, startPoint x: 862, startPoint y: 502, endPoint x: 785, endPoint y: 371, distance: 152.0
click at [785, 372] on div "loopFrom exitFrom has_error is_selected fallback create_schedule_disabled_exist…" at bounding box center [905, 406] width 1177 height 733
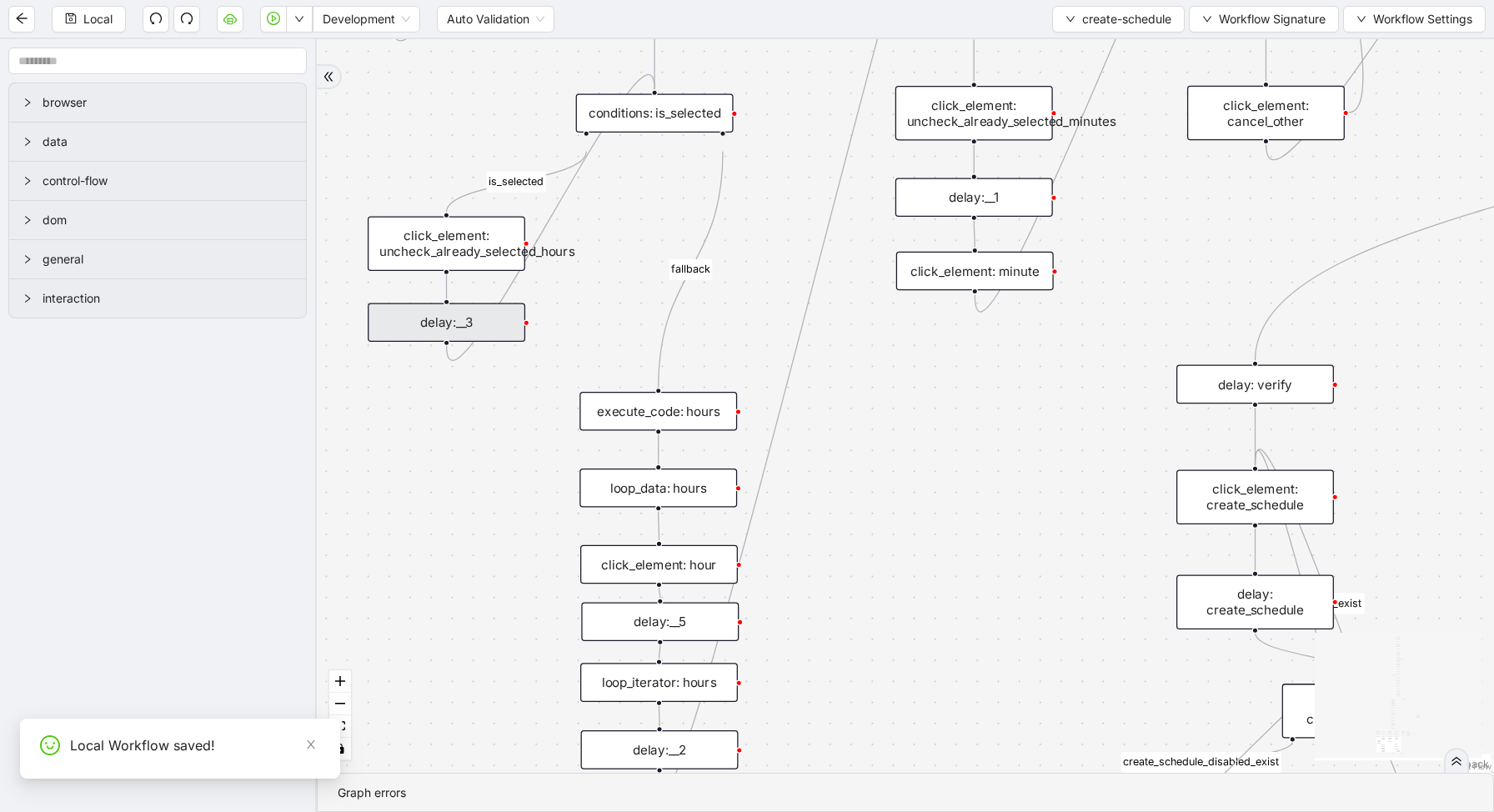
drag, startPoint x: 831, startPoint y: 601, endPoint x: 777, endPoint y: 483, distance: 129.8
click at [780, 490] on div "loopFrom exitFrom has_error is_selected fallback create_schedule_disabled_exist…" at bounding box center [905, 406] width 1177 height 733
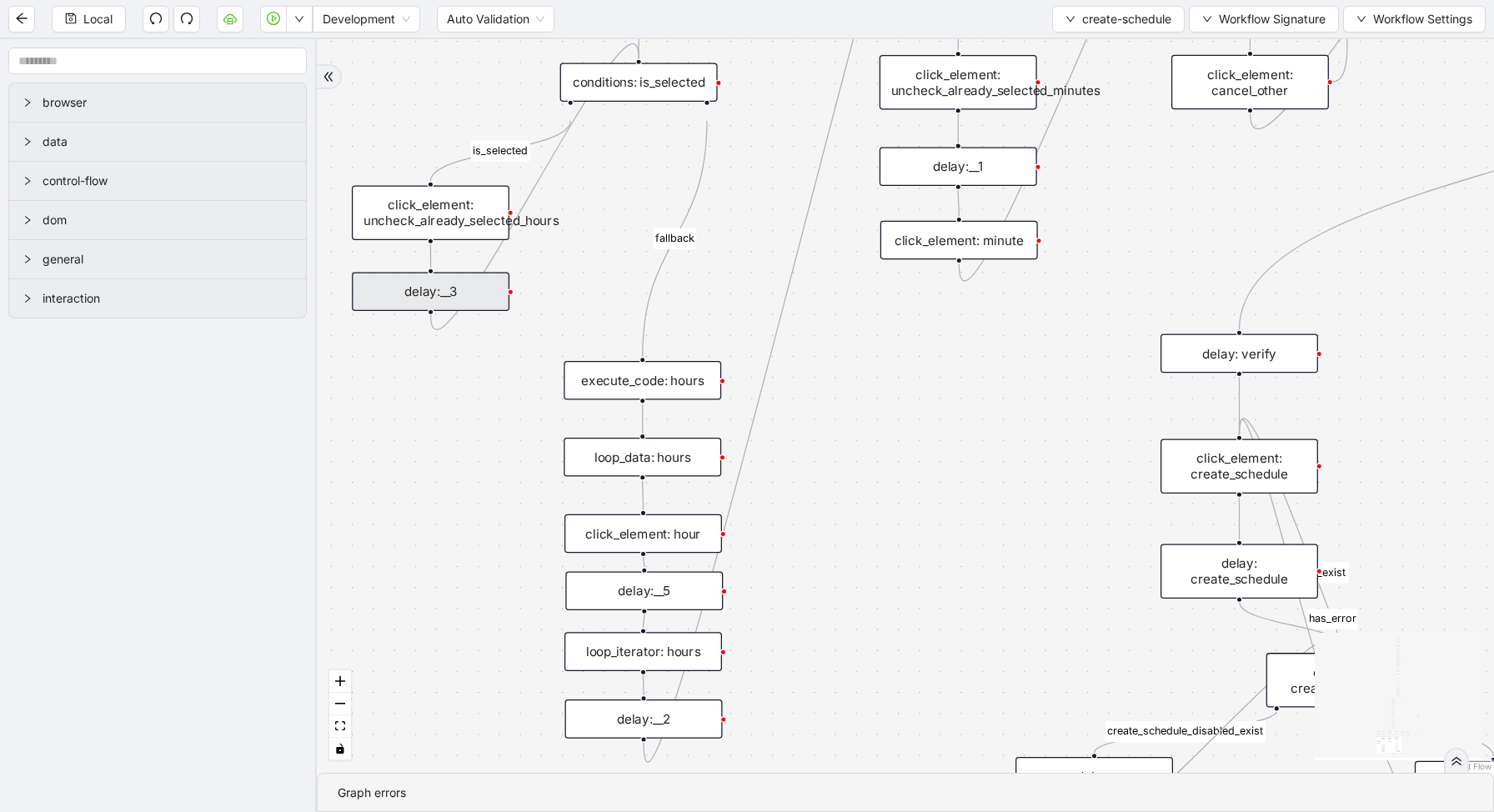
click at [634, 588] on div "delay:__5" at bounding box center [644, 590] width 157 height 39
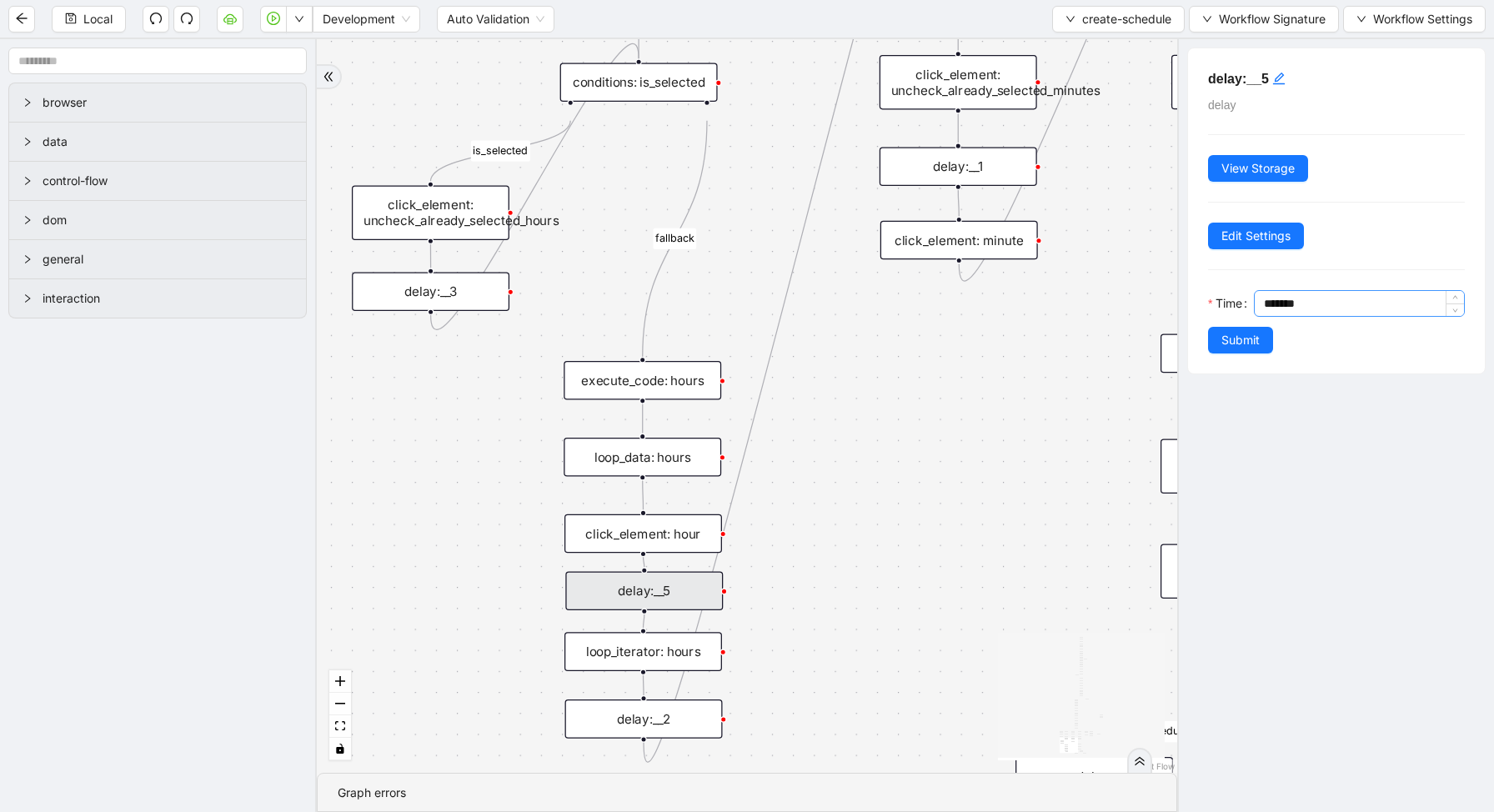
click at [1278, 298] on input "*******" at bounding box center [1364, 304] width 200 height 25
type input "******"
click at [1229, 339] on span "Submit" at bounding box center [1241, 340] width 38 height 18
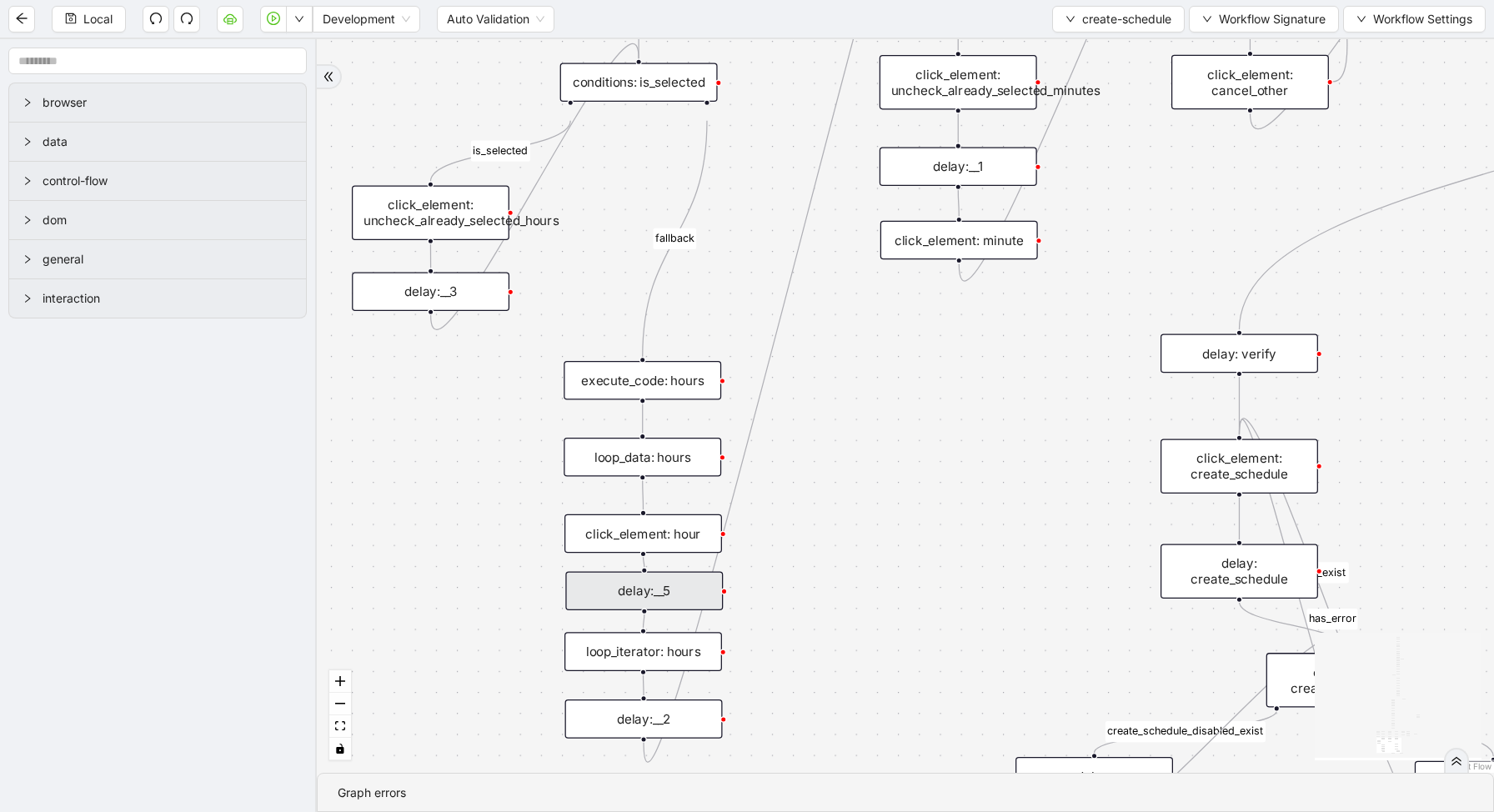
click at [637, 726] on div "delay:__2" at bounding box center [644, 718] width 157 height 39
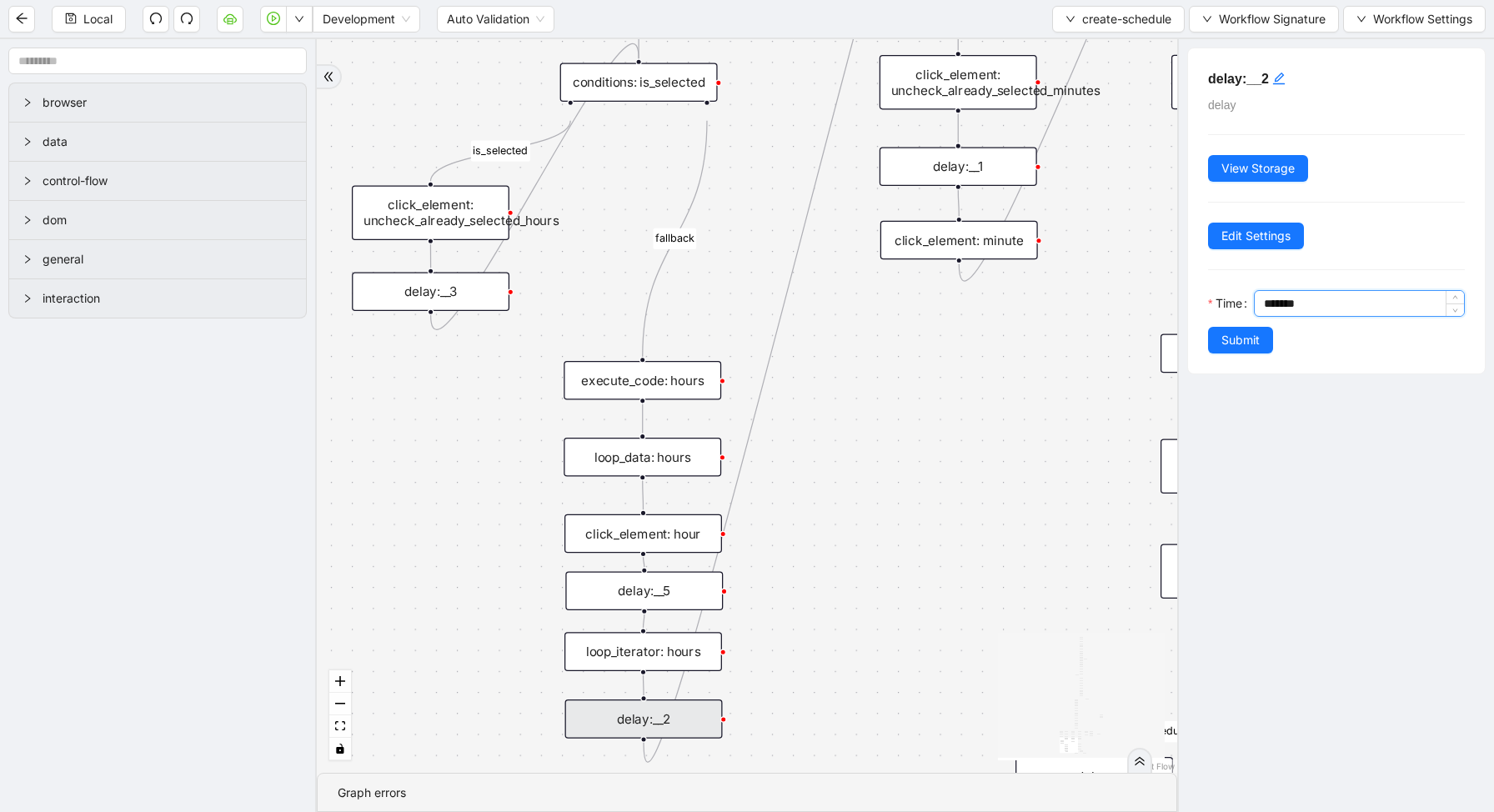
click at [1273, 303] on input "*******" at bounding box center [1364, 304] width 200 height 25
type input "*******"
click at [1244, 334] on span "Submit" at bounding box center [1241, 340] width 38 height 18
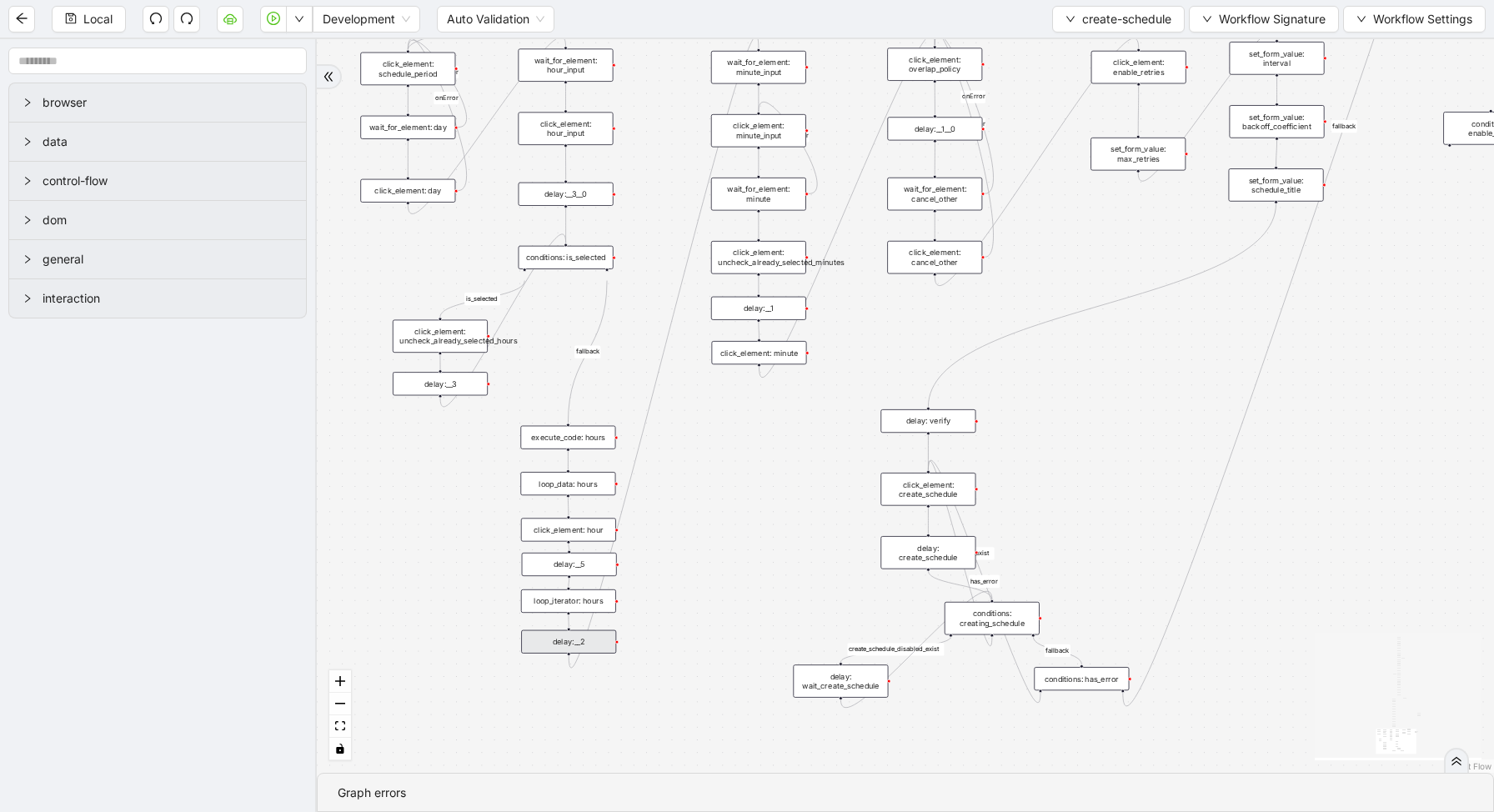
drag, startPoint x: 818, startPoint y: 481, endPoint x: 742, endPoint y: 449, distance: 82.5
click at [742, 449] on div "loopFrom exitFrom has_error is_selected fallback create_schedule_disabled_exist…" at bounding box center [905, 406] width 1177 height 733
click at [741, 451] on div "loopFrom exitFrom has_error is_selected fallback create_schedule_disabled_exist…" at bounding box center [905, 406] width 1177 height 733
click at [303, 19] on icon "down" at bounding box center [299, 19] width 10 height 10
click at [302, 56] on li "Run local workflow" at bounding box center [246, 52] width 122 height 27
